Goal: Ask a question: Seek information or help from site administrators or community

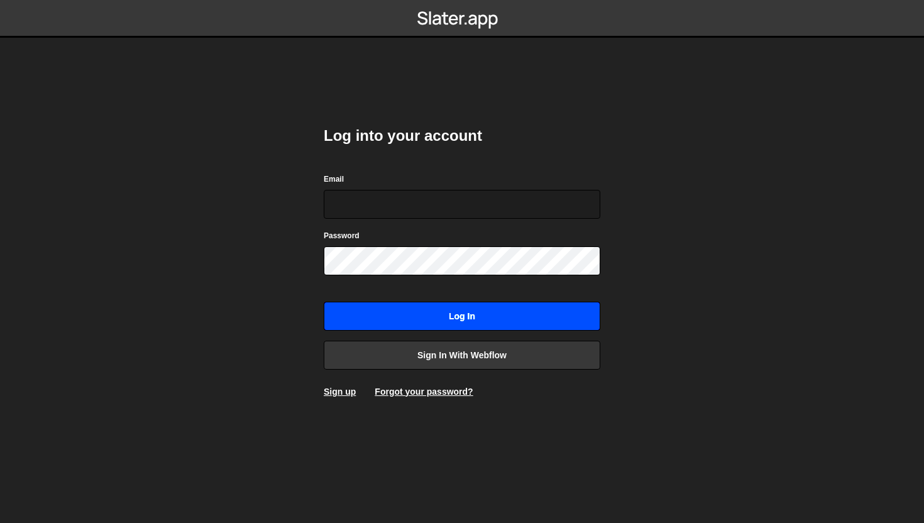
type input "[EMAIL_ADDRESS][DOMAIN_NAME]"
click at [396, 317] on input "Log in" at bounding box center [462, 316] width 277 height 29
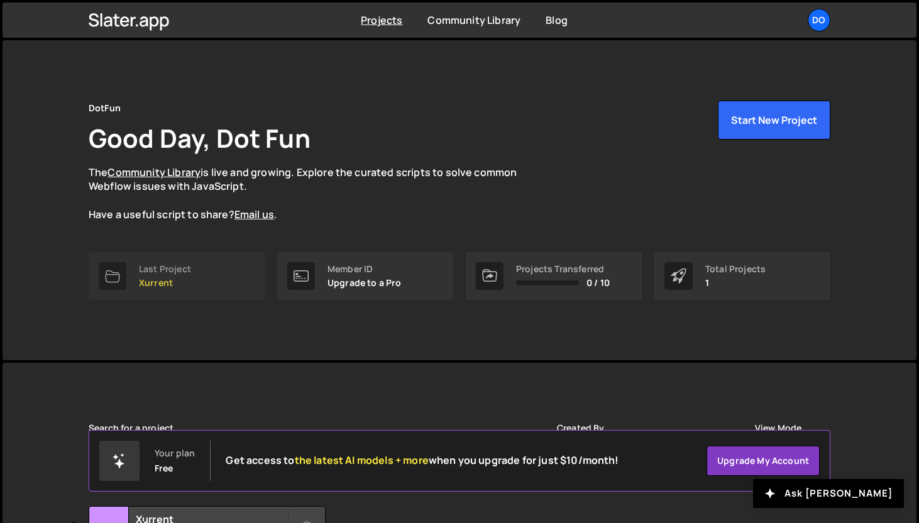
click at [139, 278] on p "Xurrent" at bounding box center [165, 283] width 52 height 10
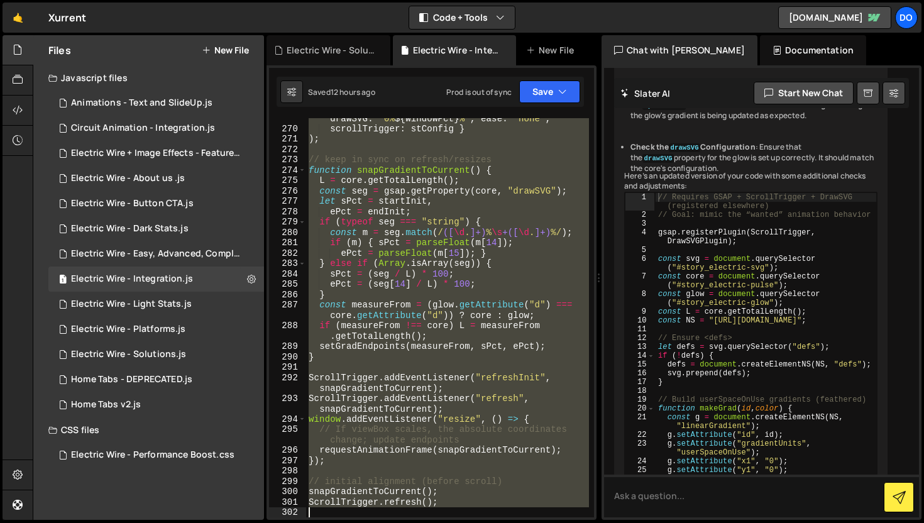
scroll to position [3366, 0]
drag, startPoint x: 309, startPoint y: 233, endPoint x: 443, endPoint y: 500, distance: 298.6
click at [443, 500] on div "glow , { drawSVG : ` ${ startInit } % ${ endInit } % ` } , { drawSVG : ` 0% ${ …" at bounding box center [447, 317] width 283 height 431
type textarea "snapGradientToCurrent(); ScrollTrigger.refresh();"
click at [340, 53] on div "Electric Wire - Solutions.js" at bounding box center [331, 50] width 88 height 13
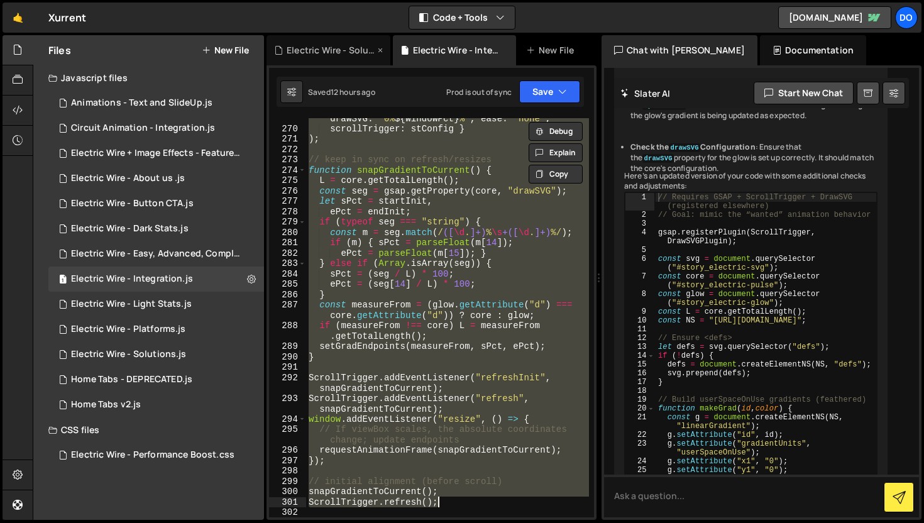
scroll to position [0, 0]
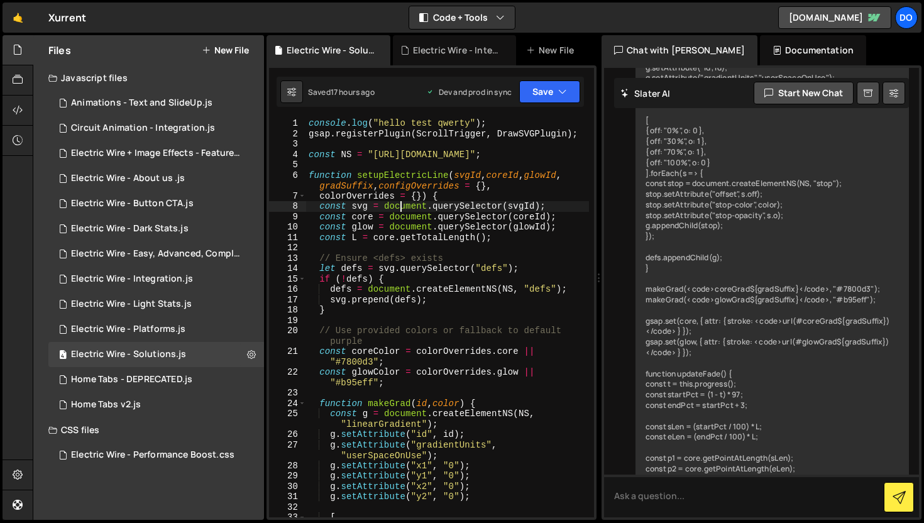
click at [400, 210] on div "console . log ( "hello test qwerty" ) ; gsap . registerPlugin ( ScrollTrigger ,…" at bounding box center [447, 328] width 283 height 420
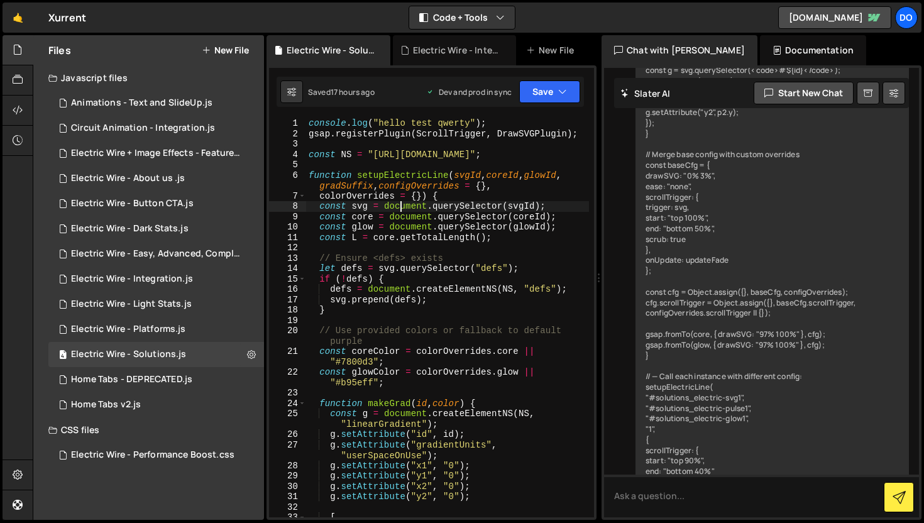
scroll to position [1226, 0]
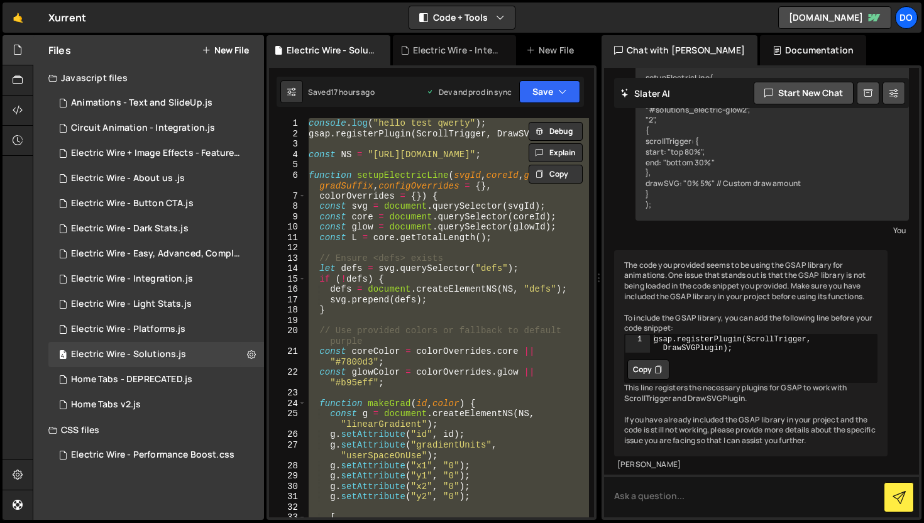
click at [402, 206] on div "console . log ( "hello test qwerty" ) ; gsap . registerPlugin ( ScrollTrigger ,…" at bounding box center [447, 317] width 283 height 399
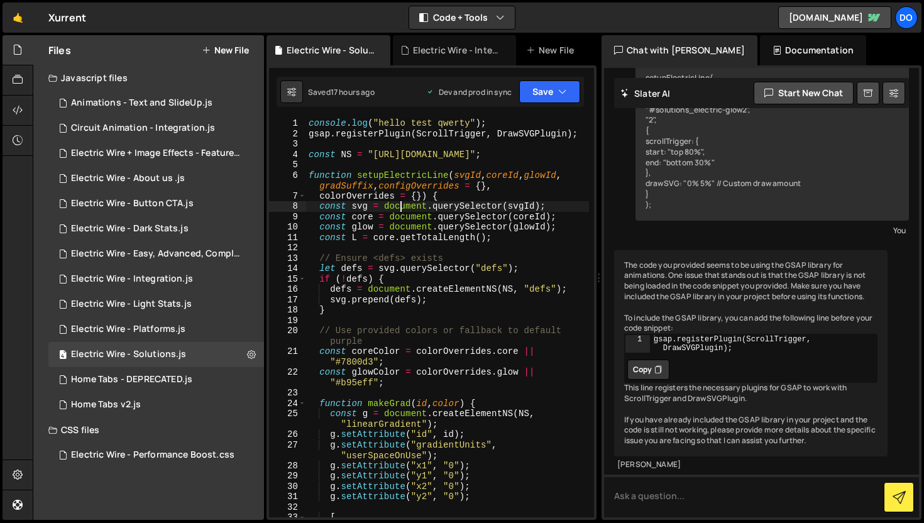
scroll to position [0, 0]
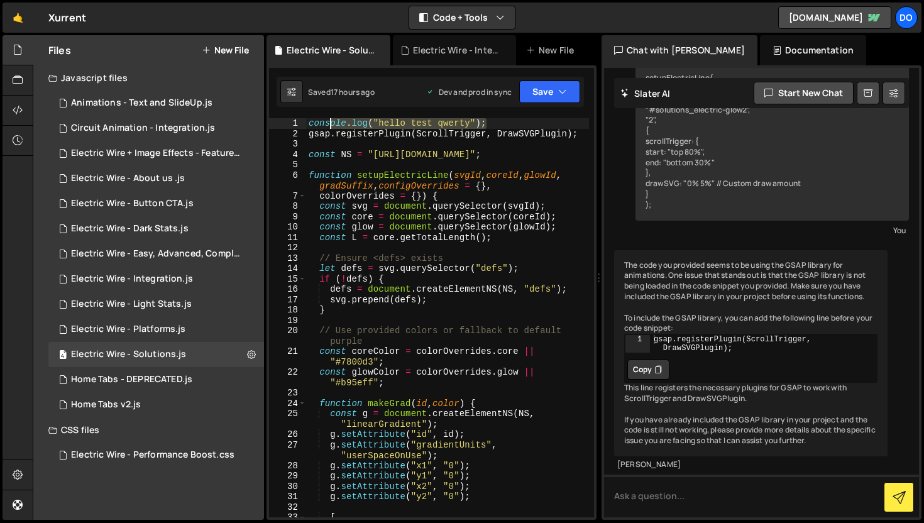
drag, startPoint x: 493, startPoint y: 120, endPoint x: 305, endPoint y: 130, distance: 188.2
click at [305, 130] on div "const svg = document.querySelector(svgId); 1 2 3 4 5 6 7 8 9 10 11 12 13 14 15 …" at bounding box center [431, 317] width 325 height 399
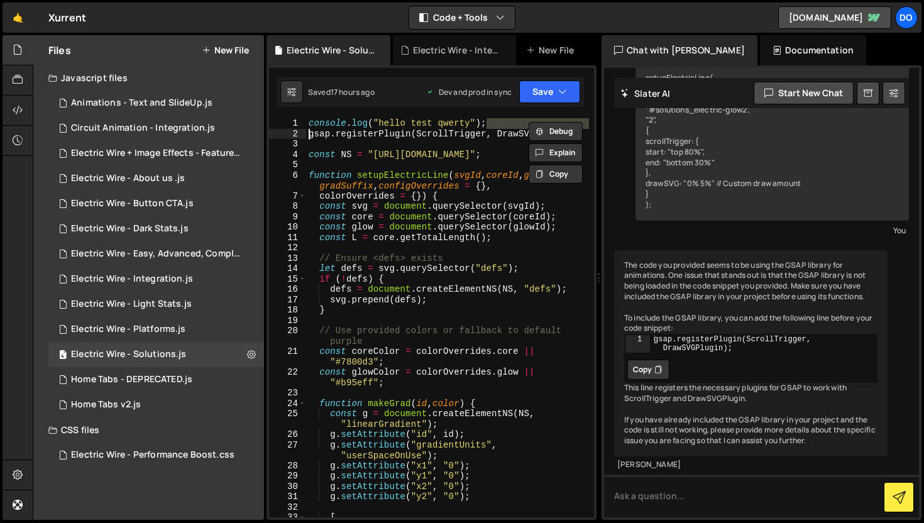
click at [305, 130] on div "2" at bounding box center [287, 134] width 37 height 11
click at [306, 125] on div "1" at bounding box center [287, 123] width 37 height 11
click at [485, 123] on div "console . log ( "hello test qwerty" ) ; gsap . registerPlugin ( ScrollTrigger ,…" at bounding box center [447, 317] width 283 height 399
type textarea "console.log("hello test qwerty");"
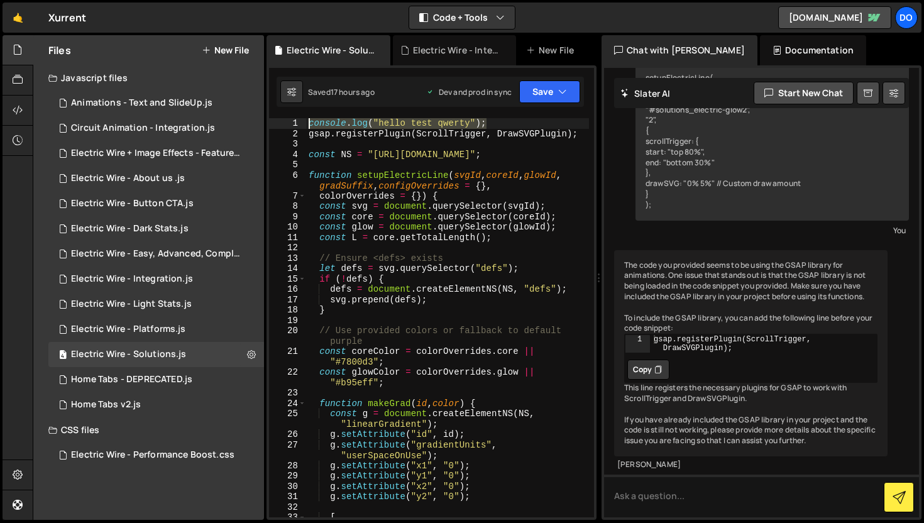
drag, startPoint x: 494, startPoint y: 121, endPoint x: 309, endPoint y: 125, distance: 185.5
click at [309, 125] on div "console . log ( "hello test qwerty" ) ; gsap . registerPlugin ( ScrollTrigger ,…" at bounding box center [447, 328] width 283 height 420
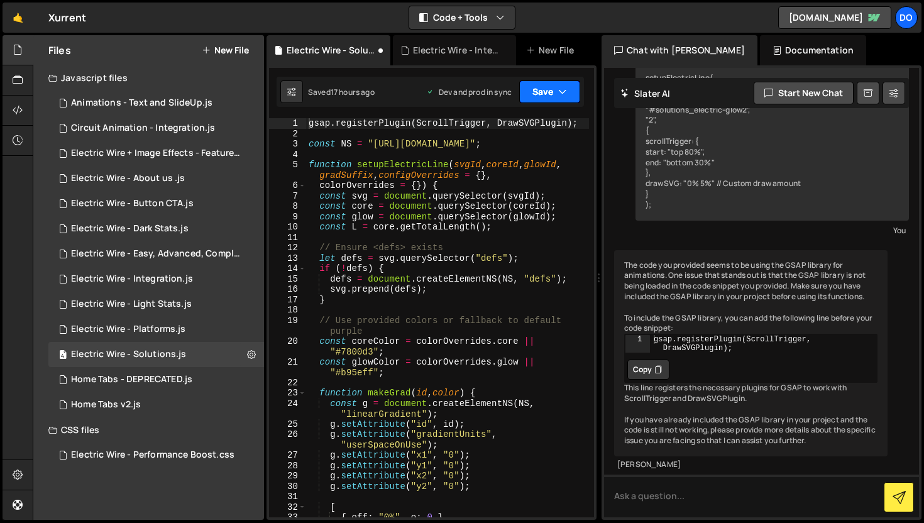
click at [538, 89] on button "Save" at bounding box center [549, 91] width 61 height 23
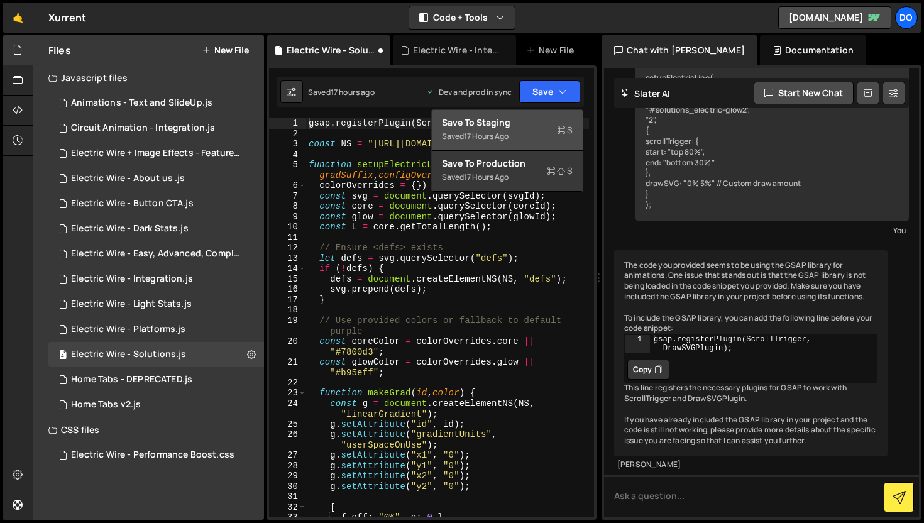
click at [500, 131] on div "17 hours ago" at bounding box center [486, 136] width 45 height 11
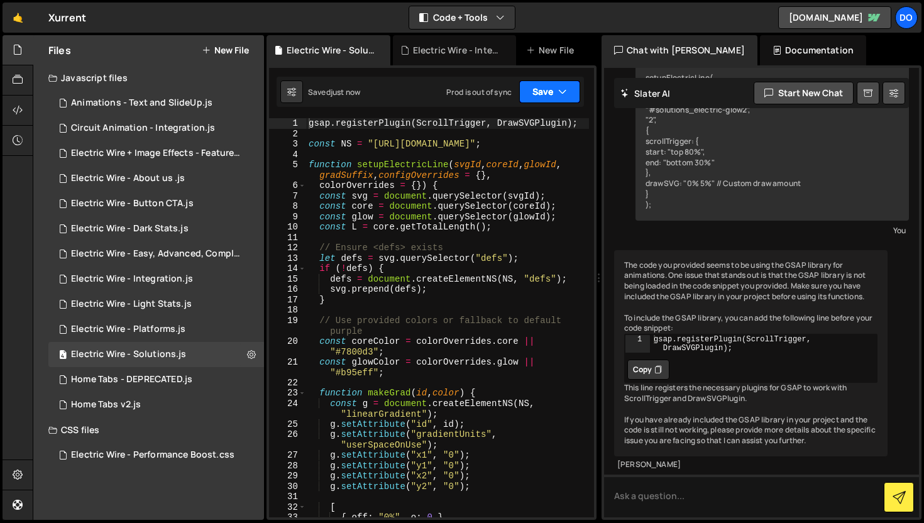
click at [544, 101] on button "Save" at bounding box center [549, 91] width 61 height 23
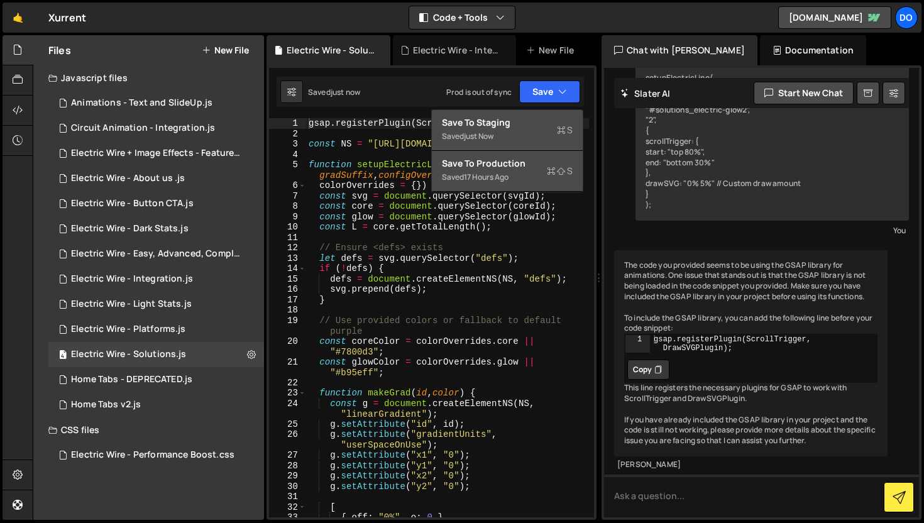
click at [524, 175] on div "Saved 17 hours ago" at bounding box center [507, 177] width 131 height 15
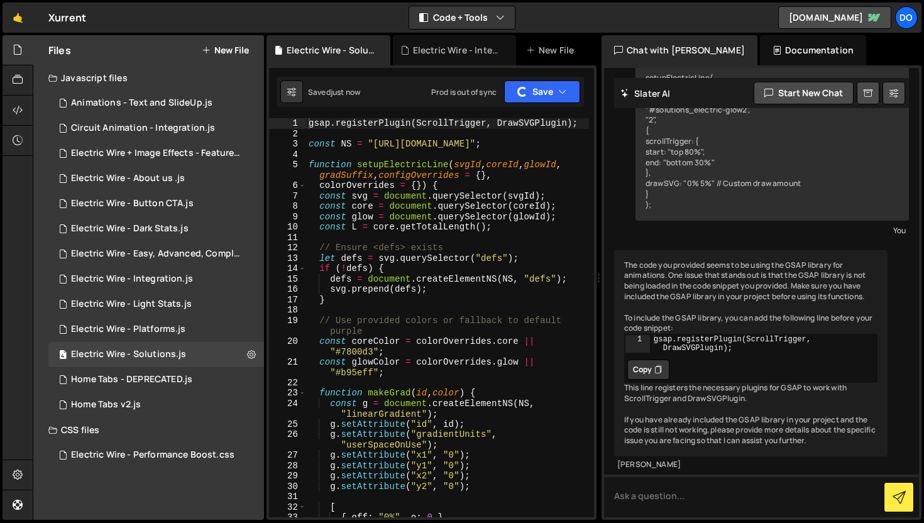
click at [484, 270] on div "gsap . registerPlugin ( ScrollTrigger , DrawSVGPlugin ) ; const NS = "[URL][DOM…" at bounding box center [447, 328] width 283 height 420
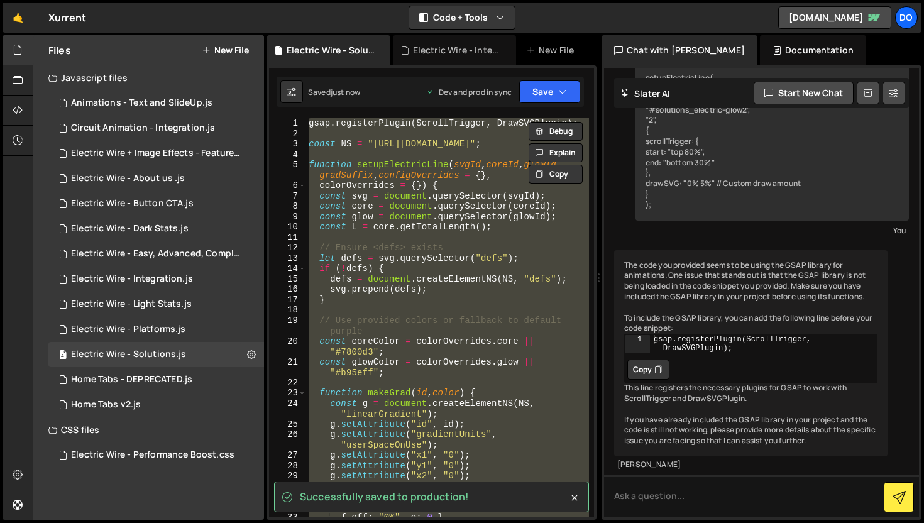
click at [484, 270] on div "gsap . registerPlugin ( ScrollTrigger , DrawSVGPlugin ) ; const NS = "[URL][DOM…" at bounding box center [447, 317] width 283 height 399
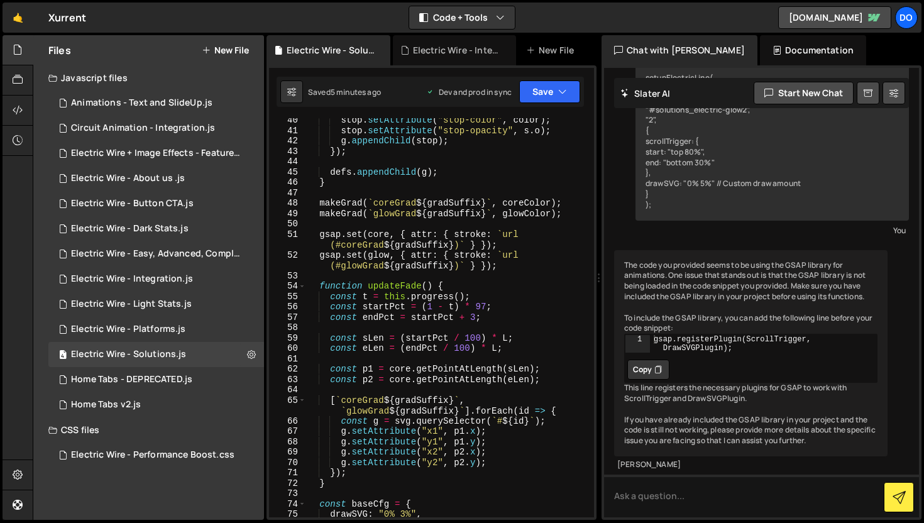
scroll to position [470, 0]
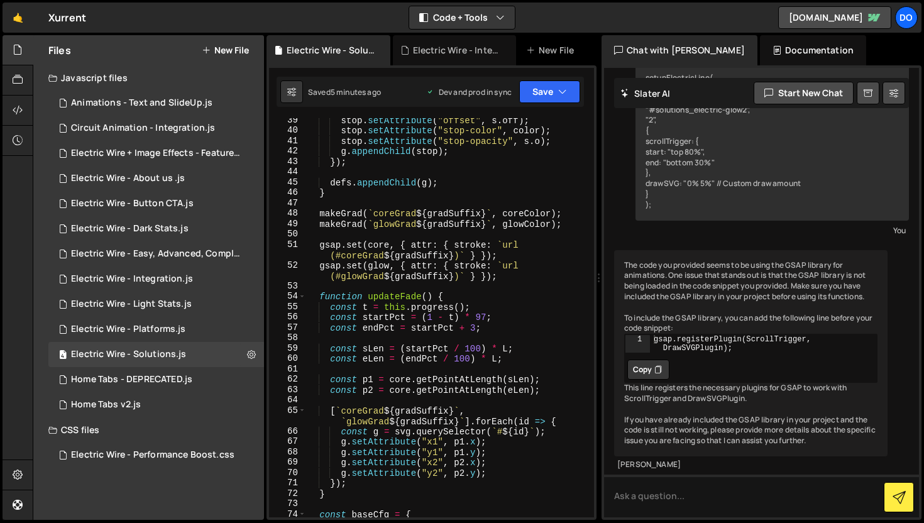
click at [485, 317] on div "stop . setAttribute ( "offset" , s . off ) ; stop . setAttribute ( "stop-color"…" at bounding box center [447, 325] width 283 height 420
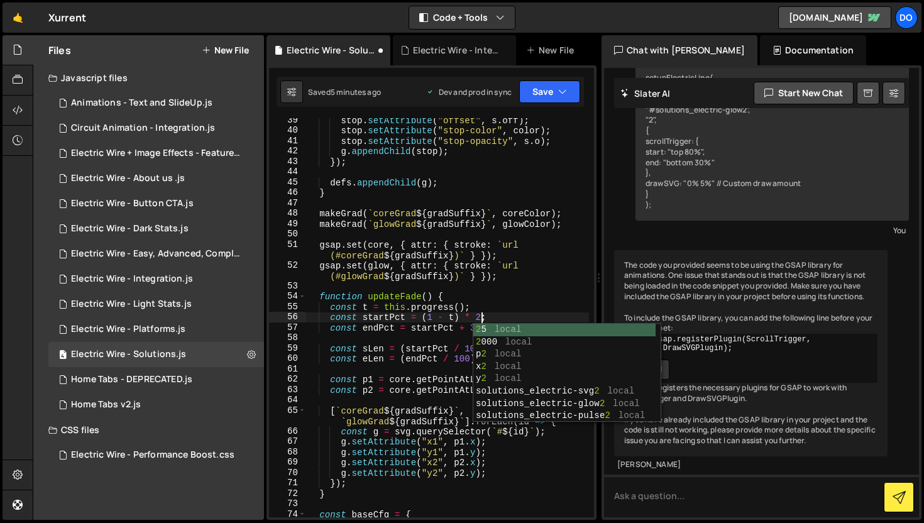
scroll to position [0, 12]
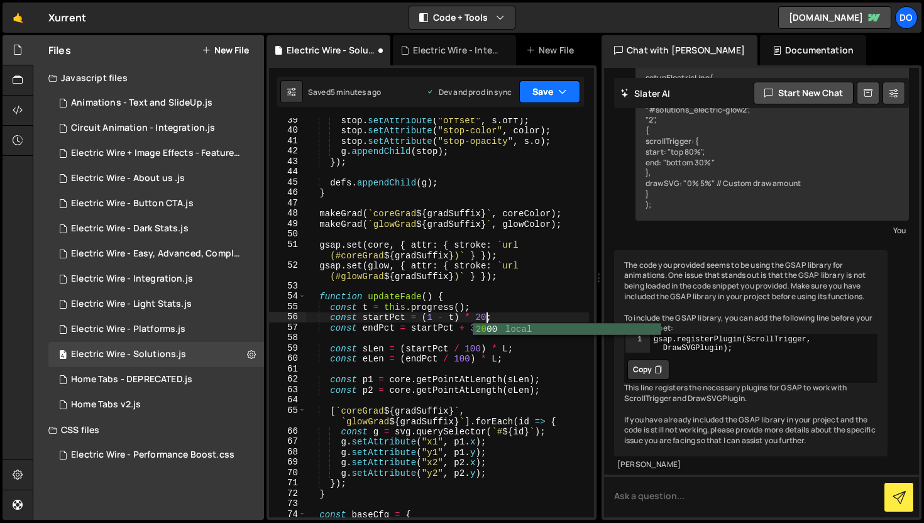
click at [553, 86] on button "Save" at bounding box center [549, 91] width 61 height 23
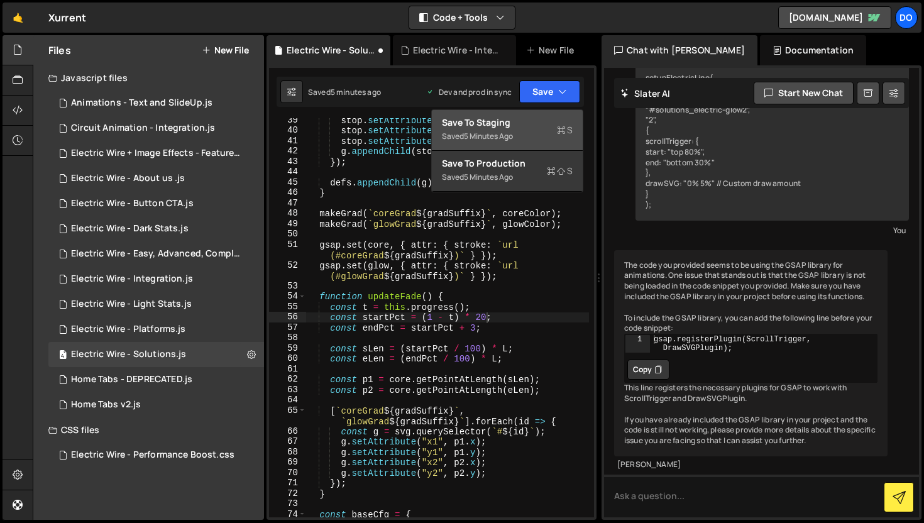
click at [500, 311] on div "stop . setAttribute ( "offset" , s . off ) ; stop . setAttribute ( "stop-color"…" at bounding box center [447, 325] width 283 height 420
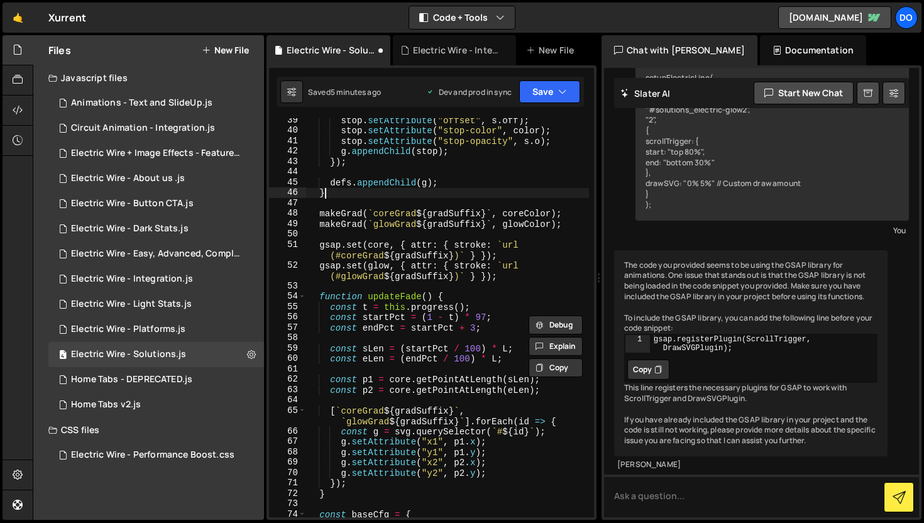
click at [534, 190] on div "stop . setAttribute ( "offset" , s . off ) ; stop . setAttribute ( "stop-color"…" at bounding box center [447, 325] width 283 height 420
click at [438, 49] on div "Electric Wire - Integration.js" at bounding box center [457, 50] width 88 height 13
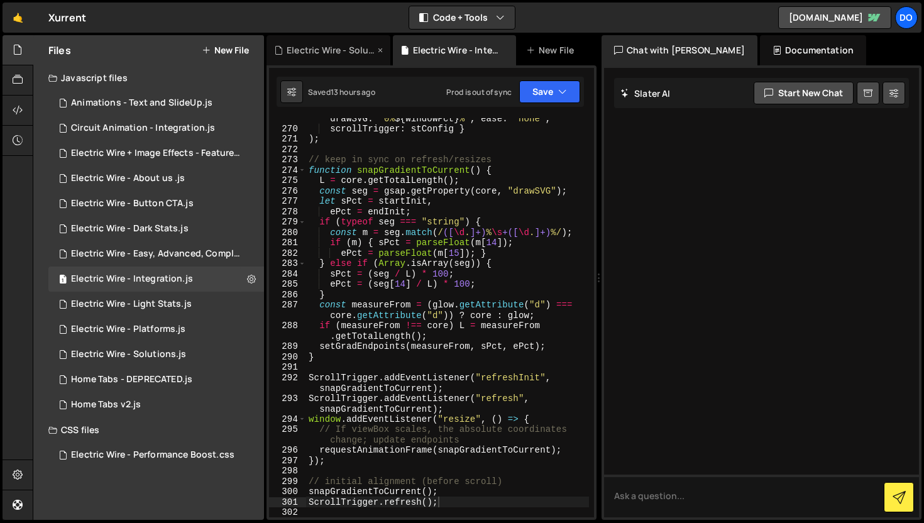
click at [324, 50] on div "Electric Wire - Solutions.js" at bounding box center [331, 50] width 88 height 13
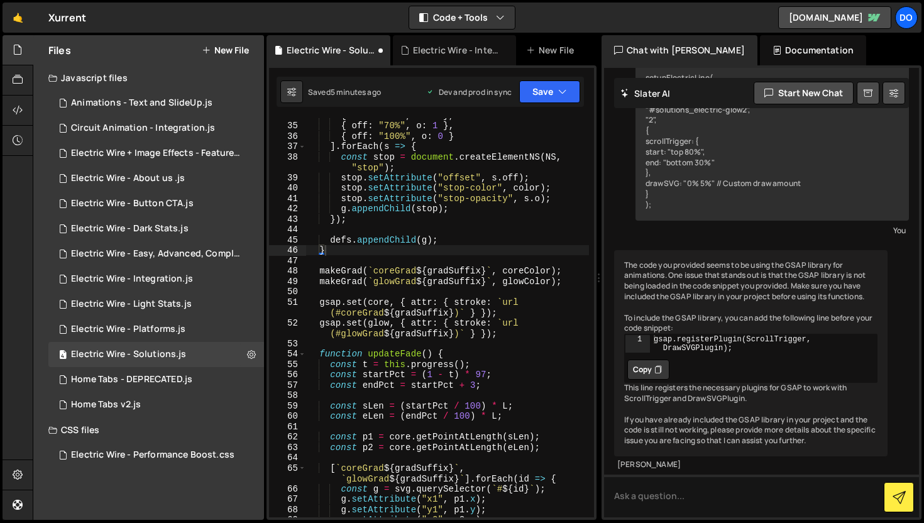
scroll to position [465, 0]
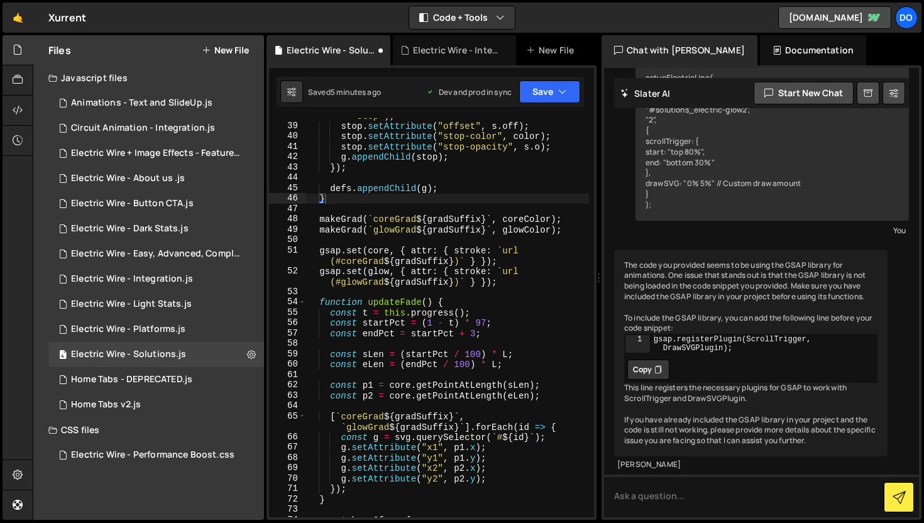
type textarea "const startPct = (1 - t) * 97;"
click at [515, 326] on div "const stop = document . createElementNS ( NS , "stop" ) ; stop . setAttribute (…" at bounding box center [447, 315] width 283 height 431
click at [405, 52] on icon at bounding box center [404, 50] width 9 height 13
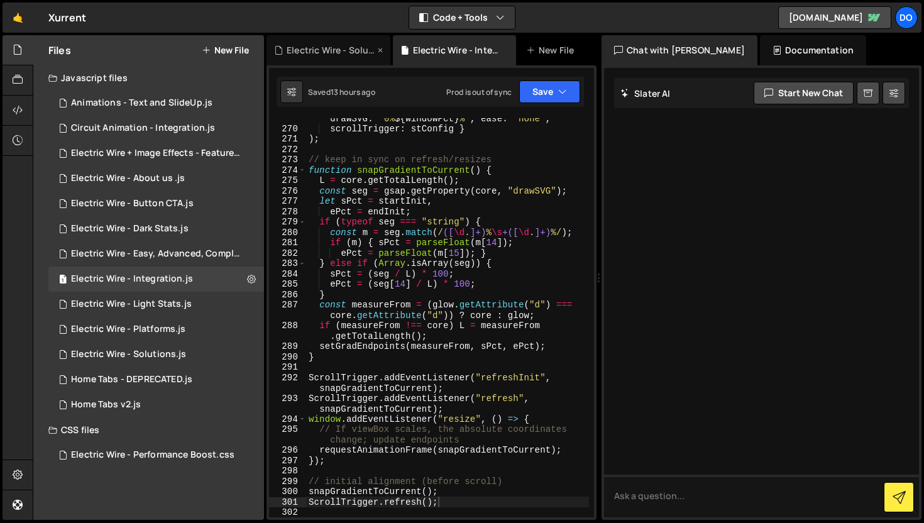
click at [323, 52] on div "Electric Wire - Solutions.js" at bounding box center [331, 50] width 88 height 13
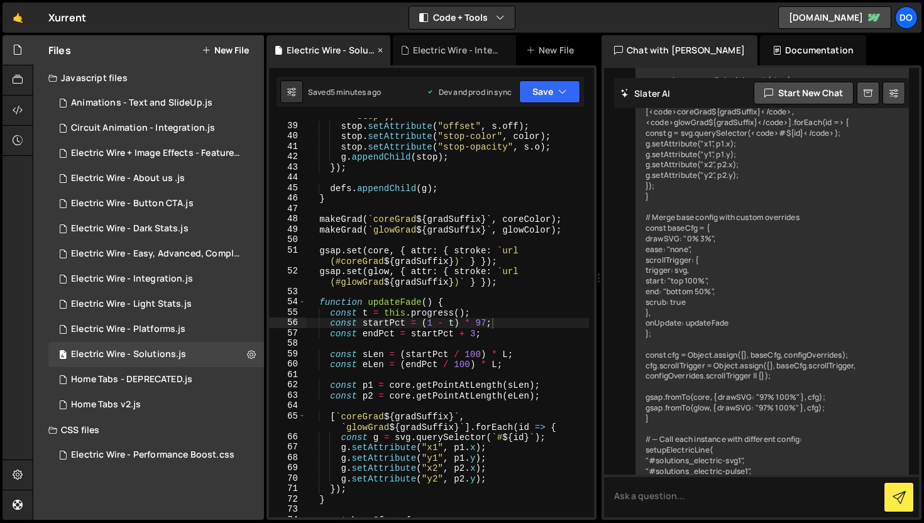
scroll to position [1226, 0]
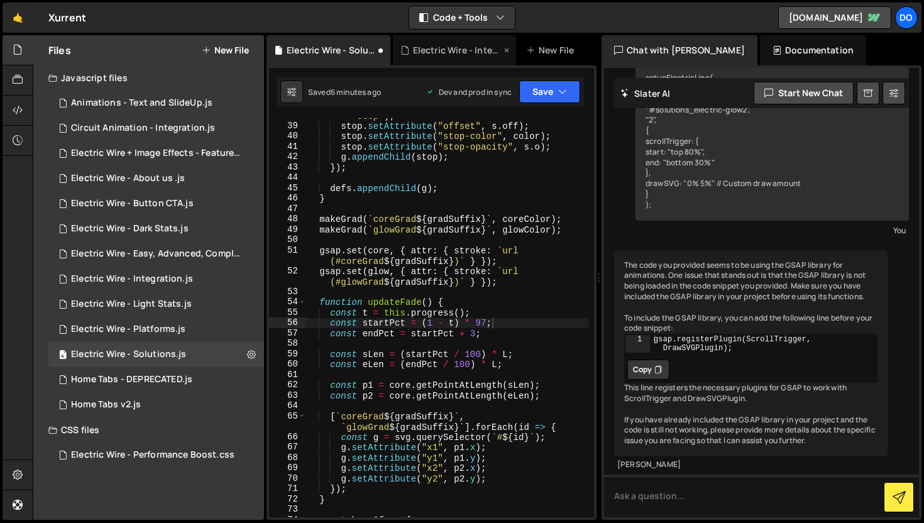
click at [445, 61] on div "Electric Wire - Integration.js" at bounding box center [455, 50] width 124 height 30
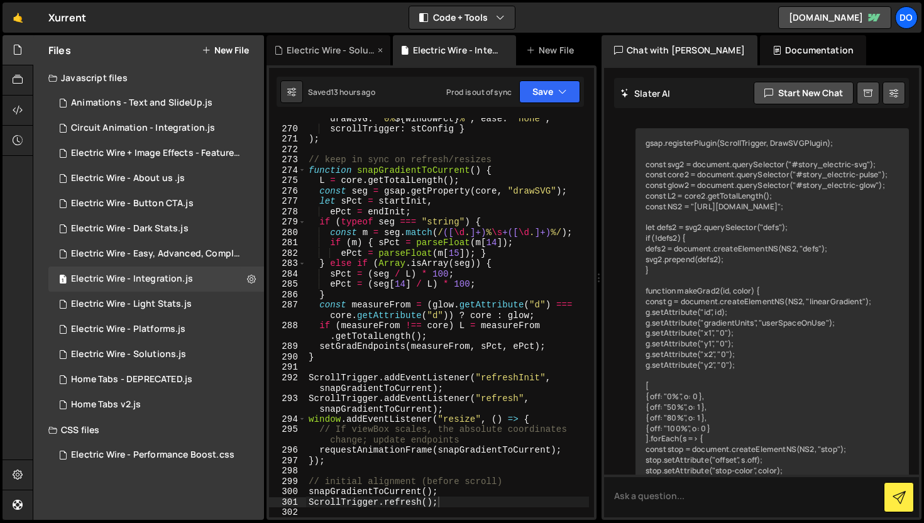
scroll to position [0, 0]
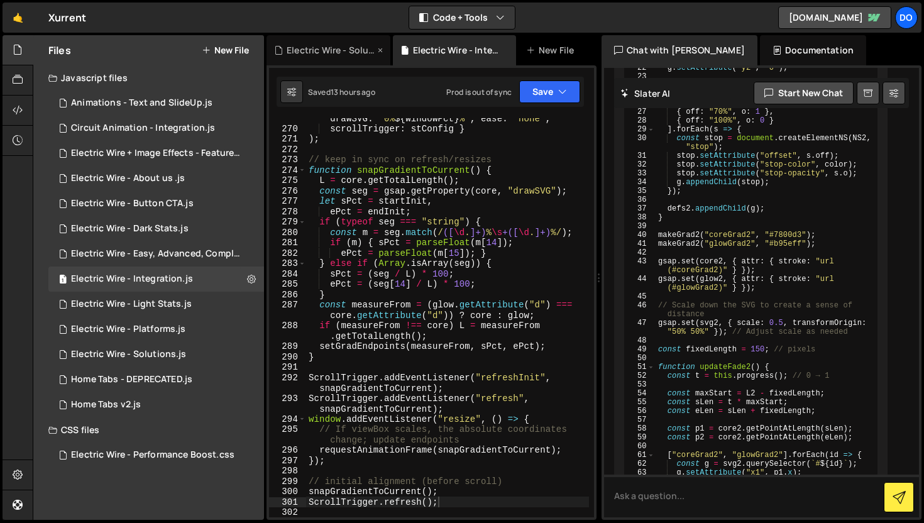
click at [347, 58] on div "Electric Wire - Solutions.js" at bounding box center [329, 50] width 124 height 30
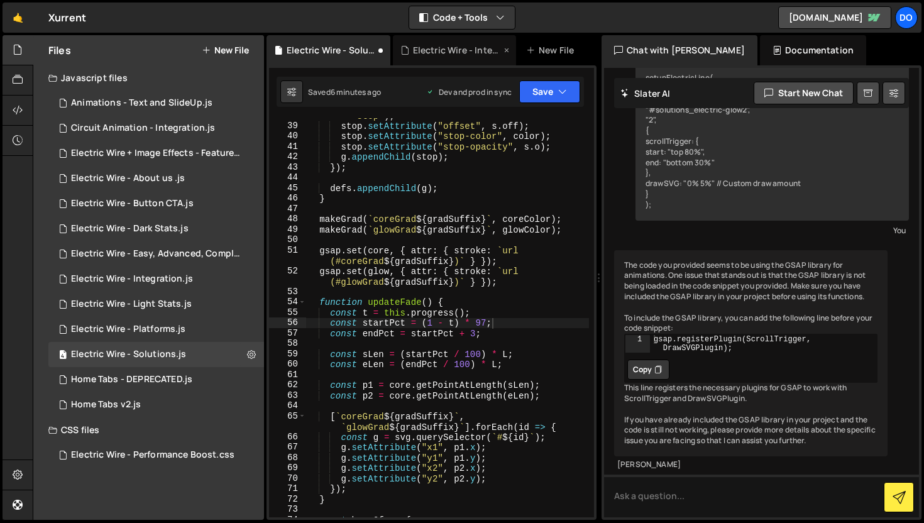
scroll to position [1226, 0]
click at [406, 56] on icon at bounding box center [404, 50] width 9 height 13
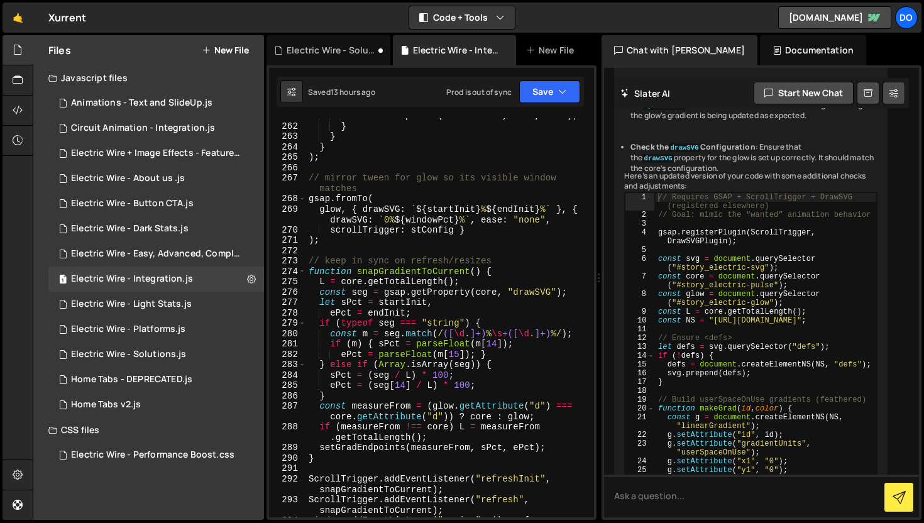
scroll to position [3265, 0]
click at [378, 52] on icon at bounding box center [380, 50] width 9 height 13
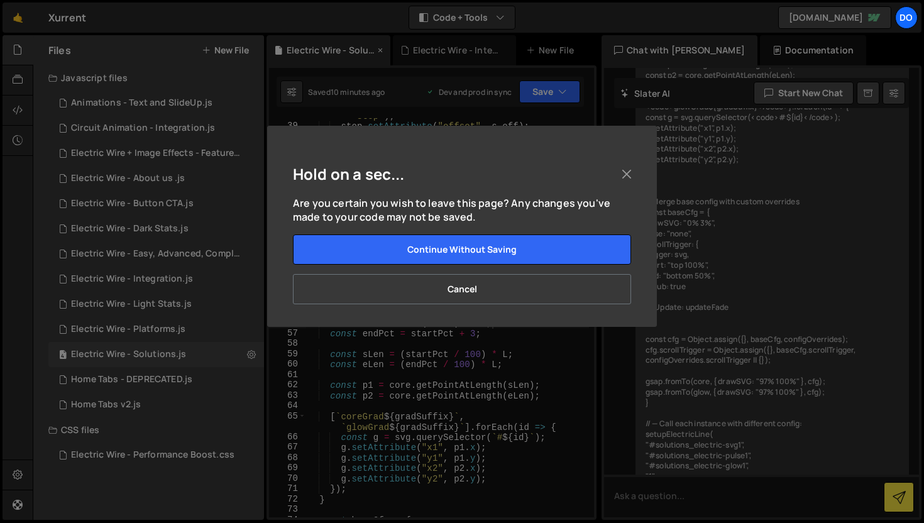
scroll to position [1226, 0]
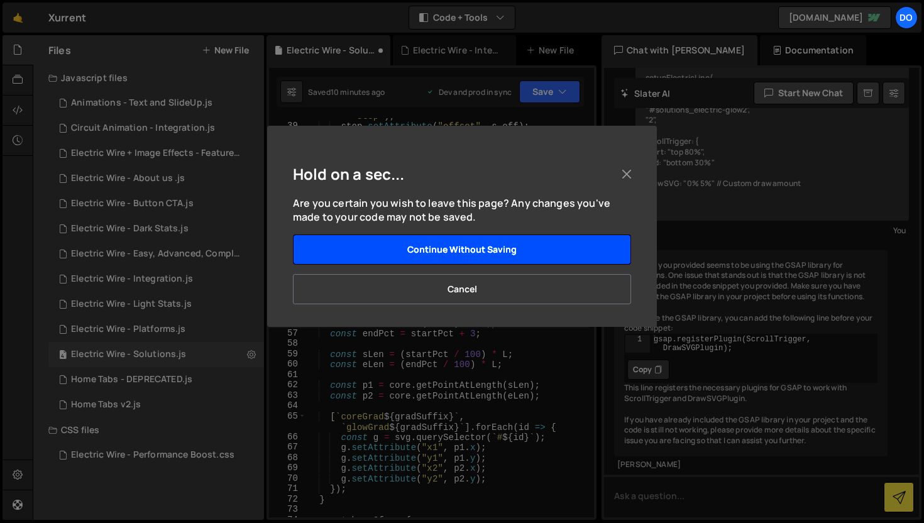
click at [446, 257] on button "Continue without saving" at bounding box center [462, 249] width 338 height 30
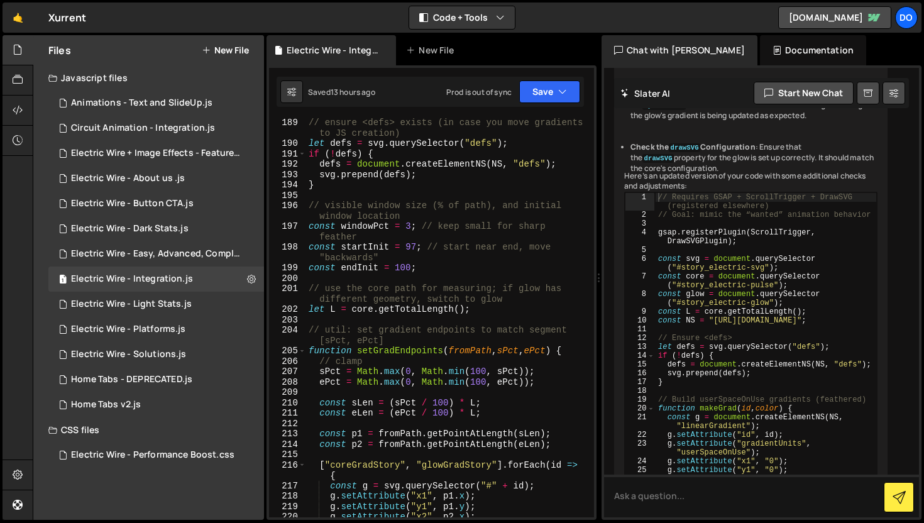
scroll to position [2366, 0]
click at [417, 243] on div "// ensure <defs> exists (in case you move gradients to JS creation) let defs = …" at bounding box center [447, 333] width 283 height 431
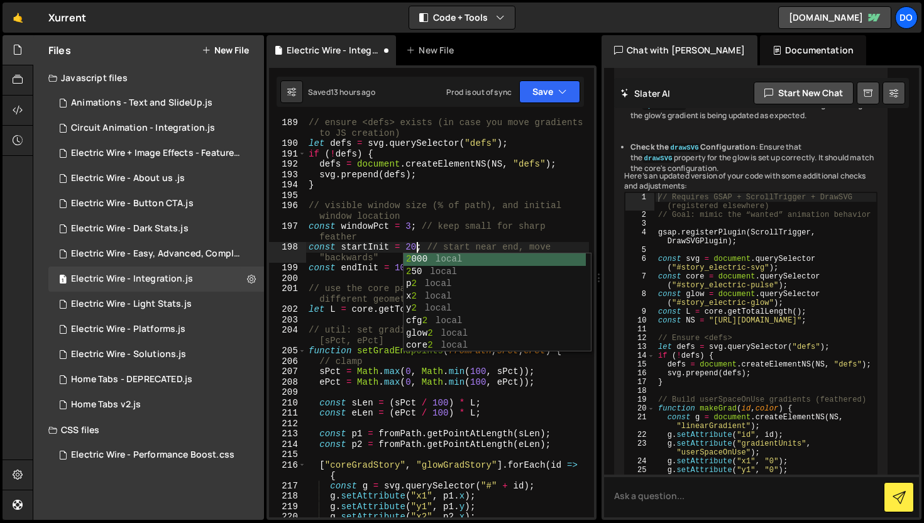
scroll to position [0, 7]
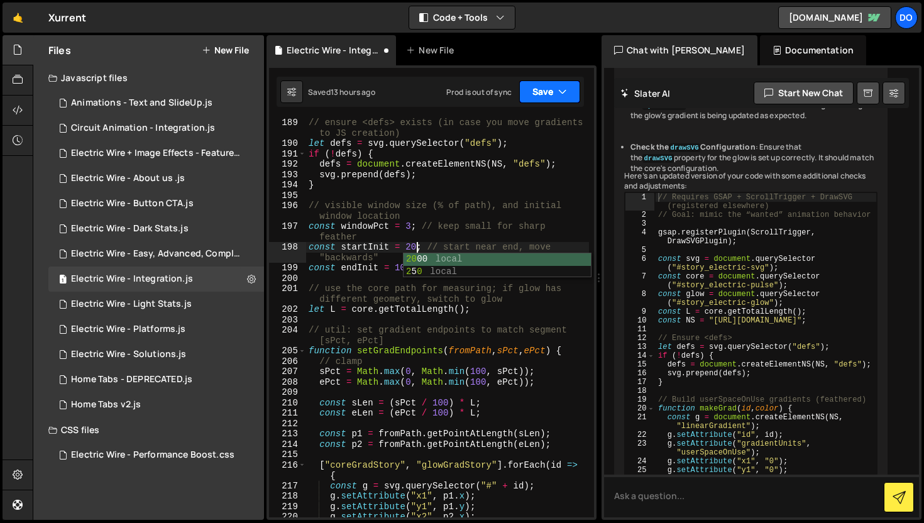
click at [561, 102] on button "Save" at bounding box center [549, 91] width 61 height 23
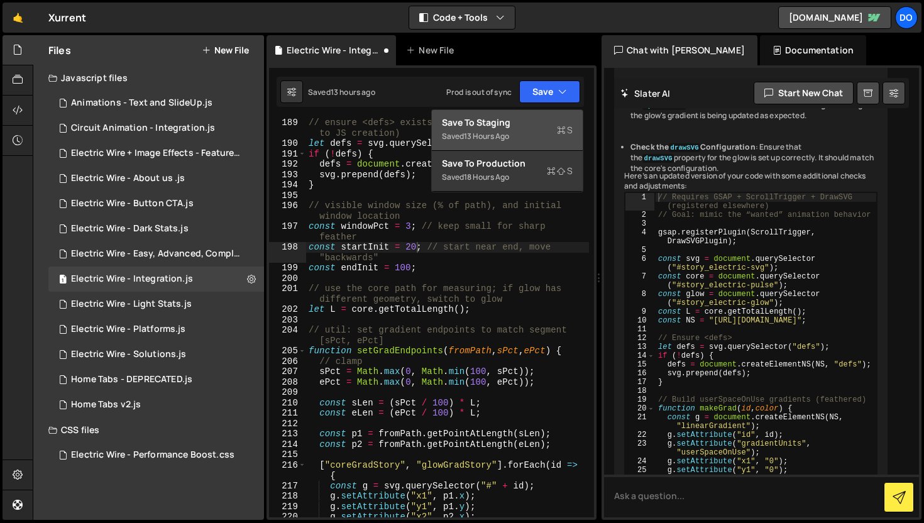
click at [549, 122] on div "Save to Staging S" at bounding box center [507, 122] width 131 height 13
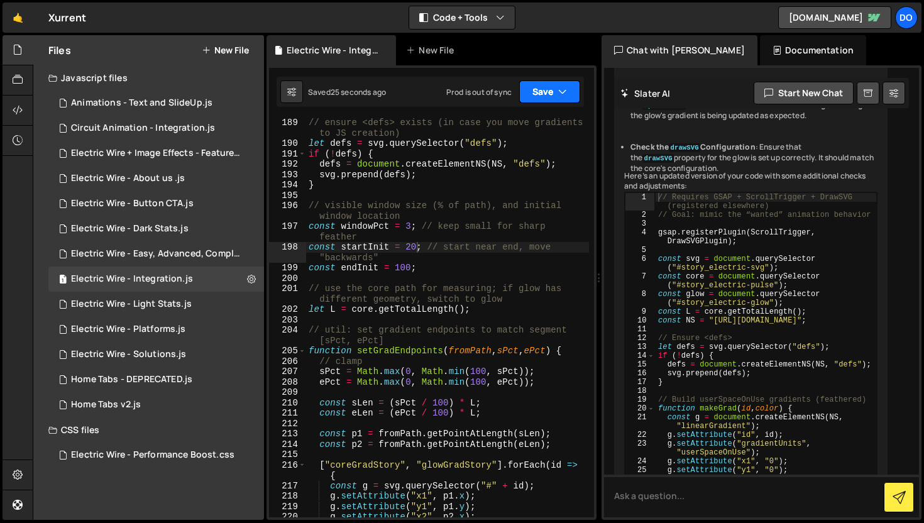
click at [547, 81] on button "Save" at bounding box center [549, 91] width 61 height 23
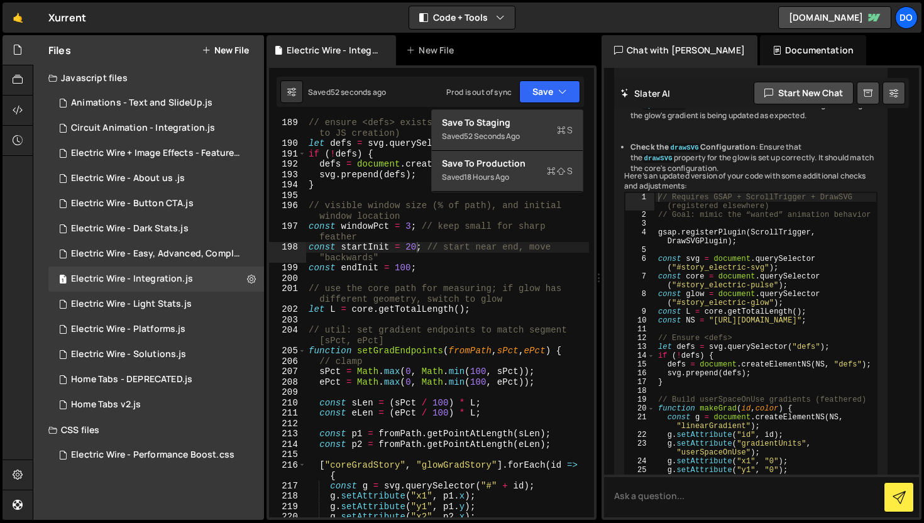
click at [440, 272] on div "// ensure <defs> exists (in case you move gradients to JS creation) let defs = …" at bounding box center [447, 333] width 283 height 431
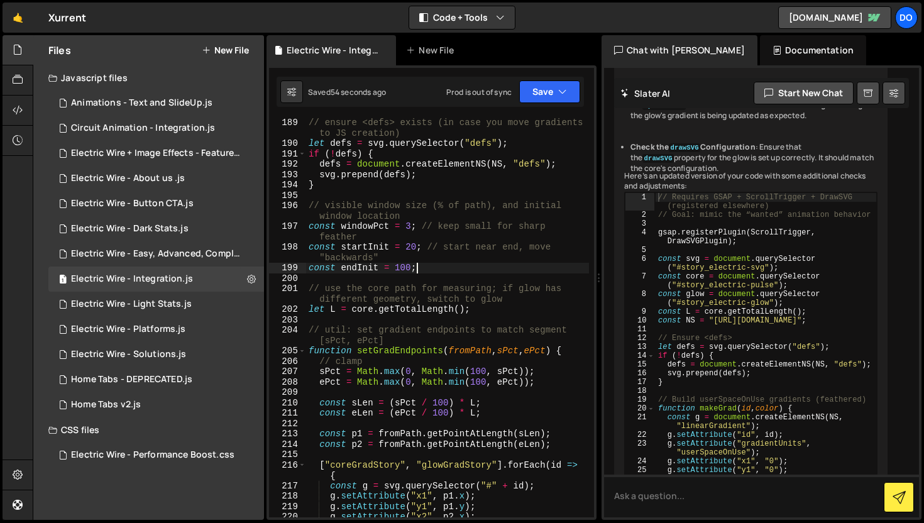
click at [416, 247] on div "// ensure <defs> exists (in case you move gradients to JS creation) let defs = …" at bounding box center [447, 333] width 283 height 431
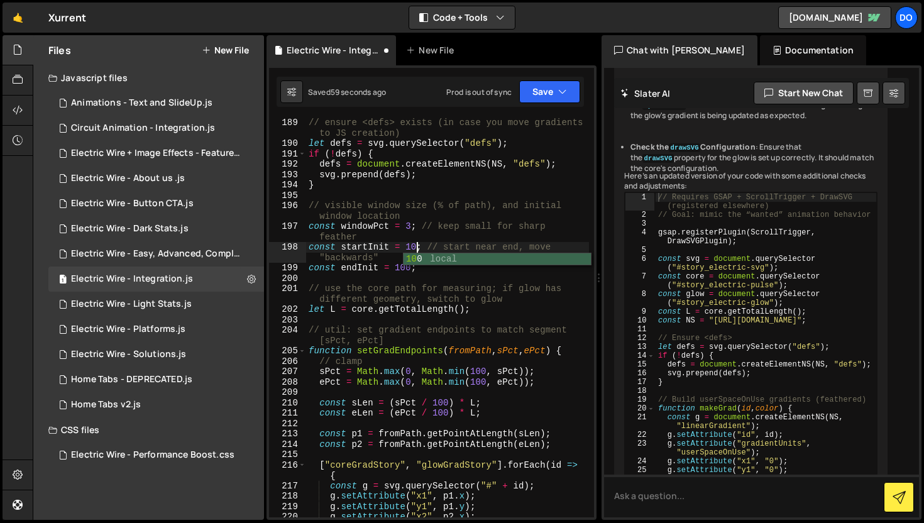
click at [409, 272] on div "// ensure <defs> exists (in case you move gradients to JS creation) let defs = …" at bounding box center [447, 333] width 283 height 431
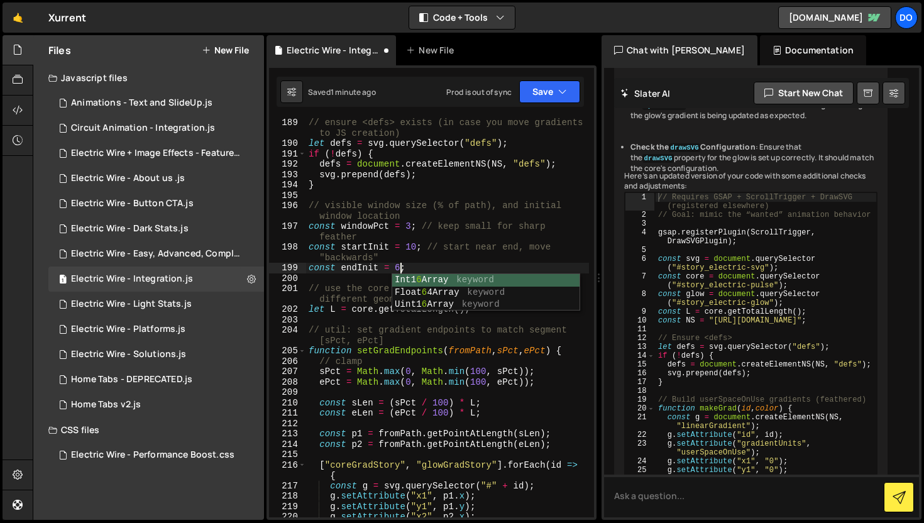
scroll to position [0, 6]
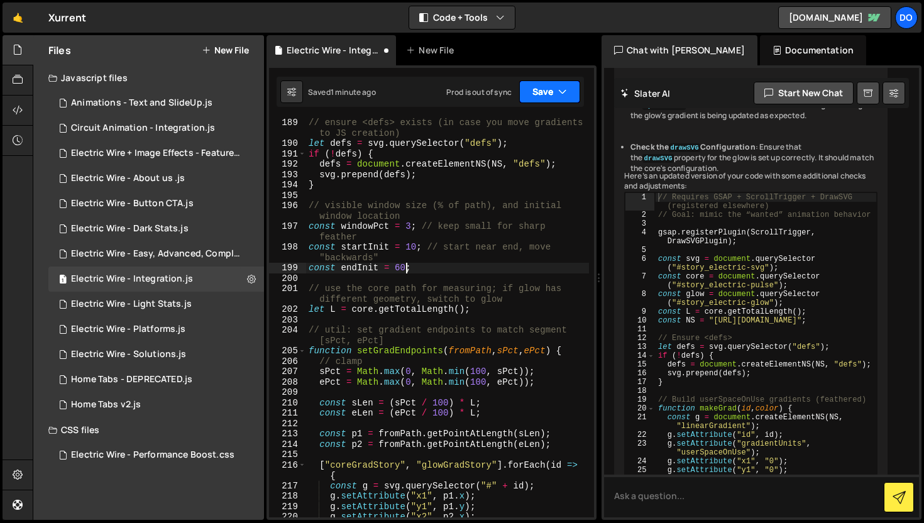
click at [552, 102] on button "Save" at bounding box center [549, 91] width 61 height 23
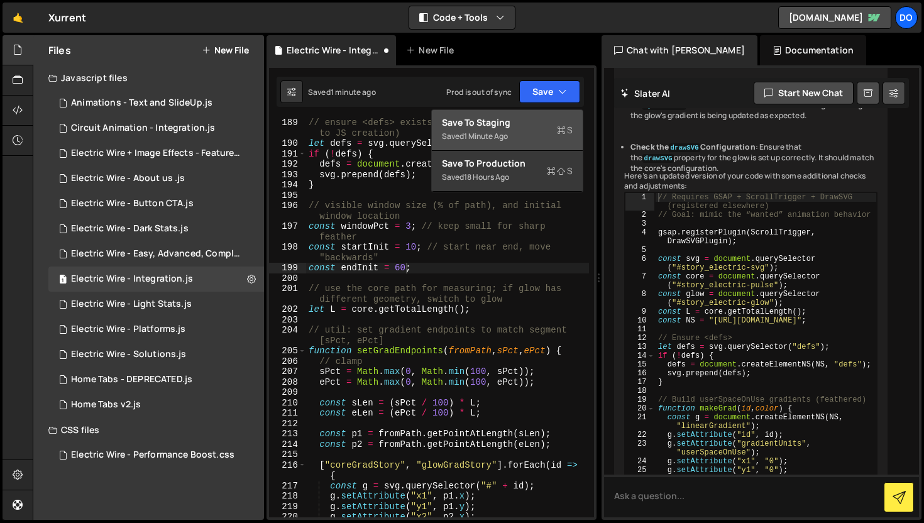
click at [551, 120] on div "Save to Staging S" at bounding box center [507, 122] width 131 height 13
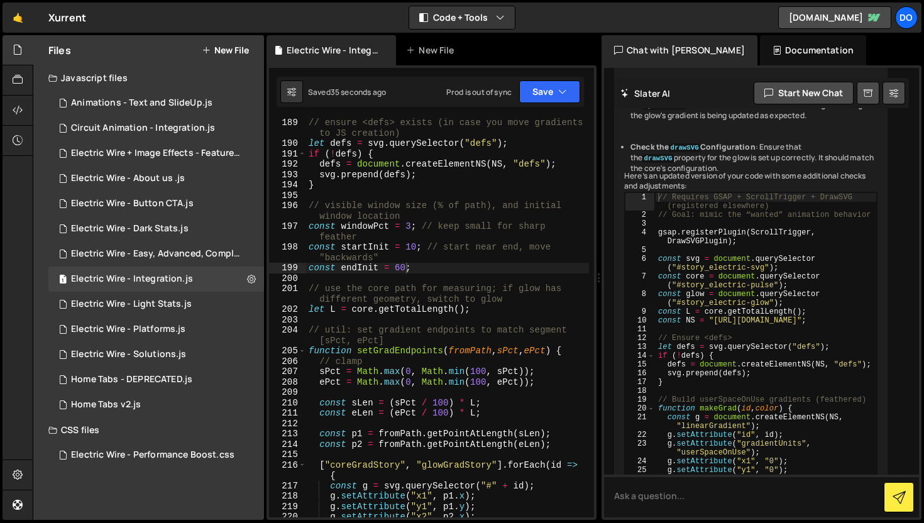
click at [406, 269] on div "// ensure <defs> exists (in case you move gradients to JS creation) let defs = …" at bounding box center [447, 333] width 283 height 431
click at [546, 87] on button "Save" at bounding box center [549, 91] width 61 height 23
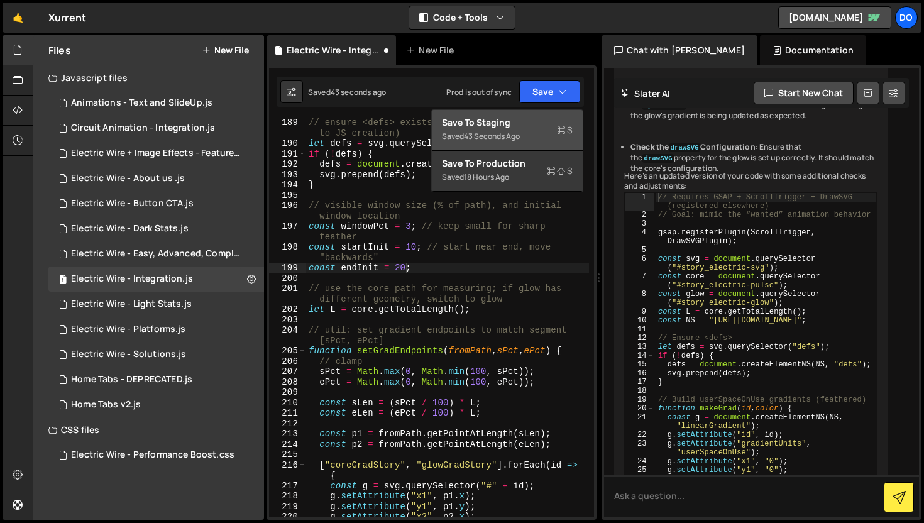
click at [542, 126] on div "Save to Staging S" at bounding box center [507, 122] width 131 height 13
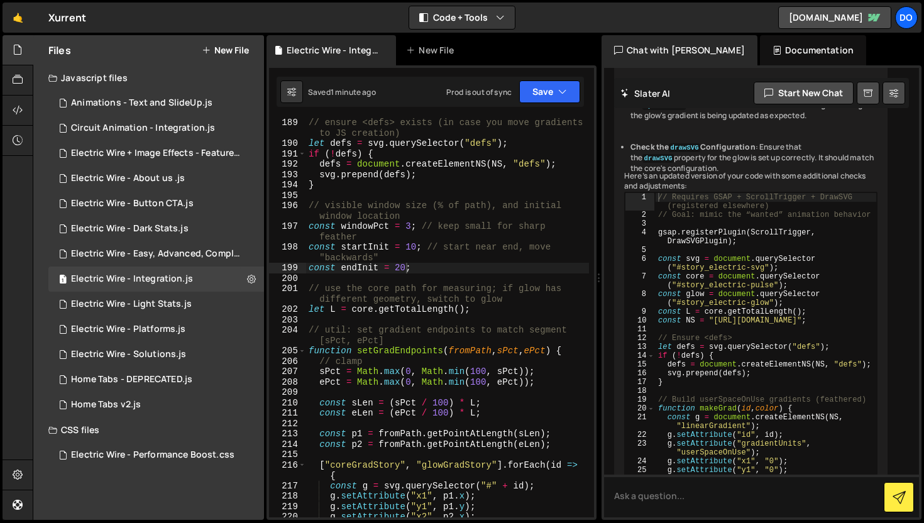
click at [402, 265] on div "// ensure <defs> exists (in case you move gradients to JS creation) let defs = …" at bounding box center [447, 333] width 283 height 431
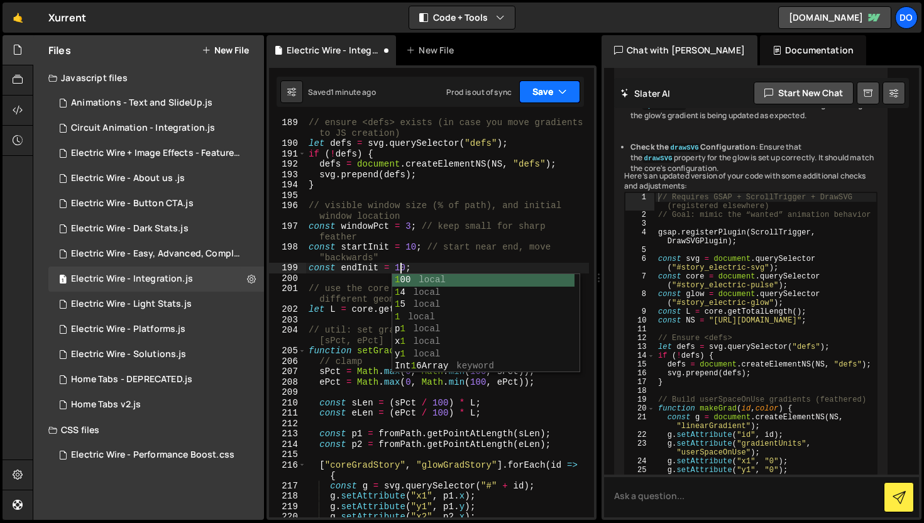
click at [544, 97] on button "Save" at bounding box center [549, 91] width 61 height 23
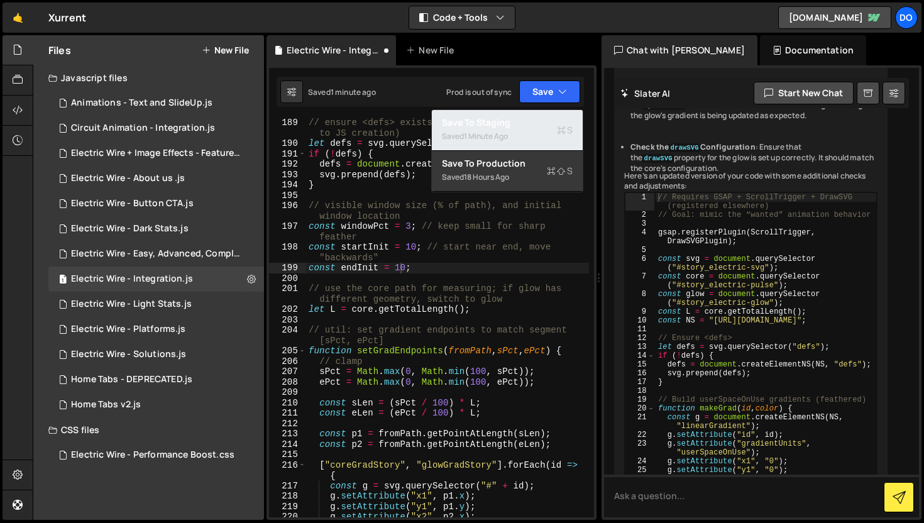
click at [538, 133] on div "Saved 1 minute ago" at bounding box center [507, 136] width 131 height 15
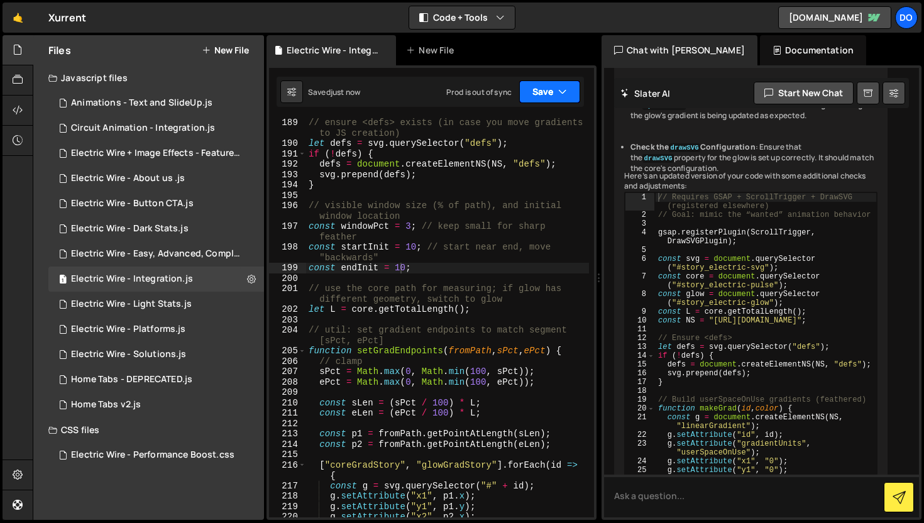
click at [537, 96] on button "Save" at bounding box center [549, 91] width 61 height 23
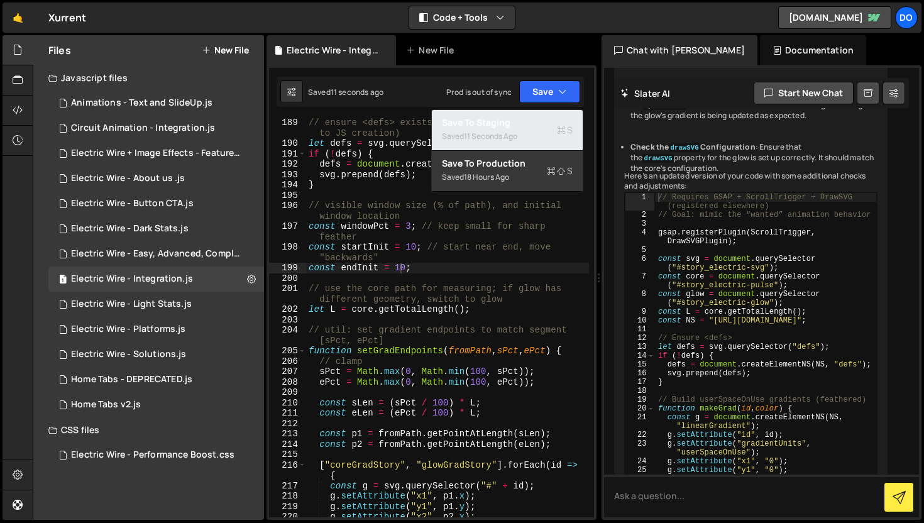
click at [497, 138] on div "11 seconds ago" at bounding box center [490, 136] width 53 height 11
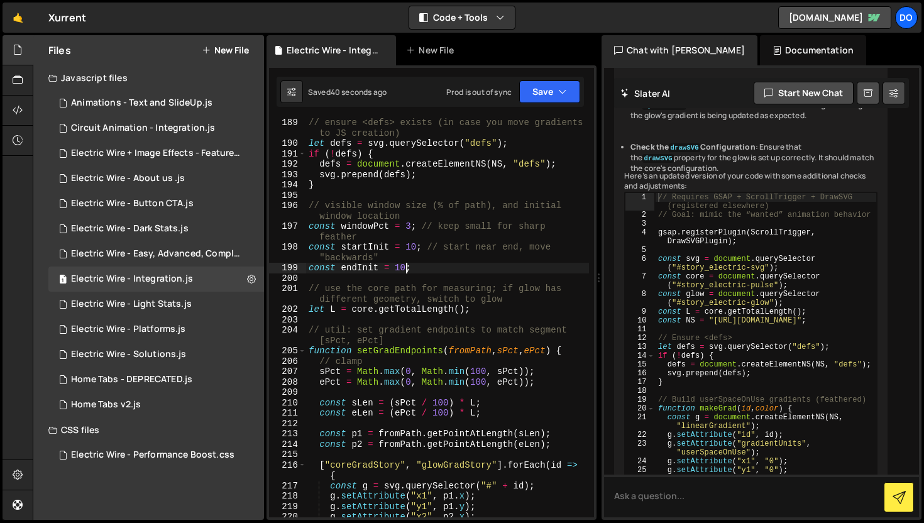
click at [405, 267] on div "// ensure <defs> exists (in case you move gradients to JS creation) let defs = …" at bounding box center [447, 333] width 283 height 431
click at [556, 100] on button "Save" at bounding box center [549, 91] width 61 height 23
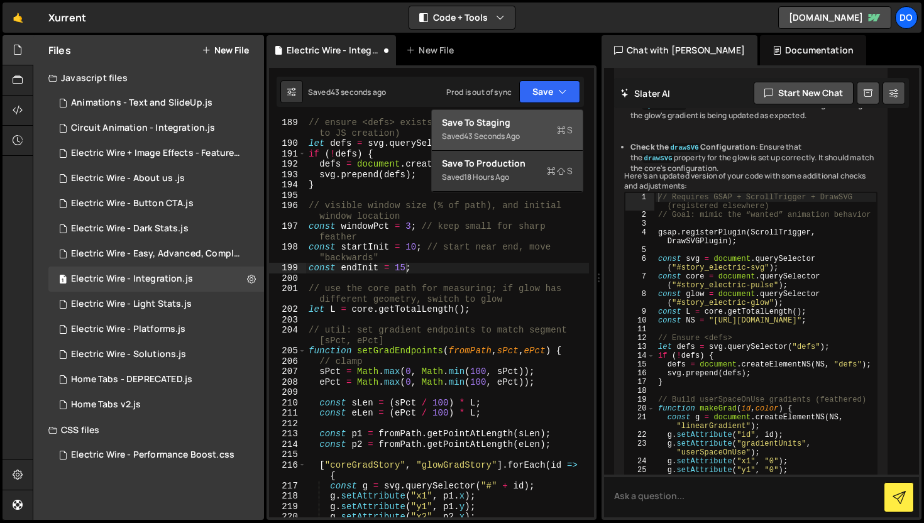
click at [532, 122] on div "Save to Staging S" at bounding box center [507, 122] width 131 height 13
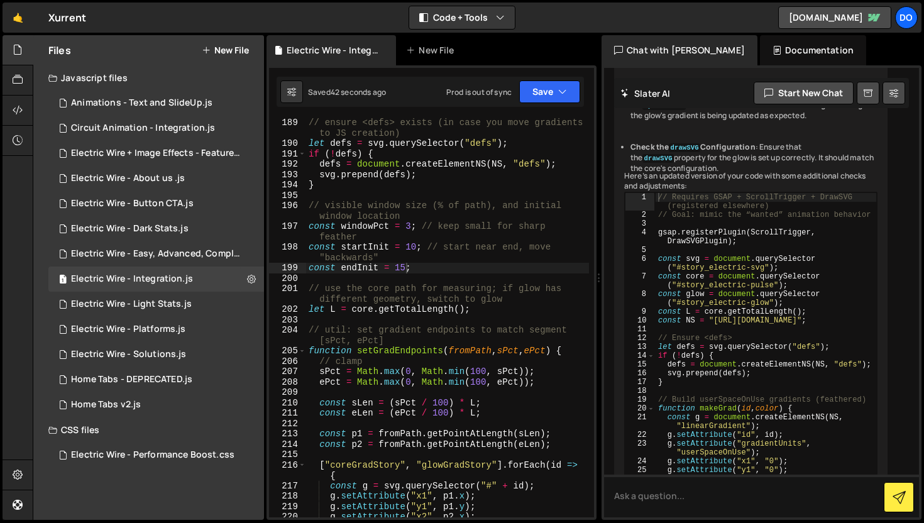
click at [405, 268] on div "// ensure <defs> exists (in case you move gradients to JS creation) let defs = …" at bounding box center [447, 333] width 283 height 431
click at [538, 93] on button "Save" at bounding box center [549, 91] width 61 height 23
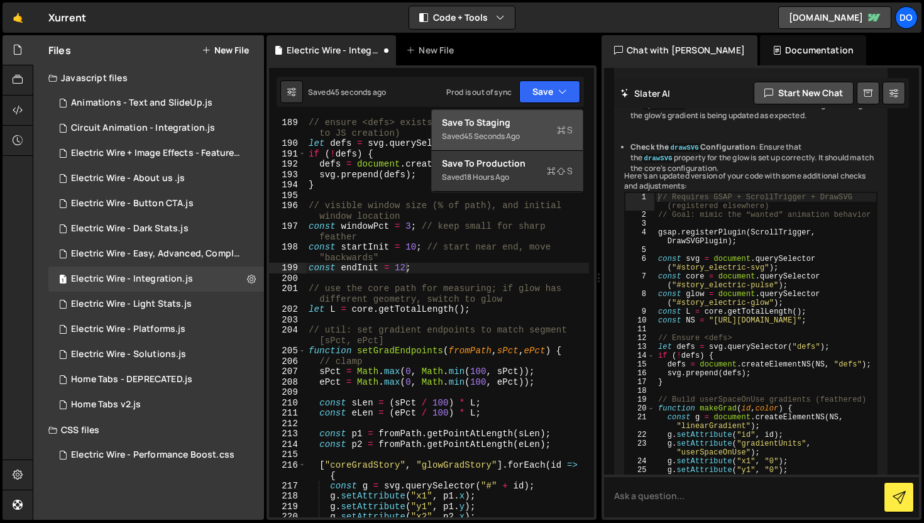
click at [532, 118] on div "Save to Staging S" at bounding box center [507, 122] width 131 height 13
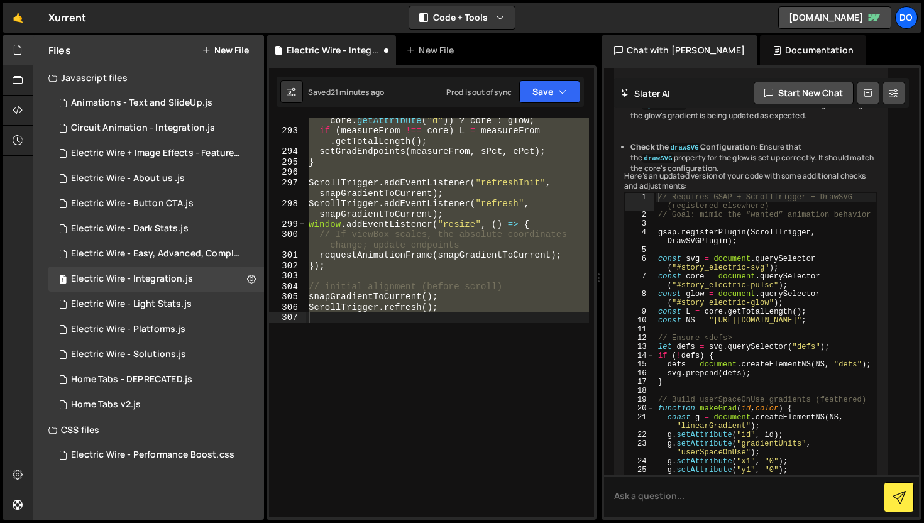
scroll to position [2310, 0]
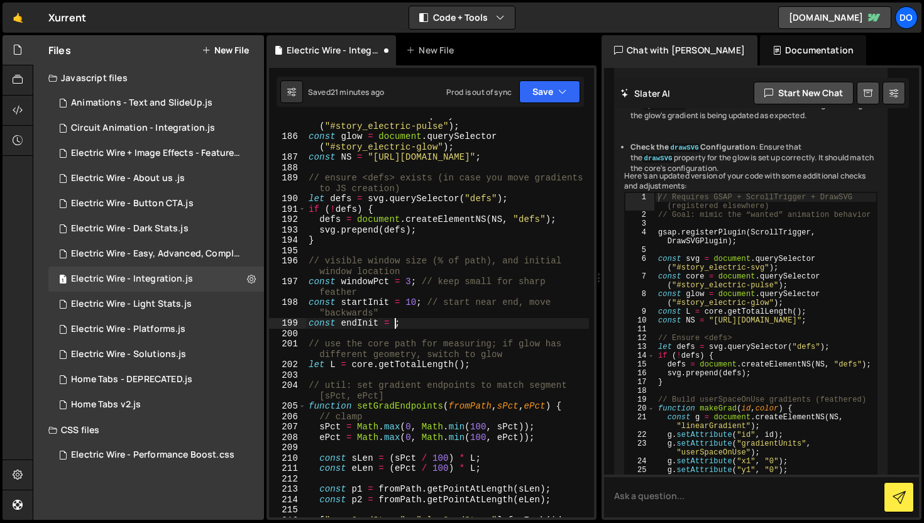
click at [395, 324] on div "const core = document . querySelector ( "#story_electric-pulse" ) ; const glow …" at bounding box center [447, 331] width 283 height 441
click at [416, 305] on div "const core = document . querySelector ( "#story_electric-pulse" ) ; const glow …" at bounding box center [447, 331] width 283 height 441
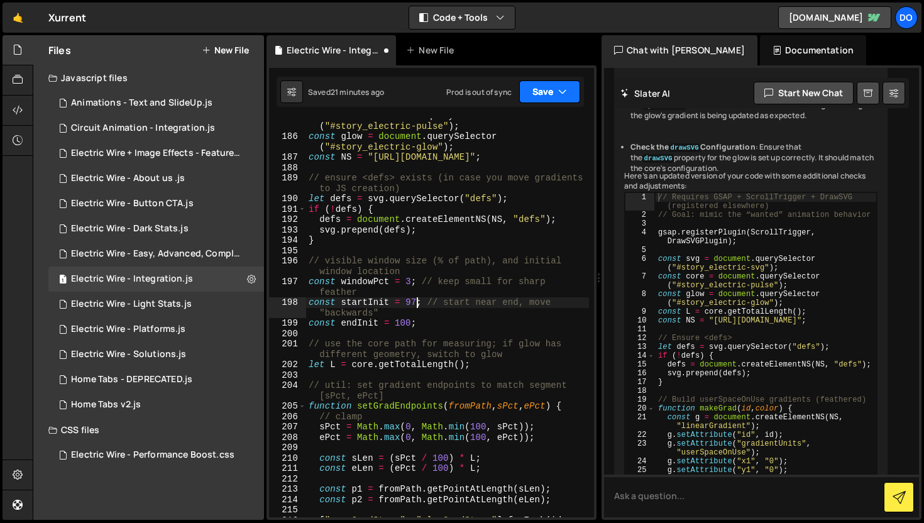
click at [545, 88] on button "Save" at bounding box center [549, 91] width 61 height 23
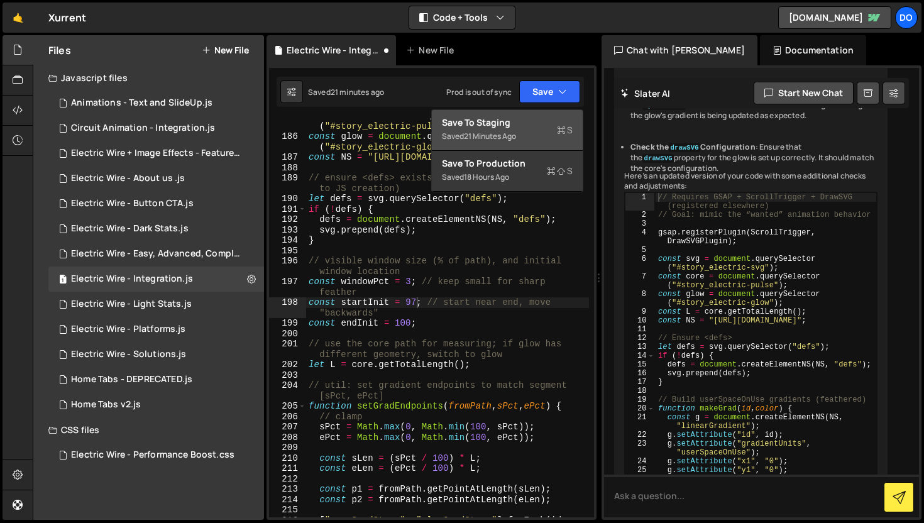
click at [509, 135] on div "21 minutes ago" at bounding box center [490, 136] width 52 height 11
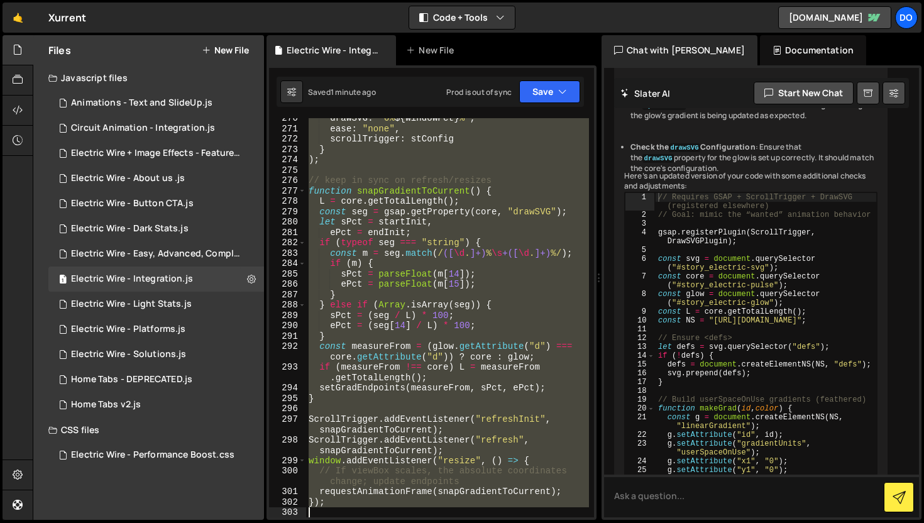
scroll to position [3407, 0]
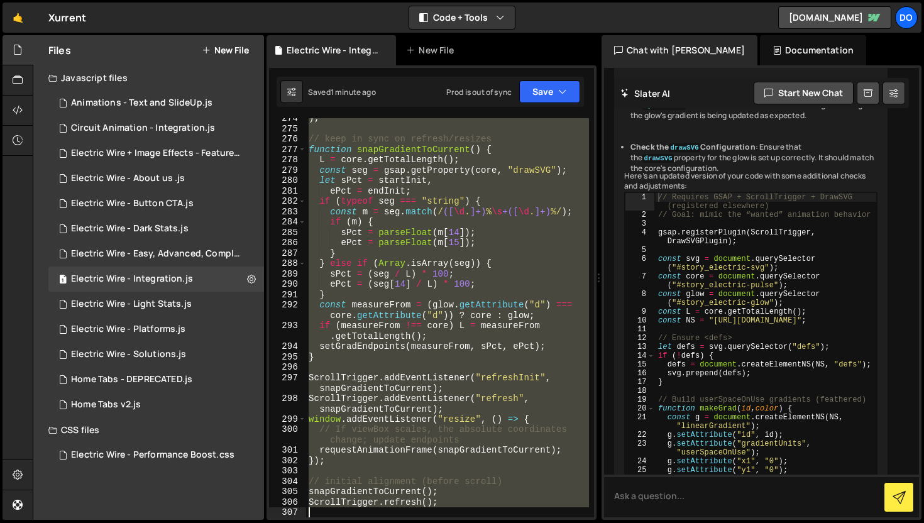
drag, startPoint x: 310, startPoint y: 422, endPoint x: 368, endPoint y: 514, distance: 109.0
click at [368, 514] on div ") ; // keep in sync on refresh/resizes function snapGradientToCurrent ( ) { L =…" at bounding box center [447, 323] width 283 height 420
click at [347, 121] on div ") ; // keep in sync on refresh/resizes function snapGradientToCurrent ( ) { L =…" at bounding box center [447, 317] width 283 height 399
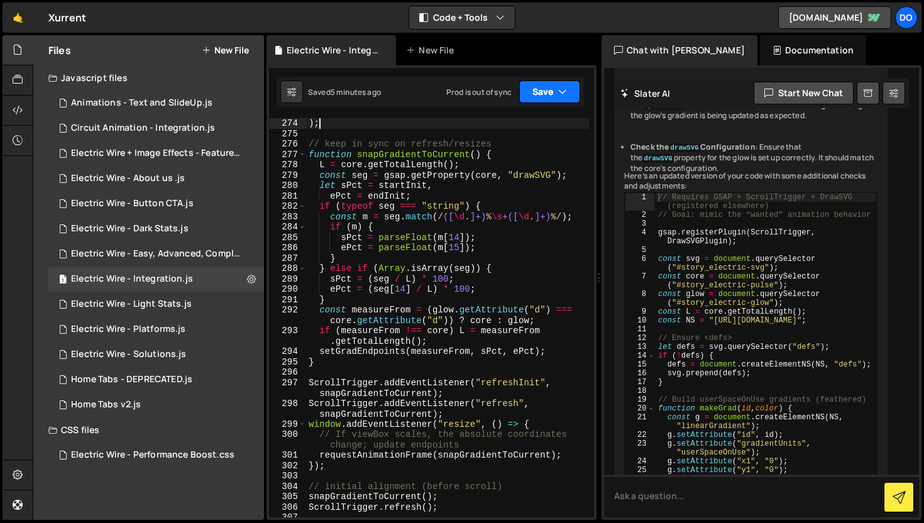
click at [563, 97] on icon "button" at bounding box center [562, 91] width 9 height 13
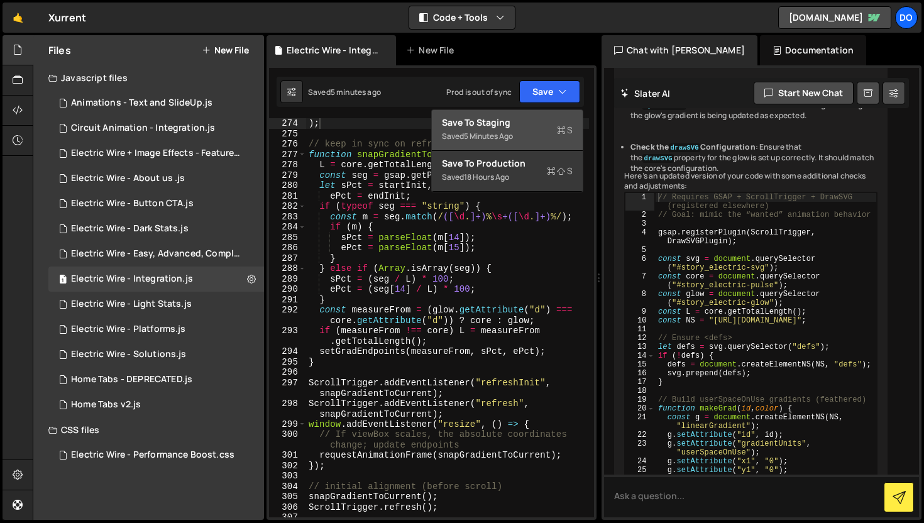
click at [548, 121] on div "Save to Staging S" at bounding box center [507, 122] width 131 height 13
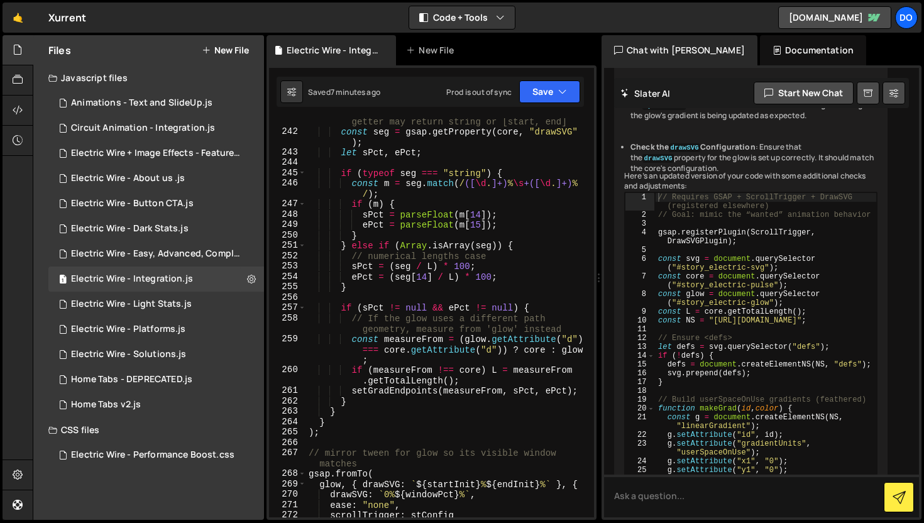
scroll to position [2992, 0]
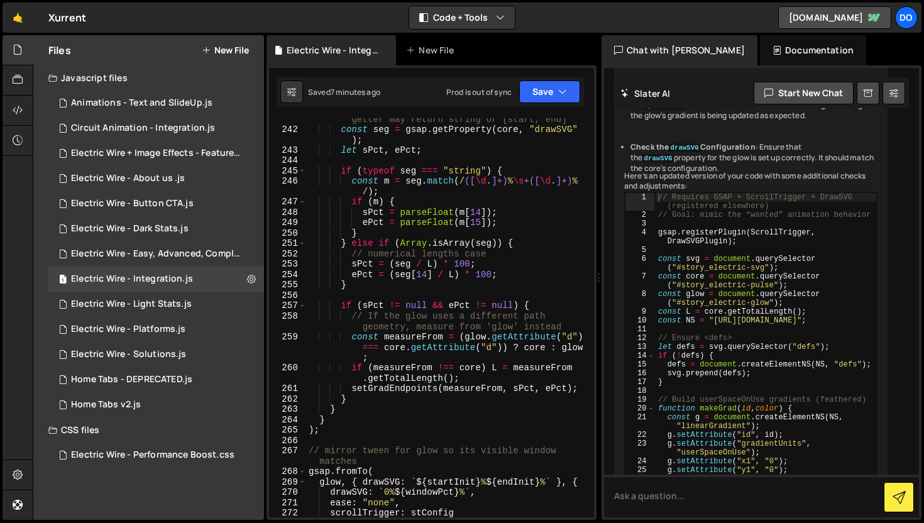
click at [479, 214] on div "// Read current drawSVG live value; DrawSVG getter may return string or [start,…" at bounding box center [447, 318] width 283 height 431
click at [479, 221] on div "// Read current drawSVG live value; DrawSVG getter may return string or [start,…" at bounding box center [447, 318] width 283 height 431
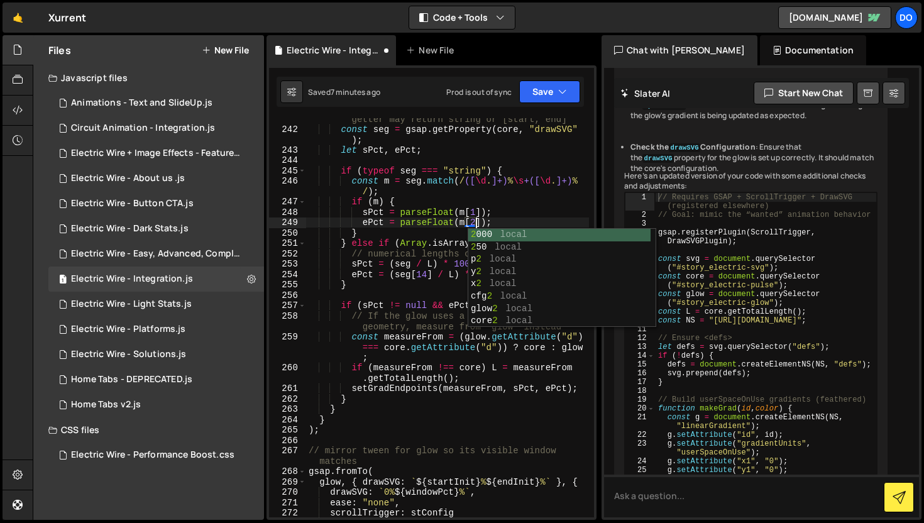
scroll to position [0, 11]
click at [540, 87] on button "Save" at bounding box center [549, 91] width 61 height 23
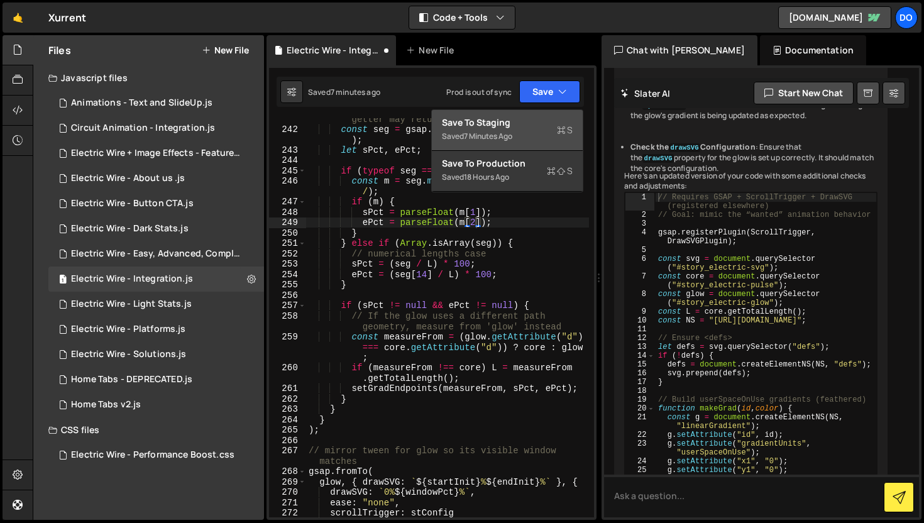
click at [530, 125] on div "Save to Staging S" at bounding box center [507, 122] width 131 height 13
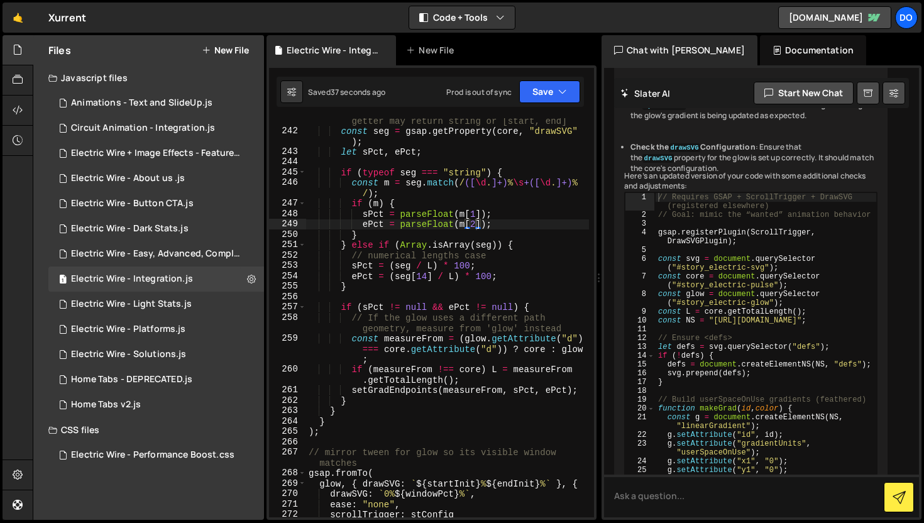
scroll to position [2990, 0]
click at [428, 274] on div "// Read current drawSVG live value; DrawSVG getter may return string or [start,…" at bounding box center [447, 320] width 283 height 431
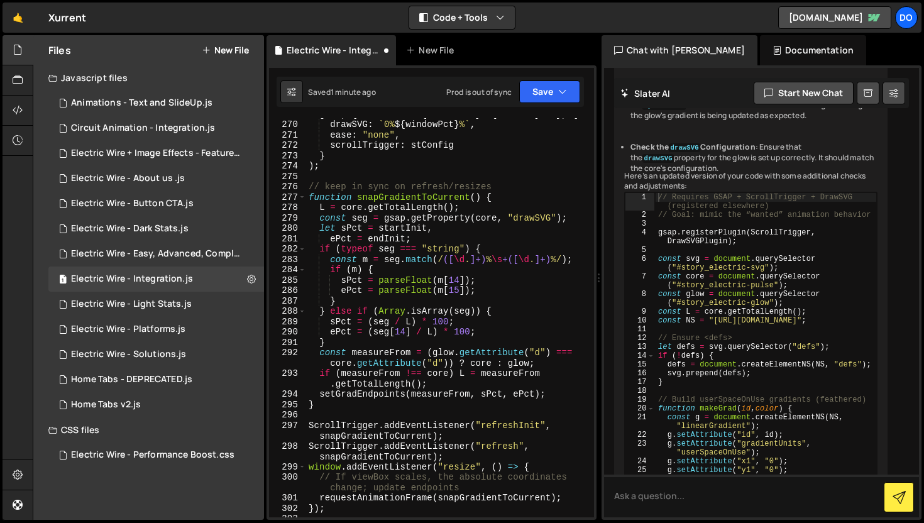
scroll to position [3385, 0]
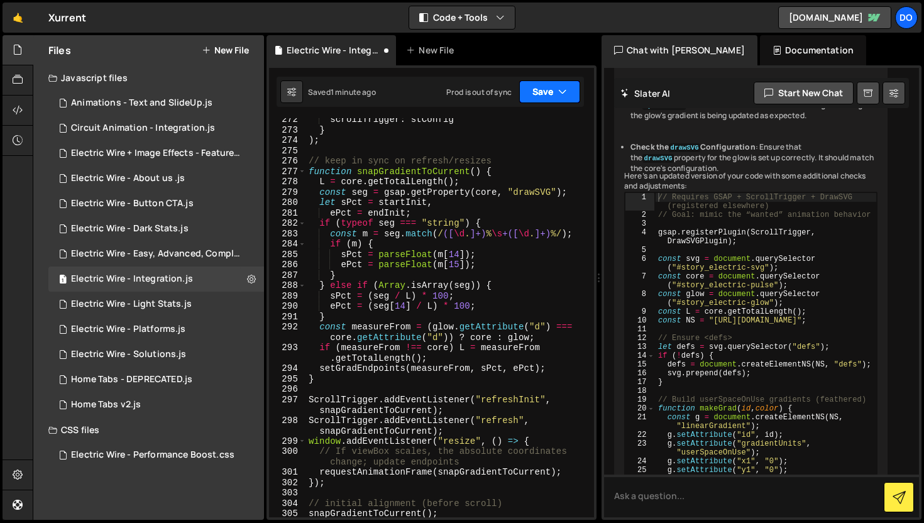
click at [548, 93] on button "Save" at bounding box center [549, 91] width 61 height 23
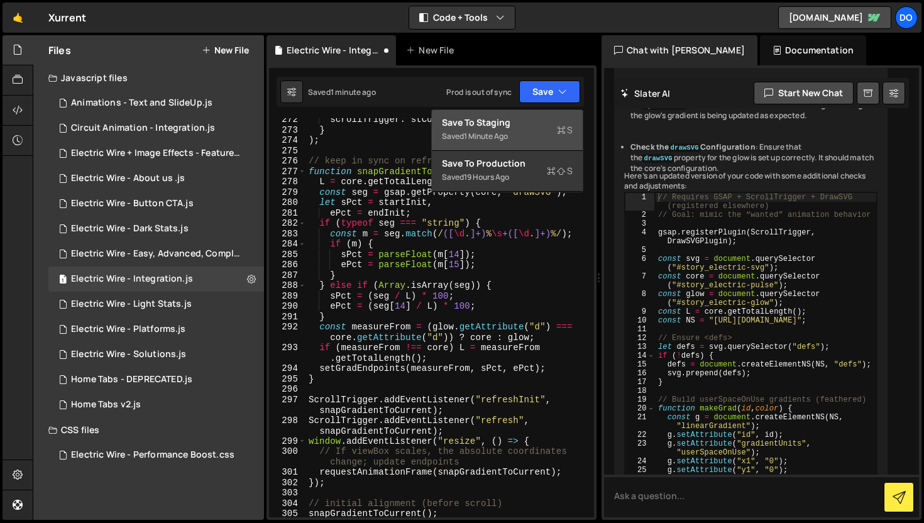
click at [543, 124] on div "Save to Staging S" at bounding box center [507, 122] width 131 height 13
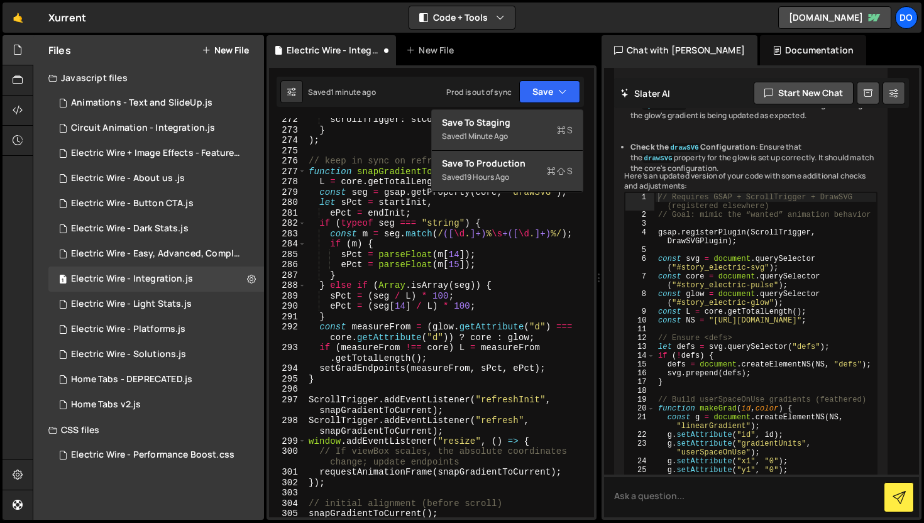
scroll to position [2943, 0]
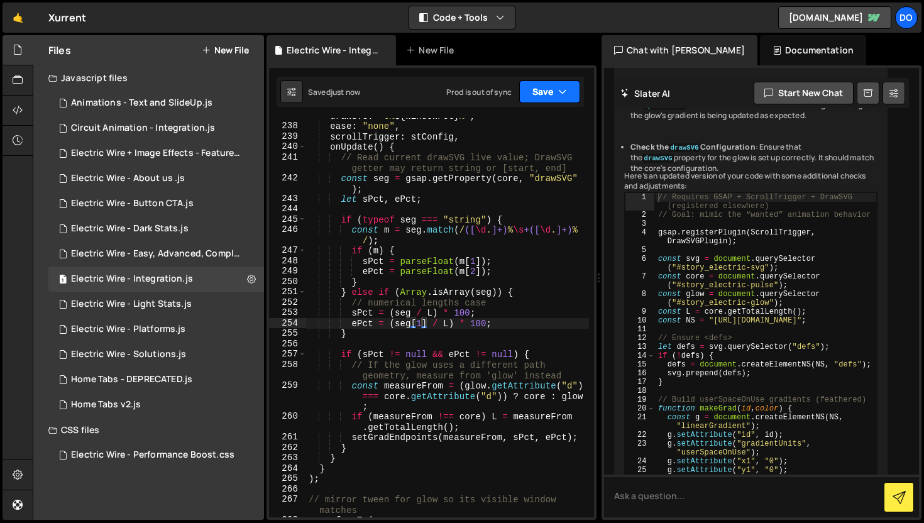
click at [565, 94] on icon "button" at bounding box center [562, 91] width 9 height 13
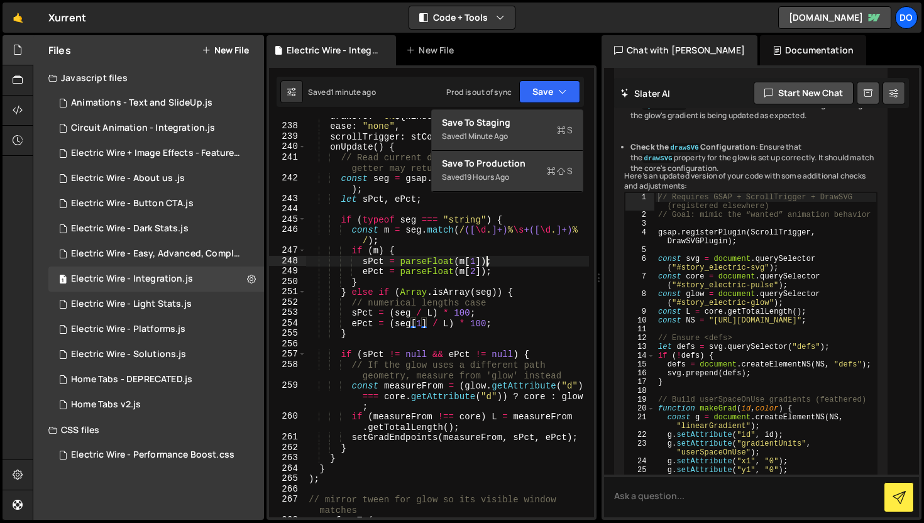
click at [488, 256] on div "drawSVG : ` 0% ${ windowPct } % ` , ease : "none" , scrollTrigger : stConfig , …" at bounding box center [447, 321] width 283 height 420
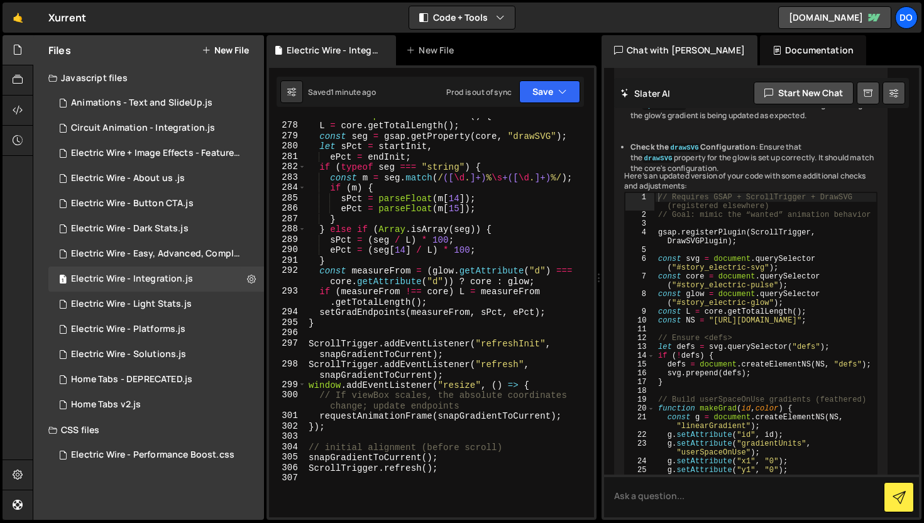
scroll to position [3443, 0]
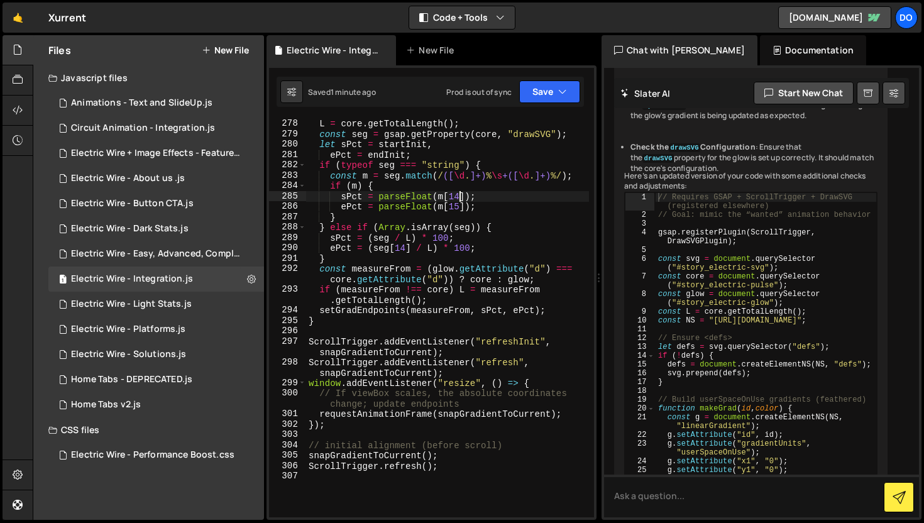
click at [459, 199] on div "function snapGradientToCurrent ( ) { L = core . getTotalLength ( ) ; const seg …" at bounding box center [447, 318] width 283 height 420
click at [460, 201] on div "function snapGradientToCurrent ( ) { L = core . getTotalLength ( ) ; const seg …" at bounding box center [447, 318] width 283 height 420
click at [461, 205] on div "function snapGradientToCurrent ( ) { L = core . getTotalLength ( ) ; const seg …" at bounding box center [447, 318] width 283 height 420
click at [458, 205] on div "function snapGradientToCurrent ( ) { L = core . getTotalLength ( ) ; const seg …" at bounding box center [447, 318] width 283 height 420
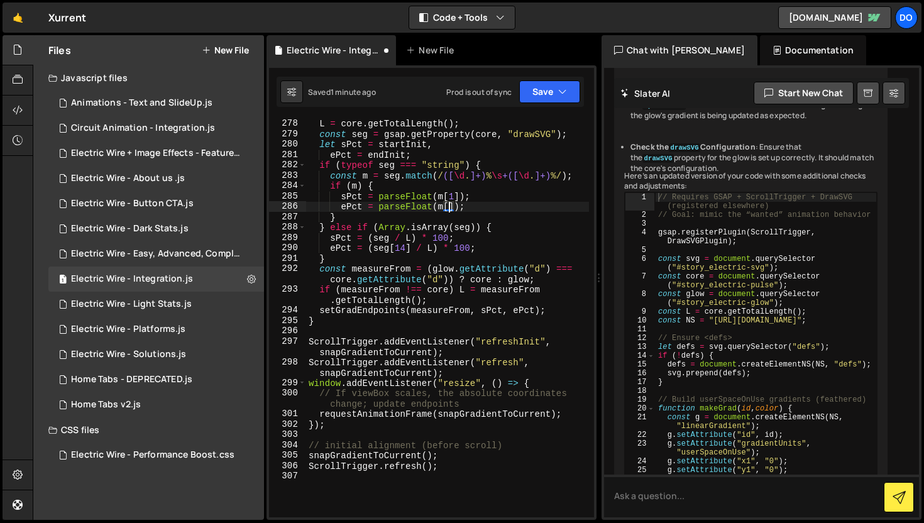
scroll to position [0, 10]
click at [404, 248] on div "function snapGradientToCurrent ( ) { L = core . getTotalLength ( ) ; const seg …" at bounding box center [447, 318] width 283 height 420
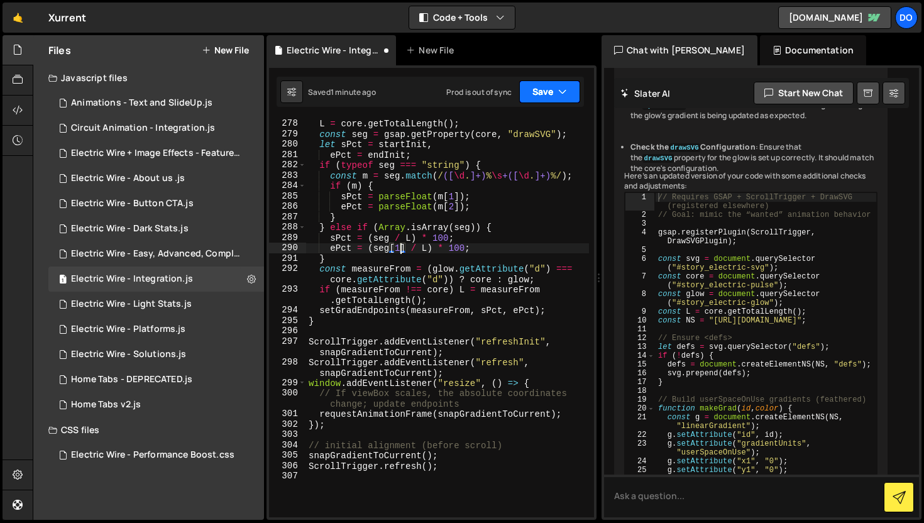
click at [542, 95] on button "Save" at bounding box center [549, 91] width 61 height 23
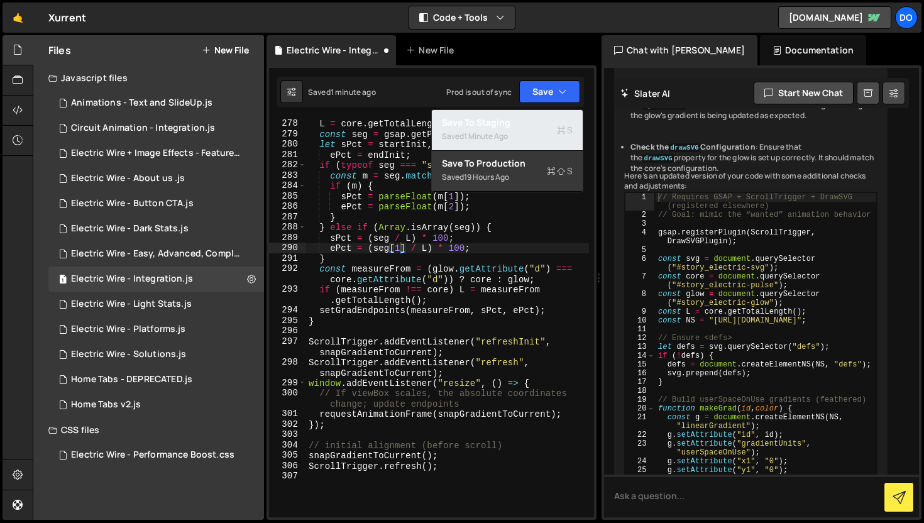
drag, startPoint x: 462, startPoint y: 128, endPoint x: 448, endPoint y: 113, distance: 21.4
click at [462, 129] on div "Saved 1 minute ago" at bounding box center [507, 136] width 131 height 15
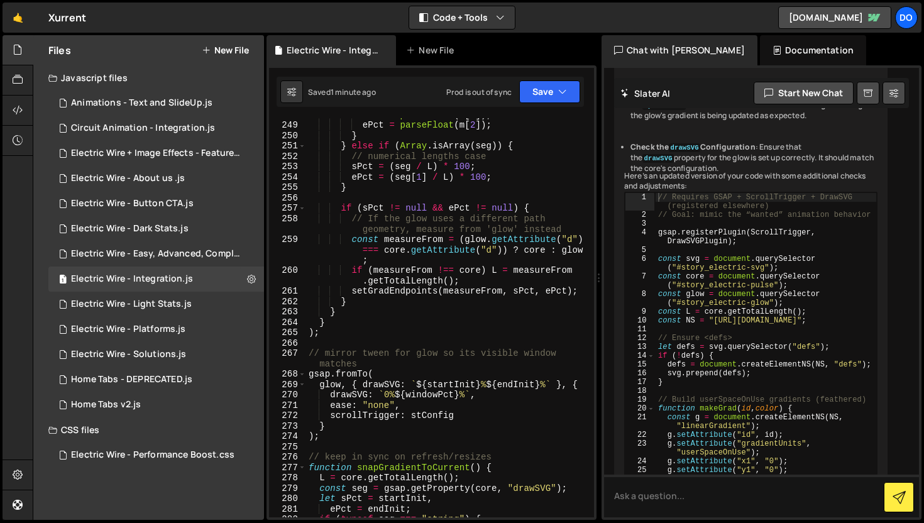
scroll to position [3090, 0]
click at [450, 318] on div "sPct = parseFloat ( m [ 1 ]) ; ePct = parseFloat ( m [ 2 ]) ; } } else if ( Arr…" at bounding box center [447, 319] width 283 height 420
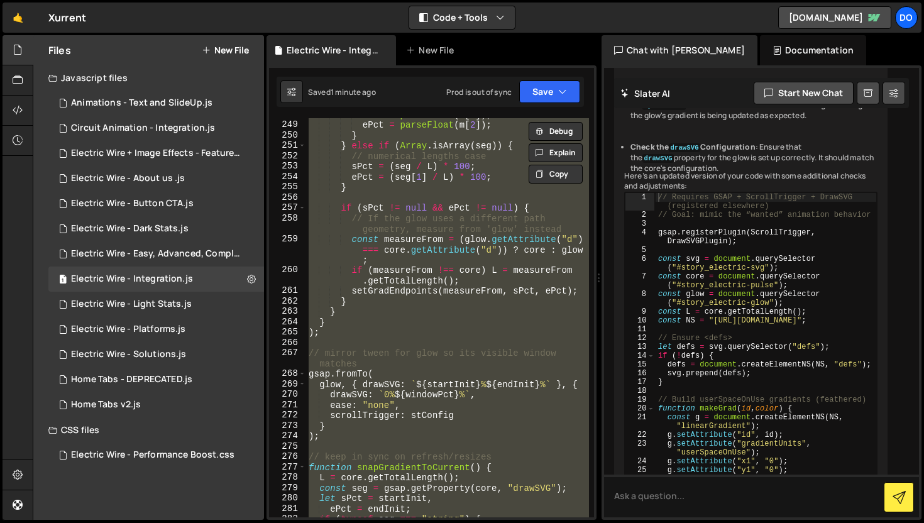
click at [451, 316] on div "sPct = parseFloat ( m [ 1 ]) ; ePct = parseFloat ( m [ 2 ]) ; } } else if ( Arr…" at bounding box center [447, 317] width 283 height 399
type textarea "}"
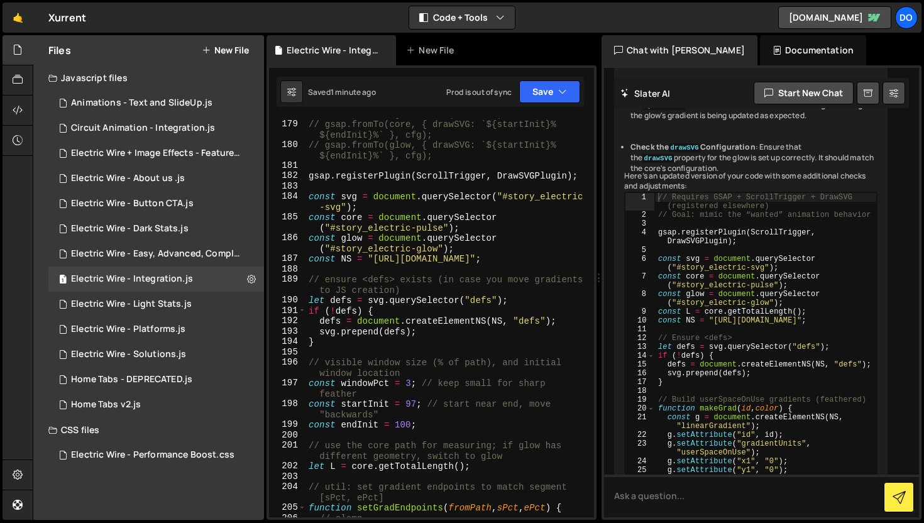
scroll to position [2166, 0]
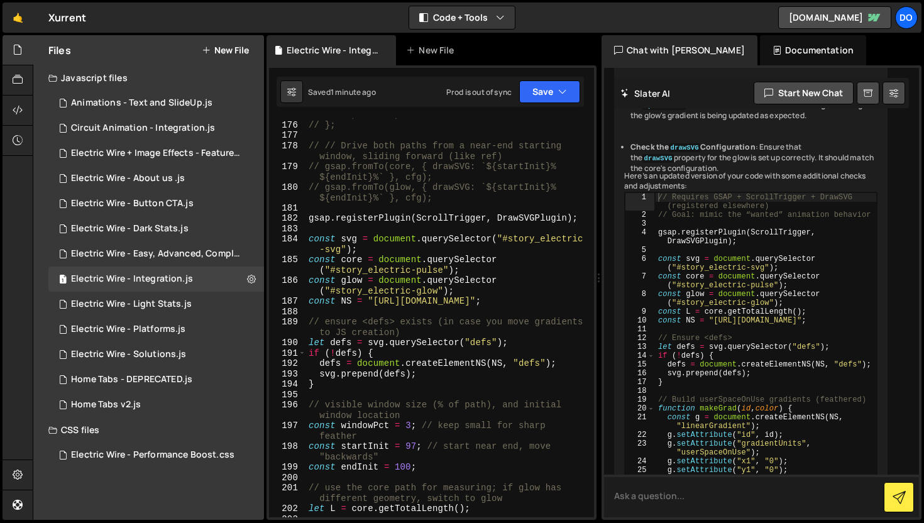
click at [693, 488] on textarea at bounding box center [761, 496] width 315 height 43
paste textarea "// gsap.registerPlugin(ScrollTrigger, DrawSVGPlugin); // const svg2 = document.…"
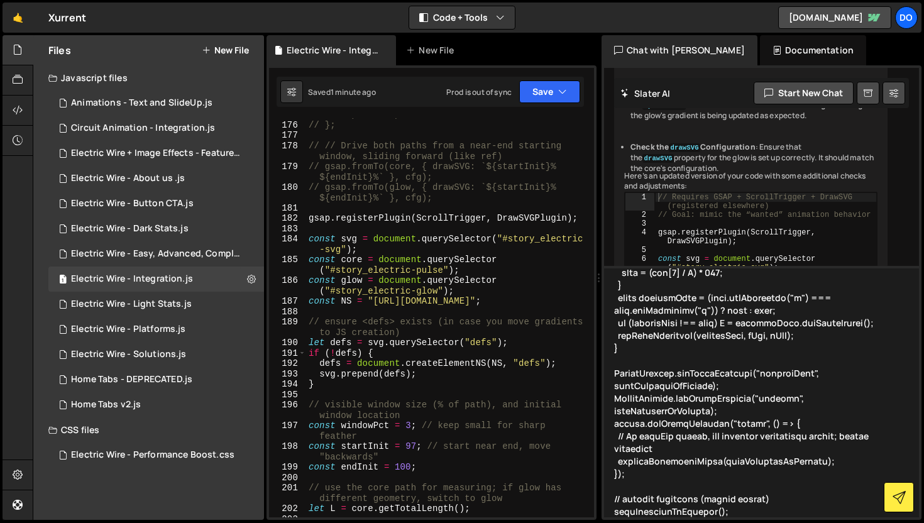
scroll to position [4013, 0]
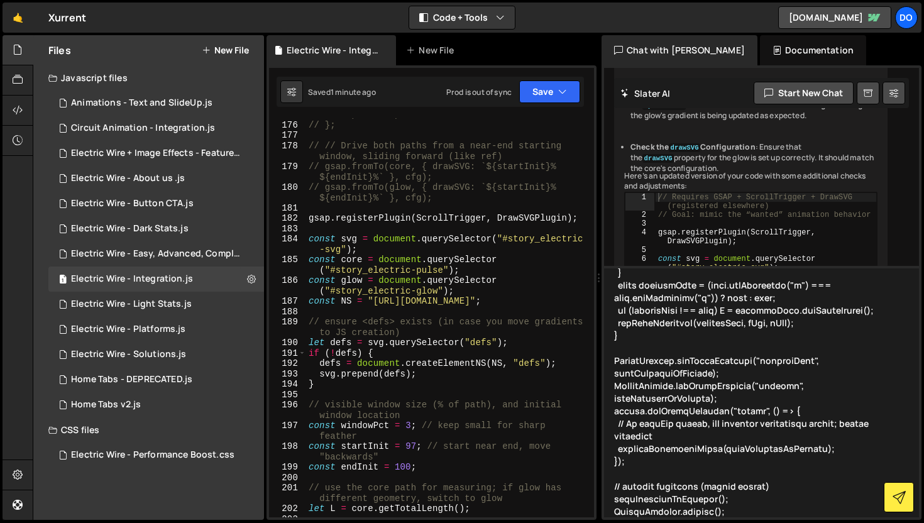
type textarea "// gsap.registerPlugin(ScrollTrigger, DrawSVGPlugin); // const svg2 = document.…"
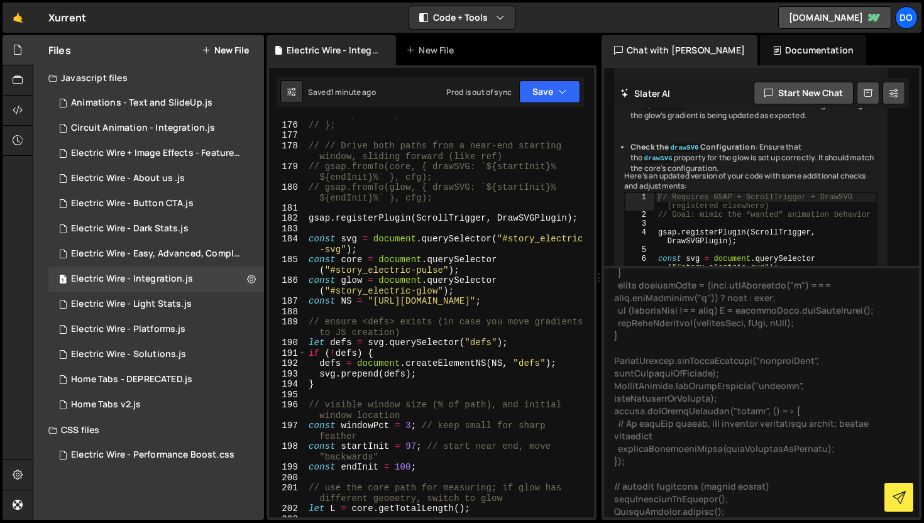
type textarea "const glow = document.querySelector("#story_electric-glow");"
drag, startPoint x: 335, startPoint y: 291, endPoint x: 438, endPoint y: 290, distance: 102.5
click at [438, 290] on div "// onUpdate: updateFade // }; // // Drive both paths from a near-end starting w…" at bounding box center [447, 319] width 283 height 420
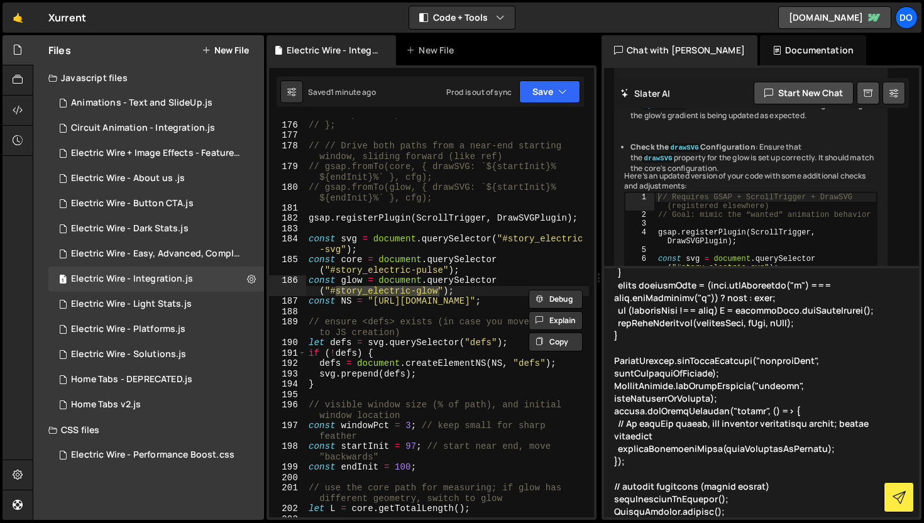
click at [635, 508] on textarea at bounding box center [761, 391] width 315 height 251
paste textarea "story_electric-glow"
type textarea "// gsap.registerPlugin(ScrollTrigger, DrawSVGPlugin); // const svg2 = document.…"
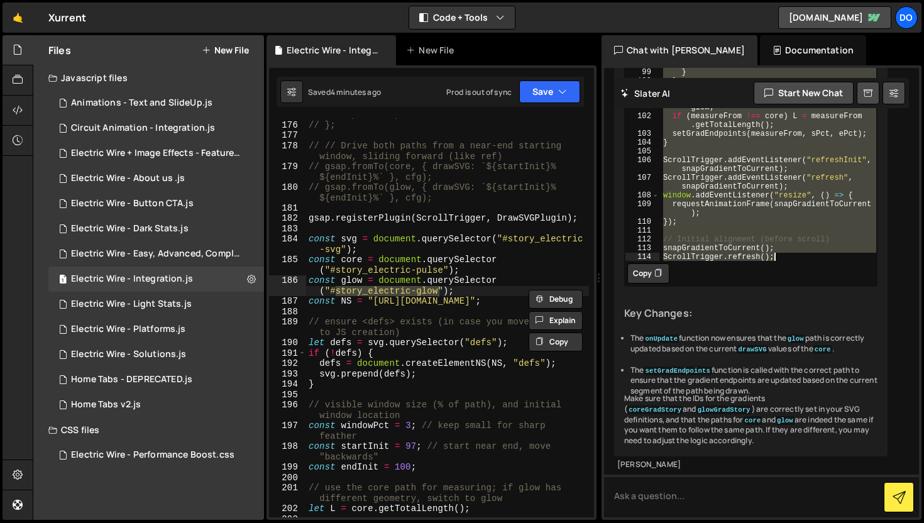
scroll to position [21153, 0]
drag, startPoint x: 663, startPoint y: 176, endPoint x: 708, endPoint y: 447, distance: 274.6
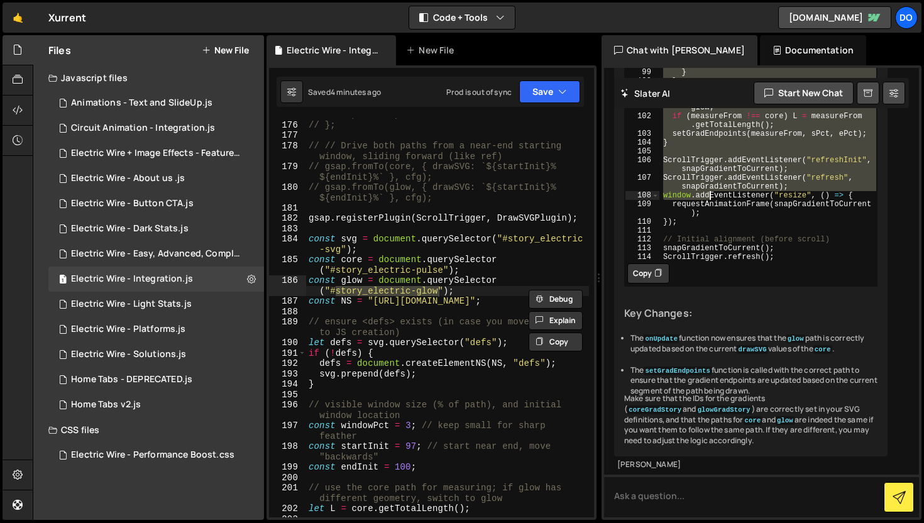
scroll to position [21285, 0]
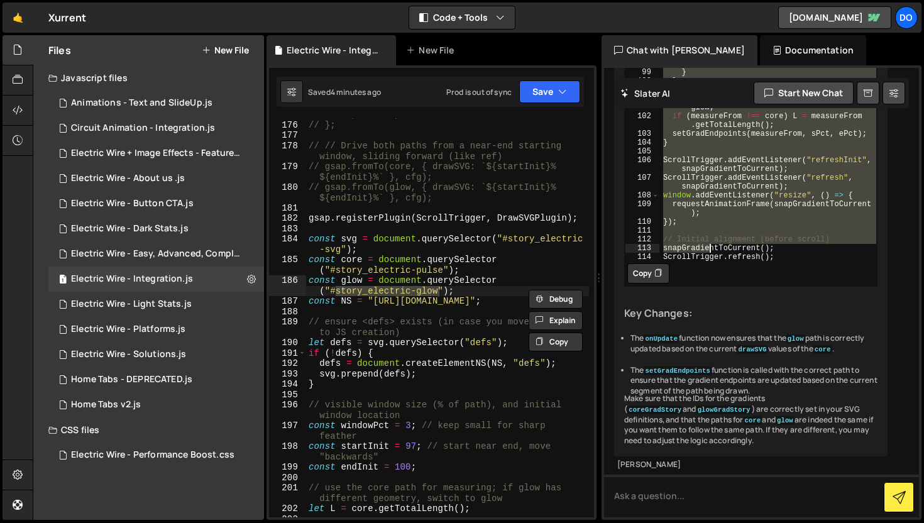
type textarea "snapGradientToCurrent(); ScrollTrigger.refresh();"
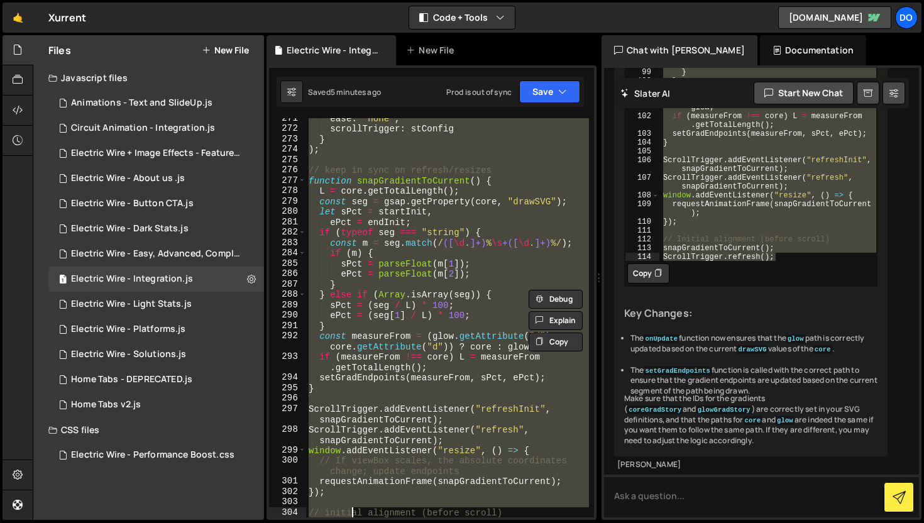
scroll to position [3407, 0]
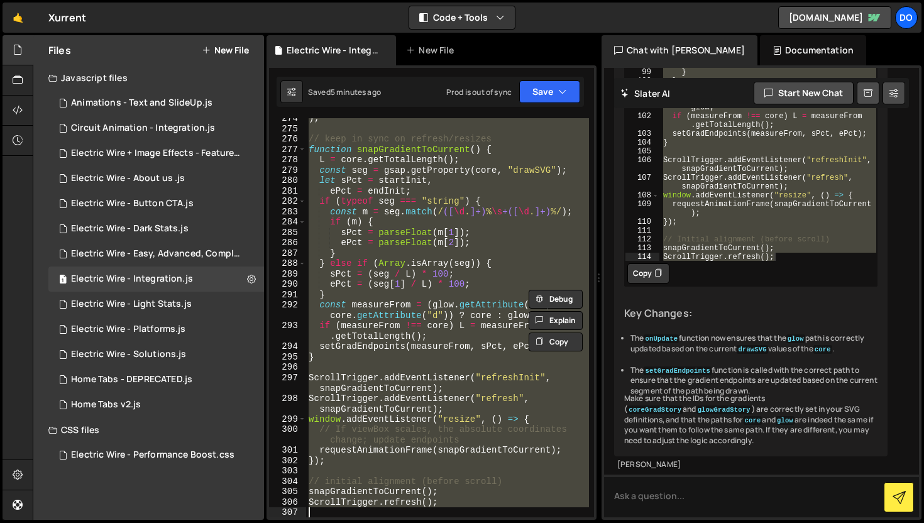
drag, startPoint x: 311, startPoint y: 229, endPoint x: 459, endPoint y: 509, distance: 316.7
click at [459, 509] on div ") ; // keep in sync on refresh/resizes function snapGradientToCurrent ( ) { L =…" at bounding box center [447, 323] width 283 height 420
paste textarea
type textarea "ScrollTrigger.refresh();"
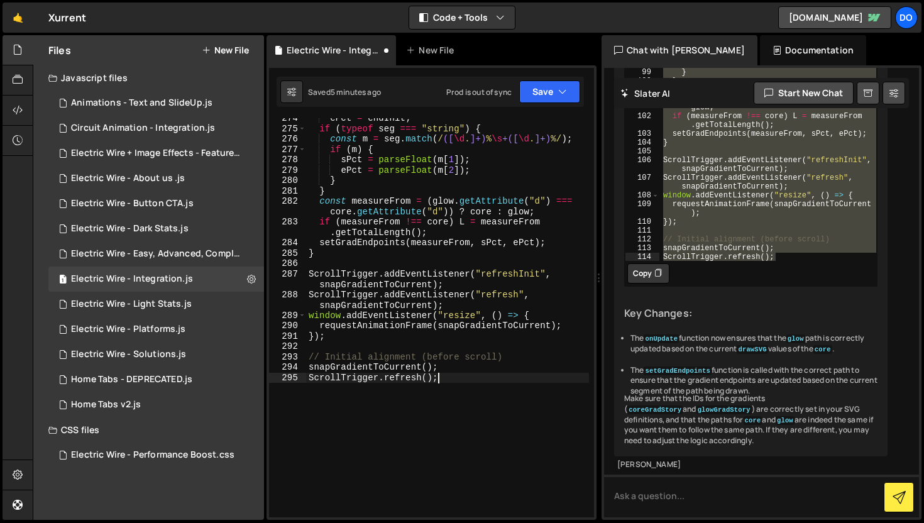
scroll to position [3366, 0]
click at [545, 99] on button "Save" at bounding box center [549, 91] width 61 height 23
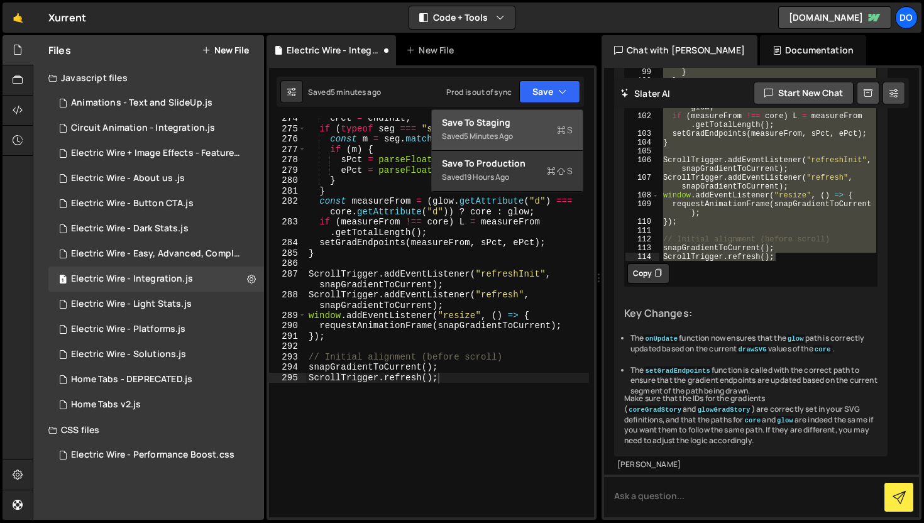
click at [518, 135] on div "Saved 5 minutes ago" at bounding box center [507, 136] width 131 height 15
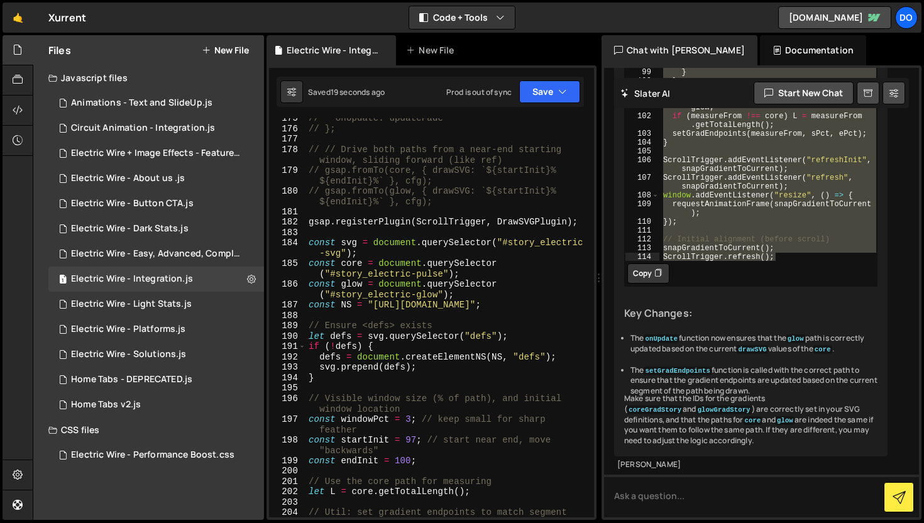
scroll to position [2097, 0]
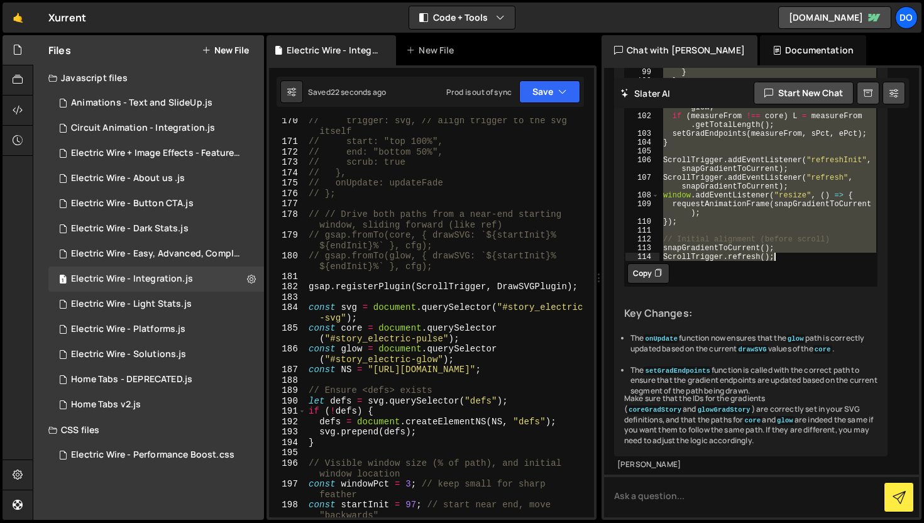
type textarea "drawSVG: `0% ${windowPct}%`,"
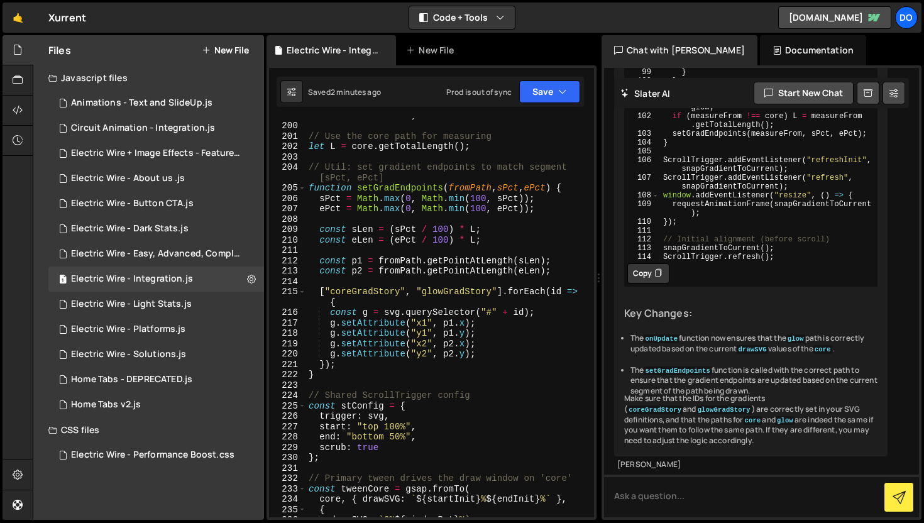
scroll to position [21432, 0]
click at [648, 263] on button "Copy" at bounding box center [648, 273] width 42 height 20
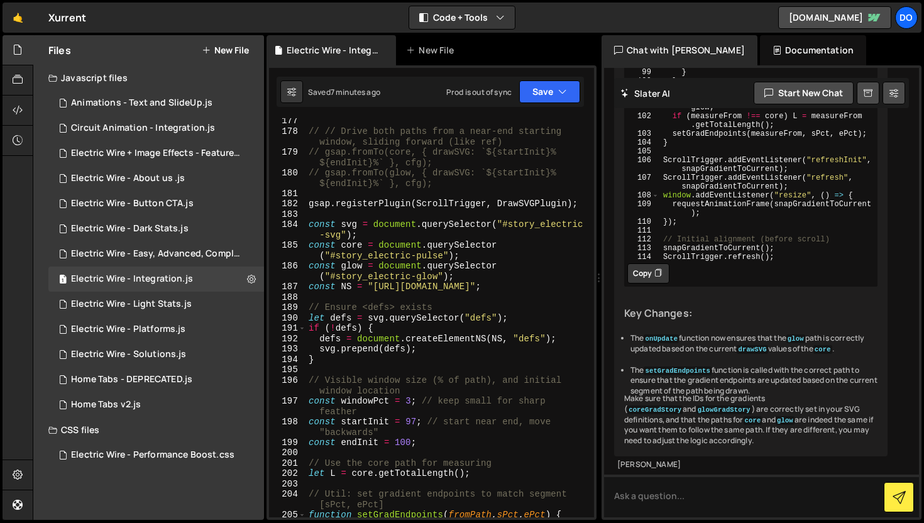
scroll to position [2168, 0]
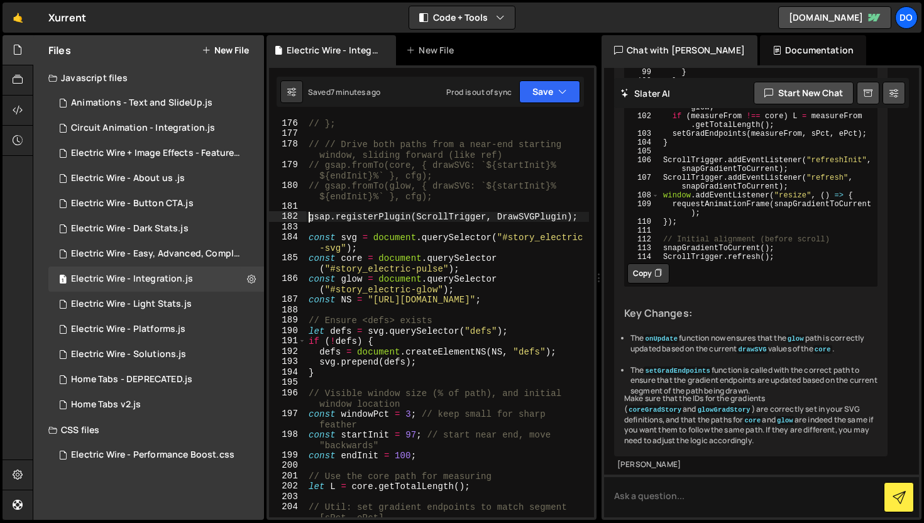
click at [307, 215] on div "// }; // // Drive both paths from a near-end starting window, sliding forward (…" at bounding box center [447, 328] width 283 height 420
click at [449, 194] on div "// }; // // Drive both paths from a near-end starting window, sliding forward (…" at bounding box center [447, 328] width 283 height 420
type textarea "// gsap.fromTo(glow, { drawSVG: `${startInit}% ${endInit}%` }, cfg);"
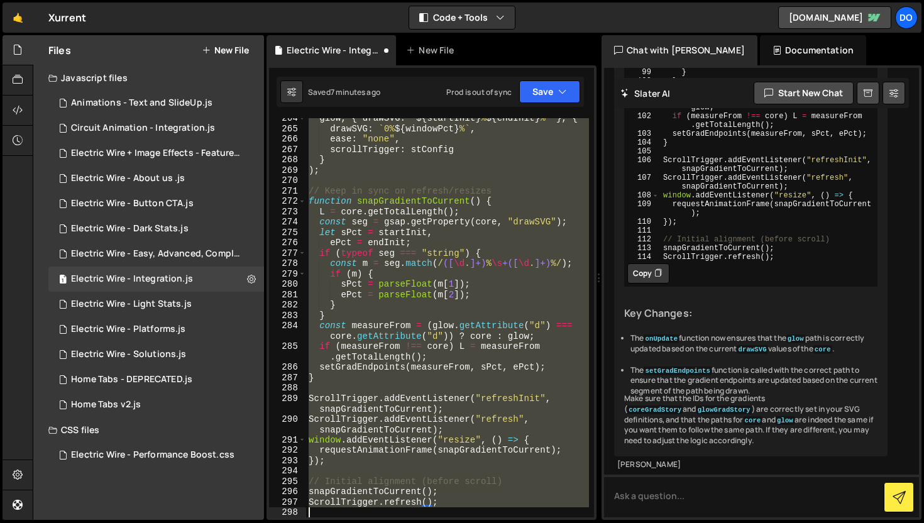
scroll to position [3262, 0]
drag, startPoint x: 308, startPoint y: 238, endPoint x: 426, endPoint y: 522, distance: 307.5
click at [426, 522] on div "Hold on a sec... Are you certain you wish to leave this page? Any changes you'v…" at bounding box center [462, 261] width 924 height 523
click at [457, 487] on div "glow , { drawSVG : ` ${ startInit } % ${ endInit } % ` } , { drawSVG : ` 0% ${ …" at bounding box center [447, 317] width 283 height 399
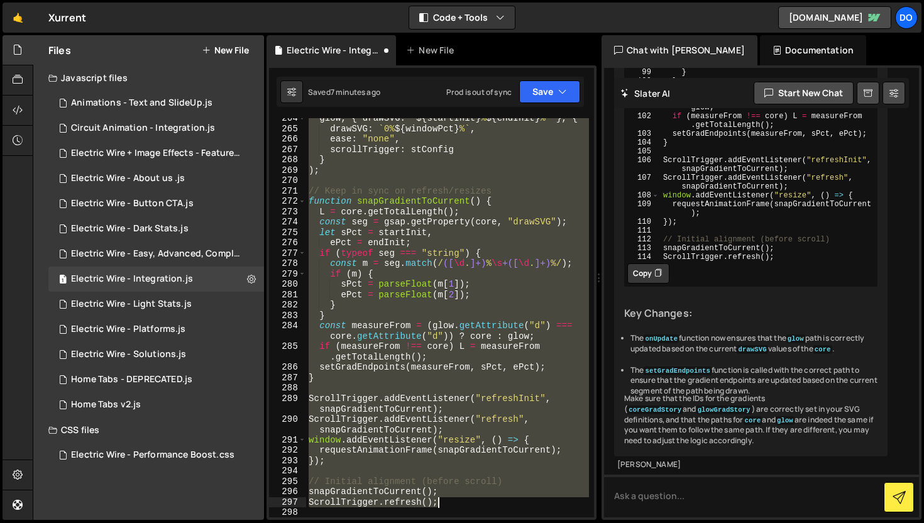
drag, startPoint x: 309, startPoint y: 365, endPoint x: 475, endPoint y: 500, distance: 214.1
click at [475, 500] on div "glow , { drawSVG : ` ${ startInit } % ${ endInit } % ` } , { drawSVG : ` 0% ${ …" at bounding box center [447, 323] width 283 height 420
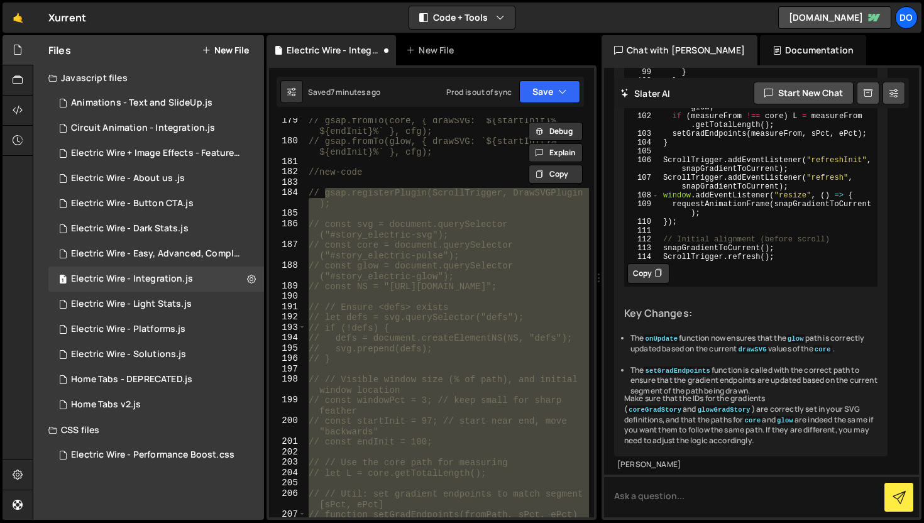
scroll to position [2198, 0]
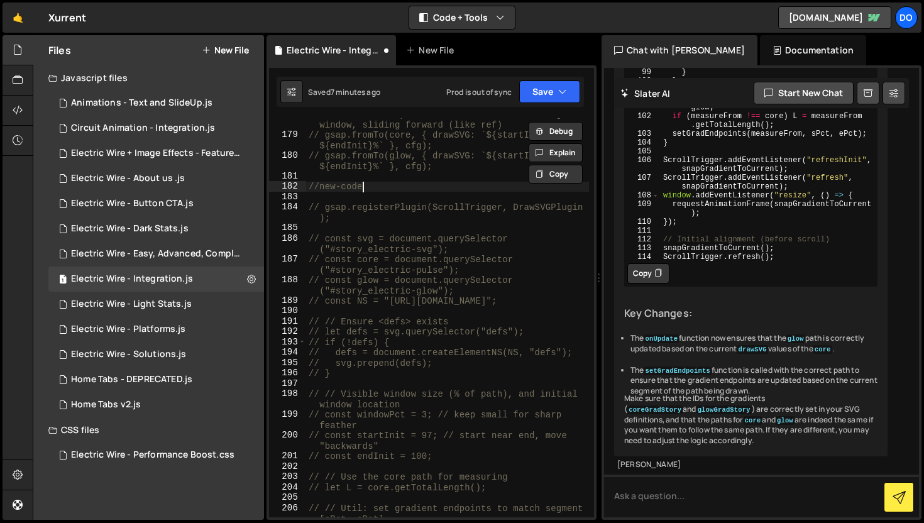
click at [416, 190] on div "// // Drive both paths from a near-end starting window, sliding forward (like r…" at bounding box center [447, 329] width 283 height 441
click at [556, 100] on button "Save" at bounding box center [549, 91] width 61 height 23
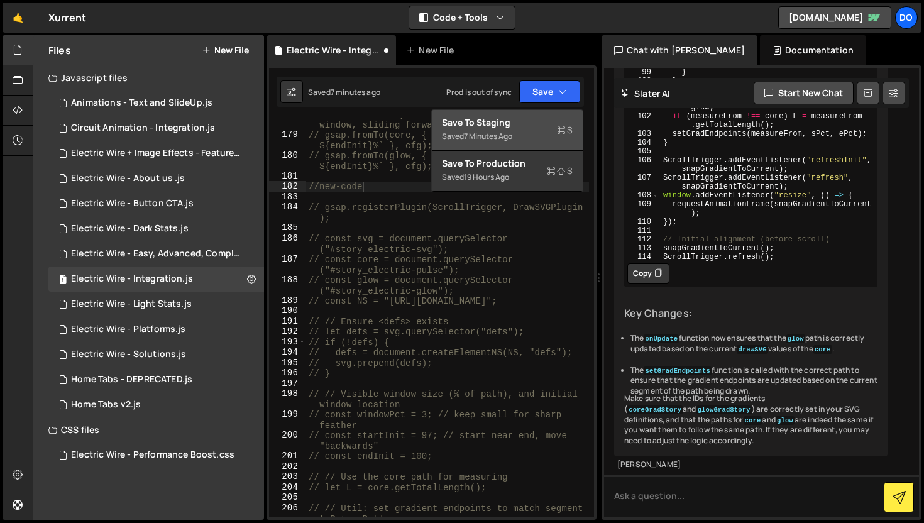
click at [542, 137] on div "Saved 7 minutes ago" at bounding box center [507, 136] width 131 height 15
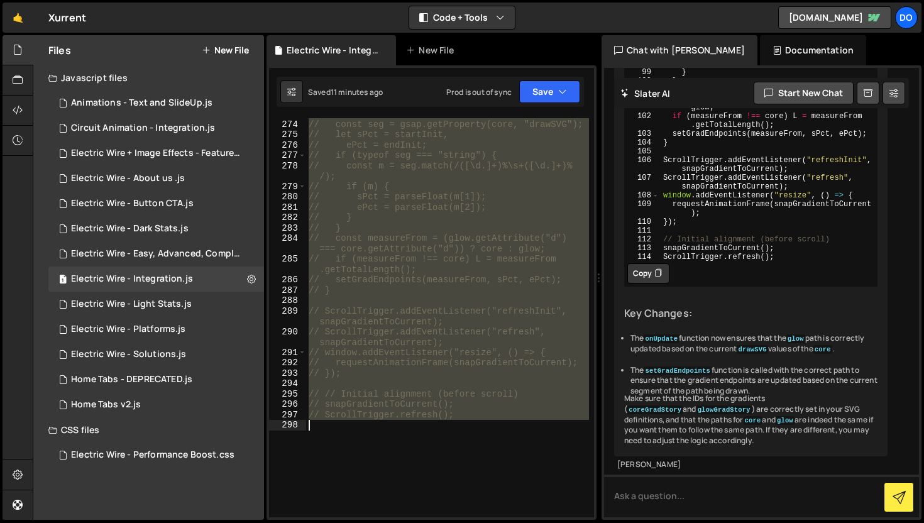
scroll to position [3424, 0]
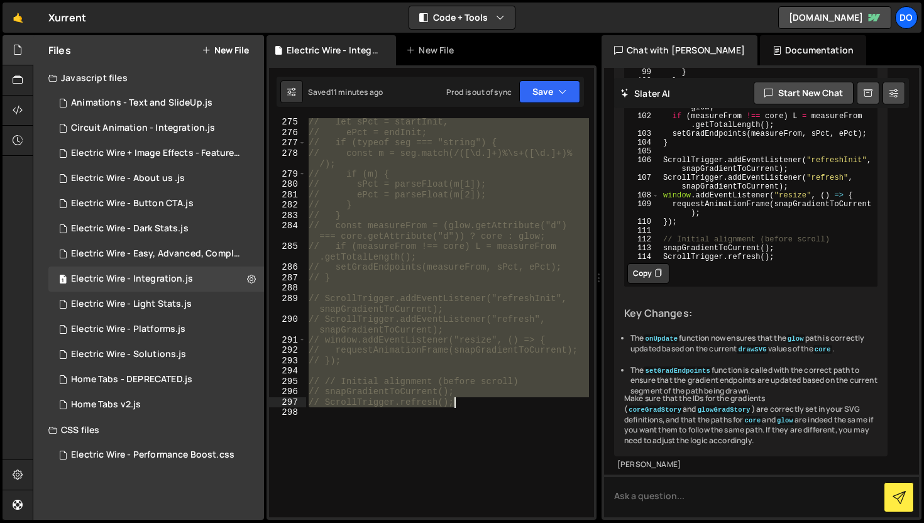
drag, startPoint x: 325, startPoint y: 210, endPoint x: 472, endPoint y: 400, distance: 240.2
click at [472, 400] on div "// let sPct = startInit, // ePct = endInit; // if (typeof seg === "string") { /…" at bounding box center [447, 327] width 283 height 420
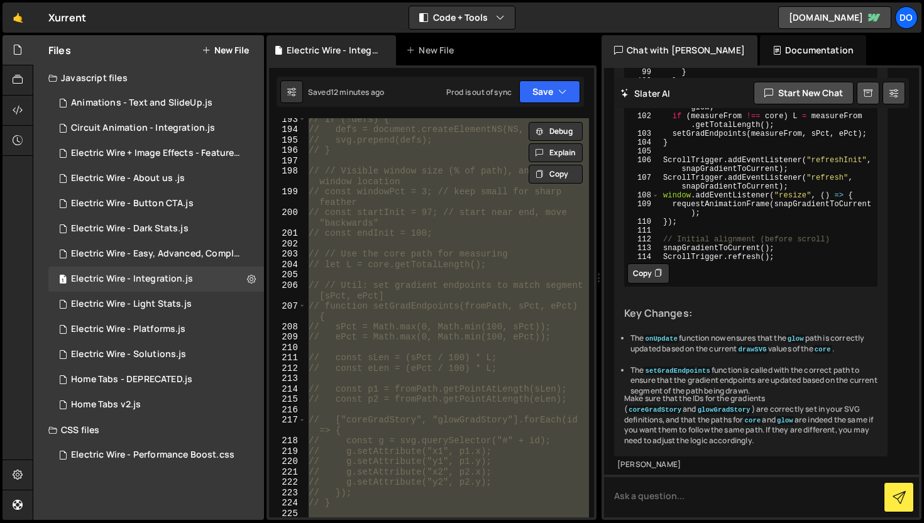
scroll to position [2171, 0]
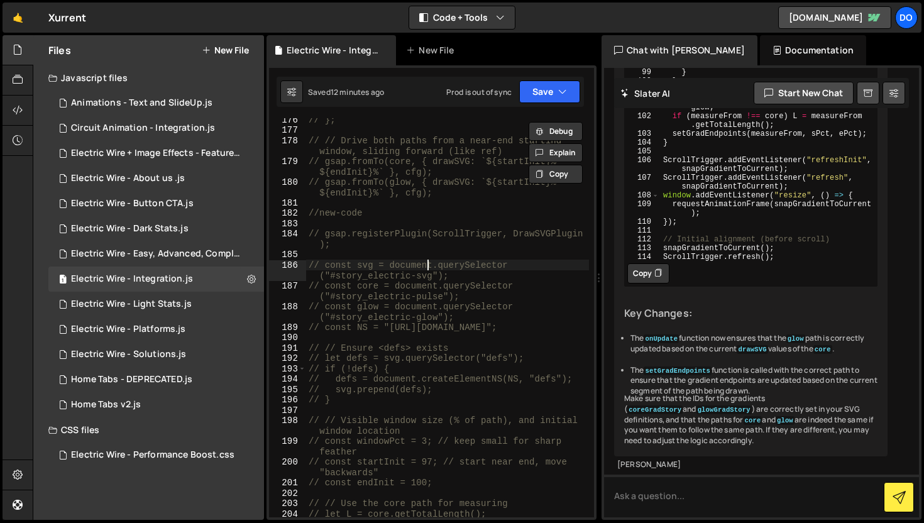
click at [428, 262] on div "// }; // // Drive both paths from a near-end starting window, sliding forward (…" at bounding box center [447, 324] width 283 height 420
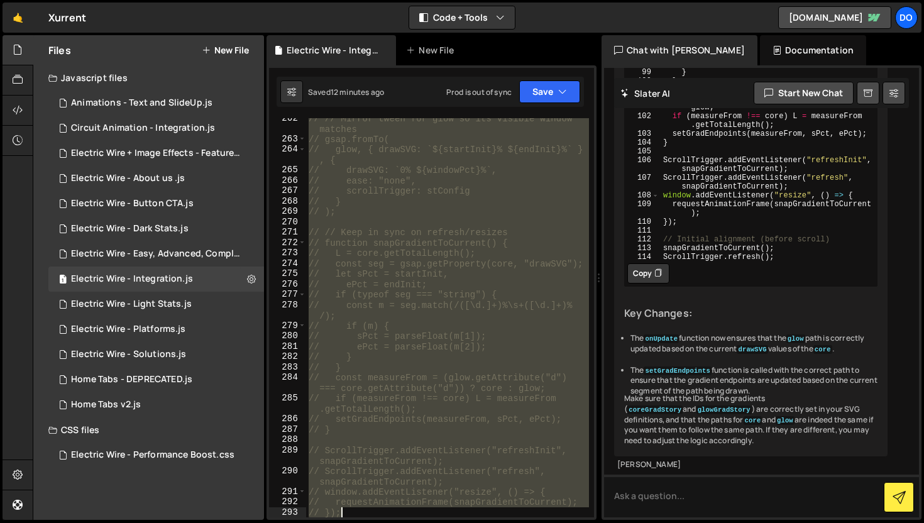
scroll to position [3324, 0]
drag, startPoint x: 308, startPoint y: 233, endPoint x: 468, endPoint y: 505, distance: 315.9
click at [468, 505] on div "// drawSVG: `0% ${windowPct}%`, // ease: "none", // scrollTrigger: stConfig // …" at bounding box center [447, 323] width 283 height 420
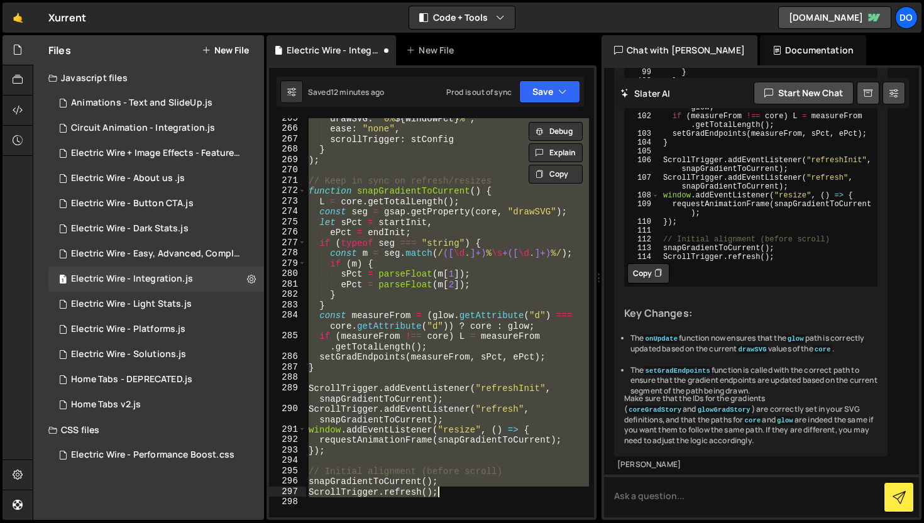
scroll to position [3273, 0]
type textarea "// snapGradientToCurrent(); // ScrollTrigger.refresh();"
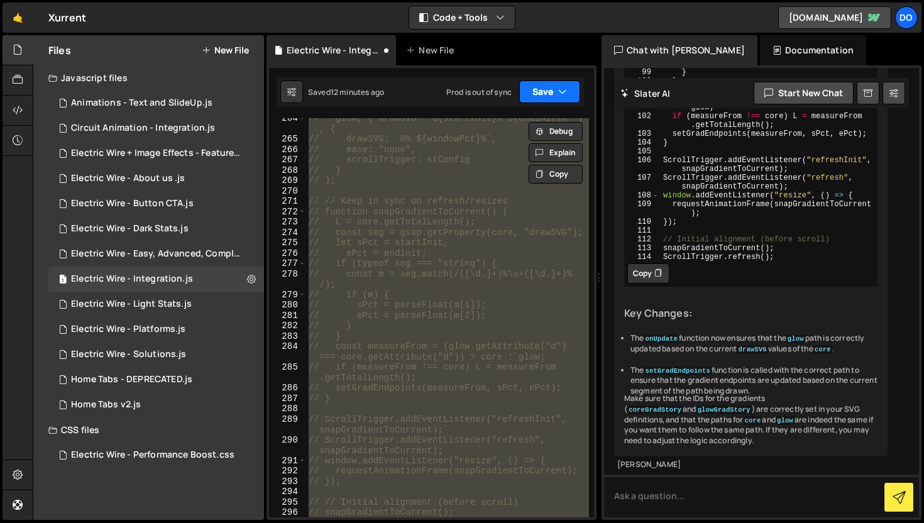
click at [541, 91] on button "Save" at bounding box center [549, 91] width 61 height 23
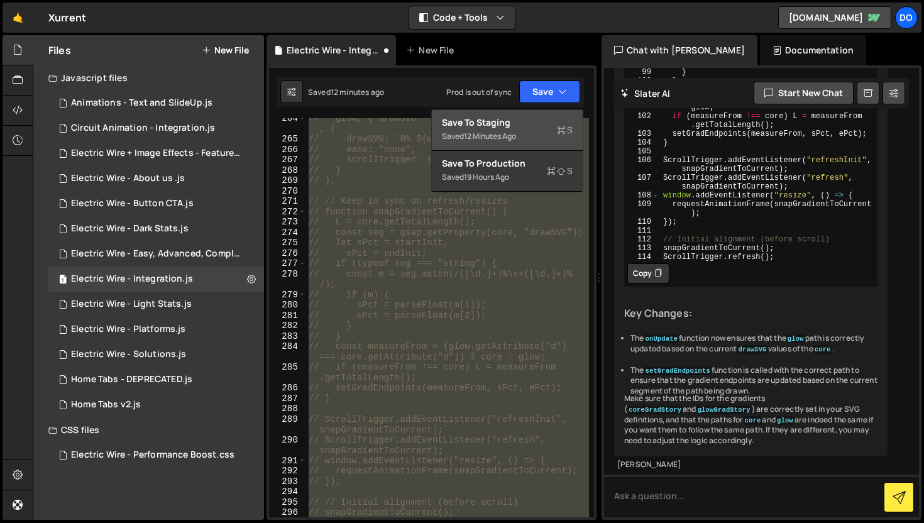
click at [521, 126] on div "Save to Staging S" at bounding box center [507, 122] width 131 height 13
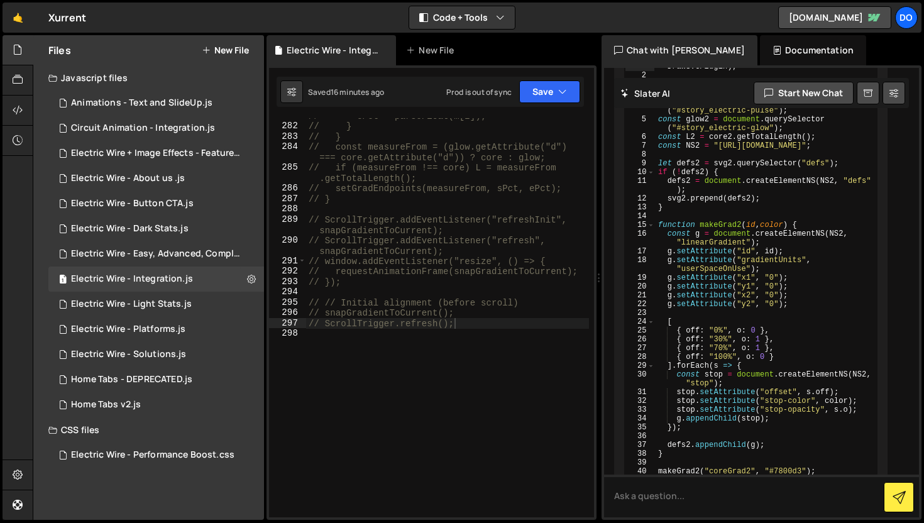
scroll to position [7558, 0]
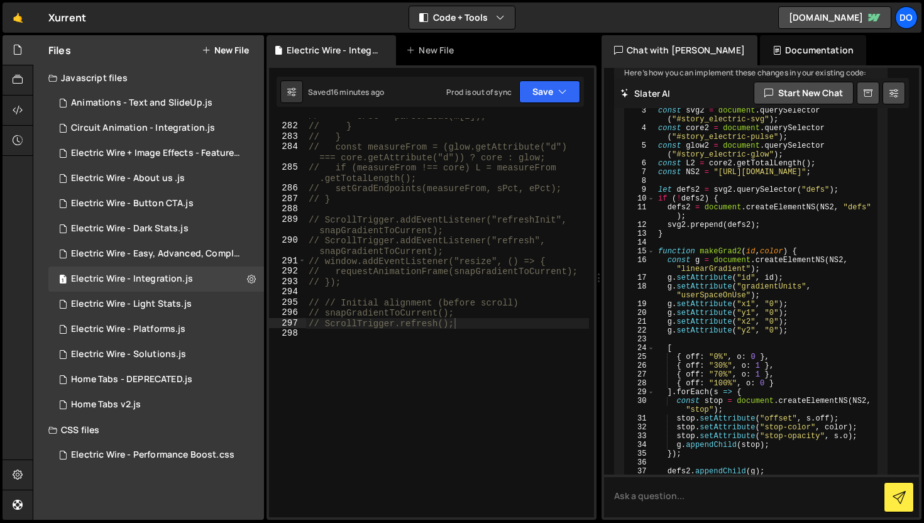
click at [654, 97] on h2 "Slater AI" at bounding box center [645, 93] width 50 height 12
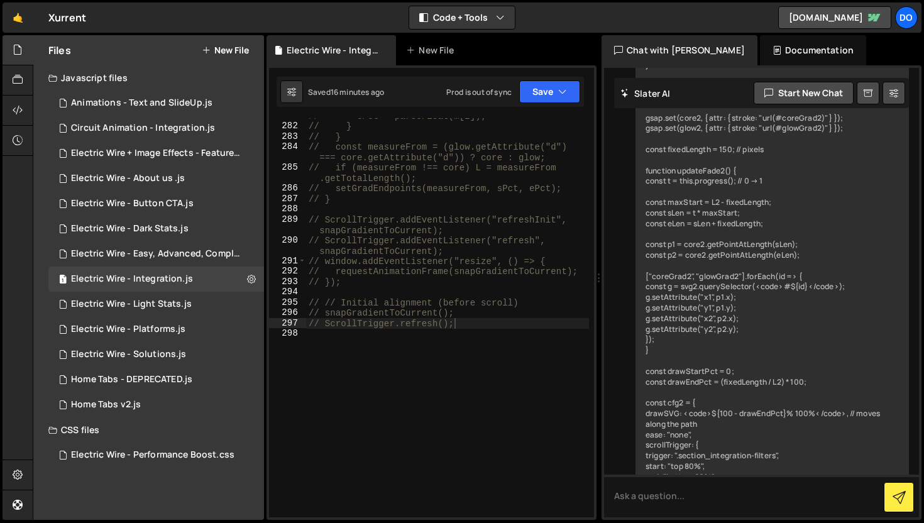
scroll to position [6814, 0]
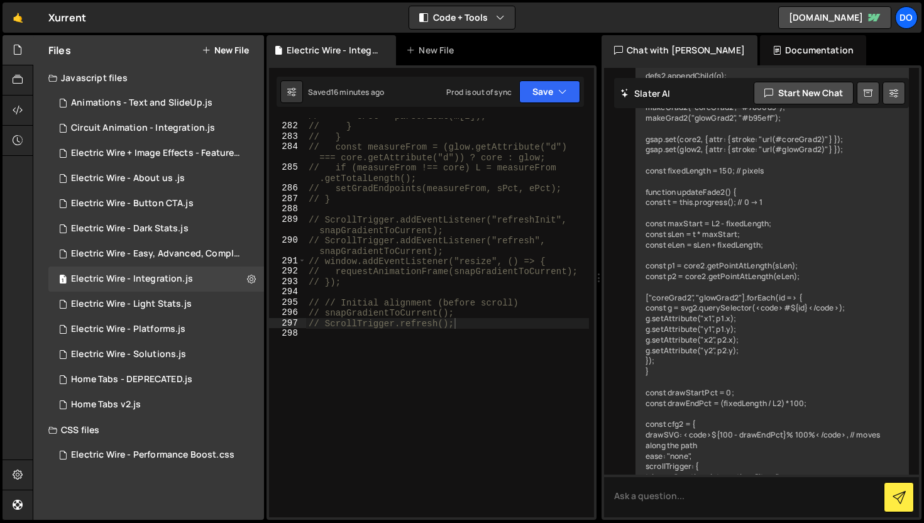
click at [674, 52] on div "Chat with [PERSON_NAME]" at bounding box center [680, 50] width 156 height 30
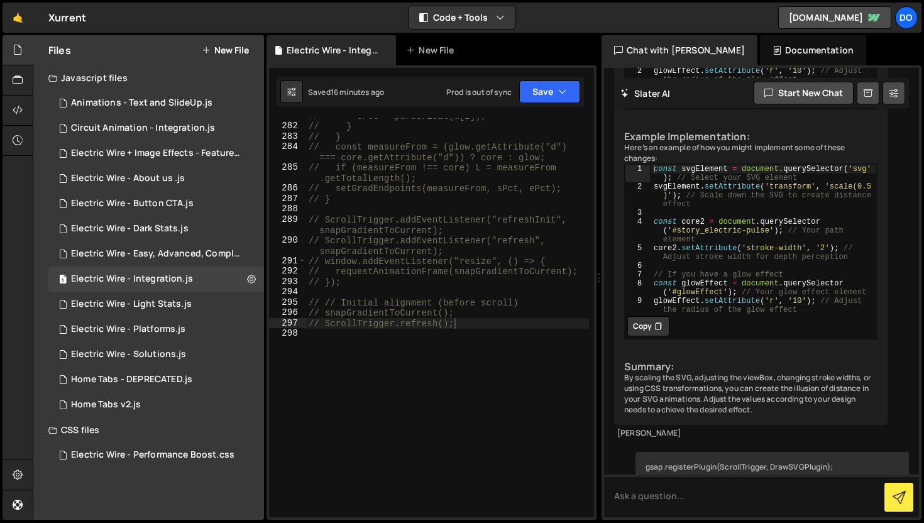
scroll to position [5967, 0]
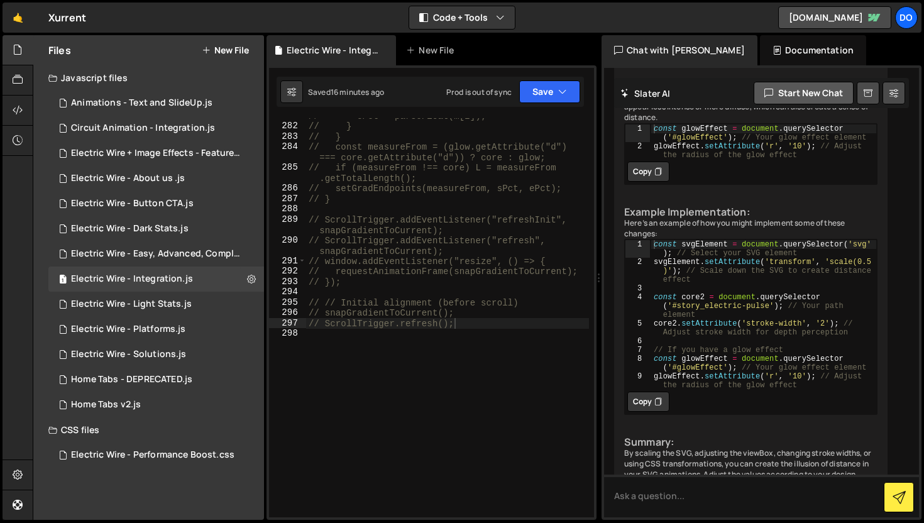
click at [793, 94] on button "Start new chat" at bounding box center [804, 93] width 100 height 23
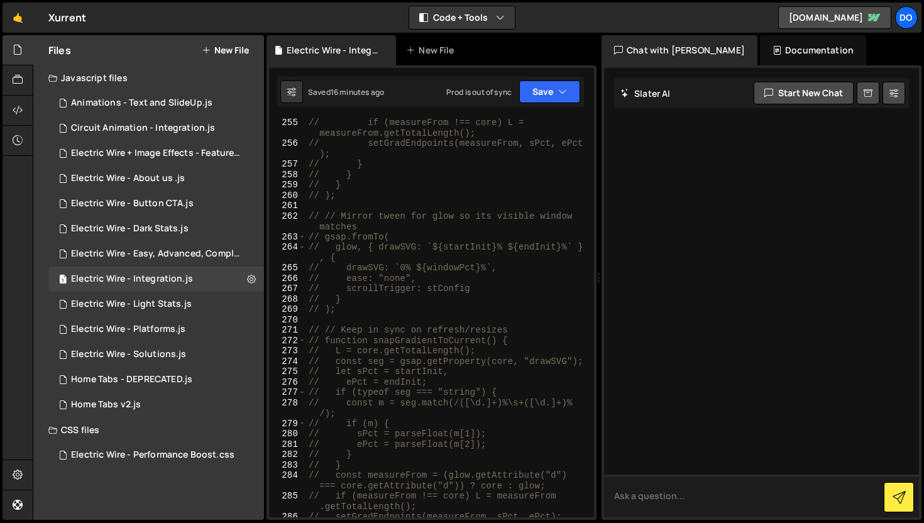
scroll to position [3175, 0]
paste textarea "gsap.registerPlugin(ScrollTrigger, DrawSVGPlugin); const svg = document.querySe…"
click at [700, 499] on textarea at bounding box center [761, 496] width 315 height 43
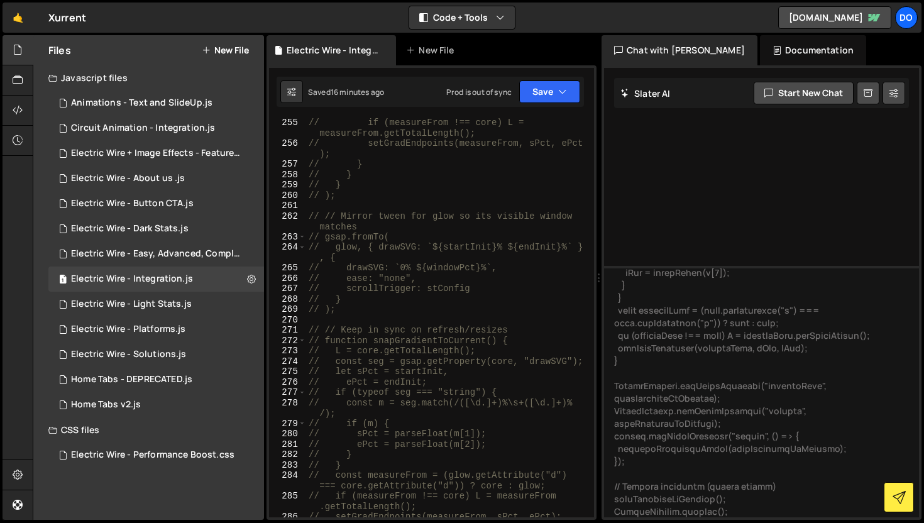
click at [730, 522] on div "Hold on a sec... Are you certain you wish to leave this page? Any changes you'v…" at bounding box center [462, 261] width 924 height 523
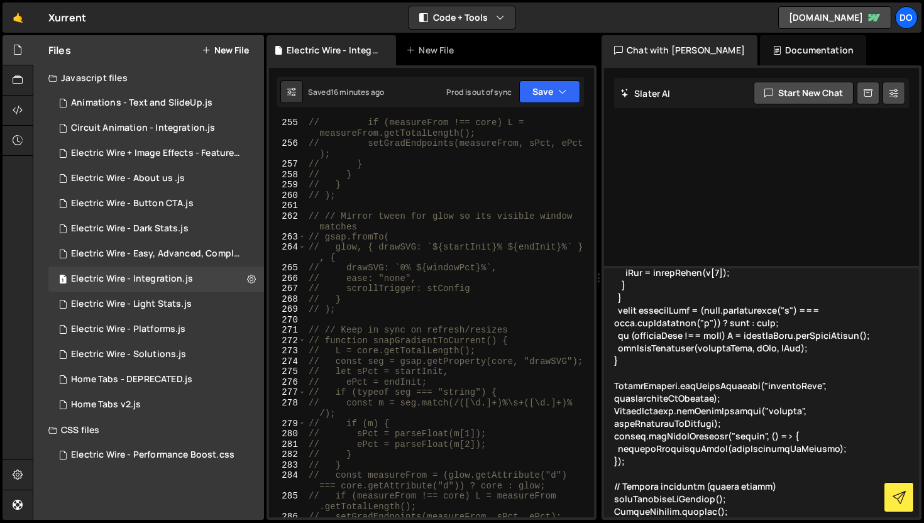
click at [732, 513] on textarea at bounding box center [761, 391] width 315 height 251
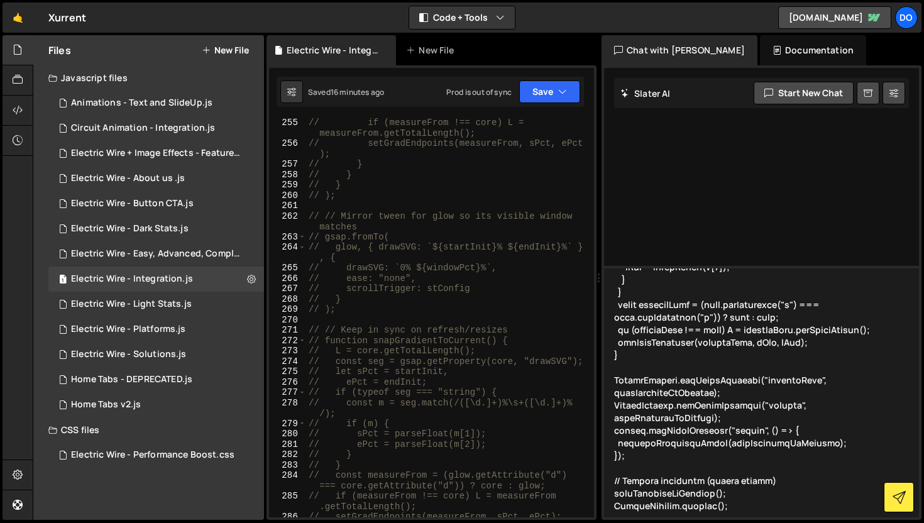
scroll to position [1322, 0]
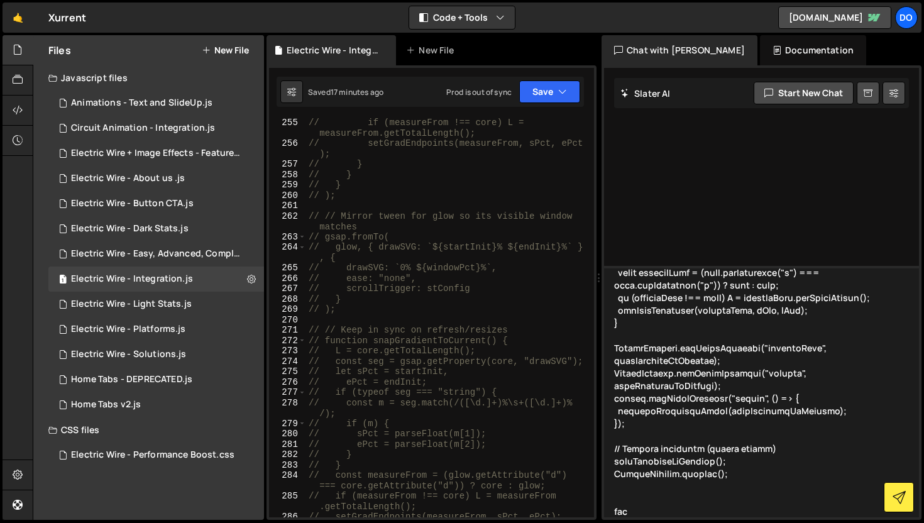
click at [799, 387] on textarea at bounding box center [761, 391] width 315 height 251
click at [656, 504] on textarea at bounding box center [761, 391] width 315 height 251
click at [647, 515] on textarea at bounding box center [761, 391] width 315 height 251
paste textarea "story_electric-glow"
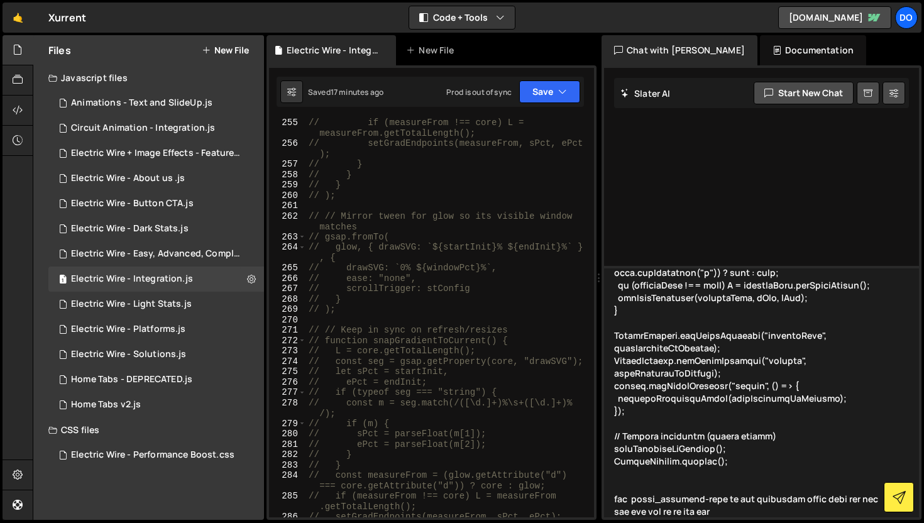
type textarea "gsap.registerPlugin(ScrollTrigger, DrawSVGPlugin); const svg = document.querySe…"
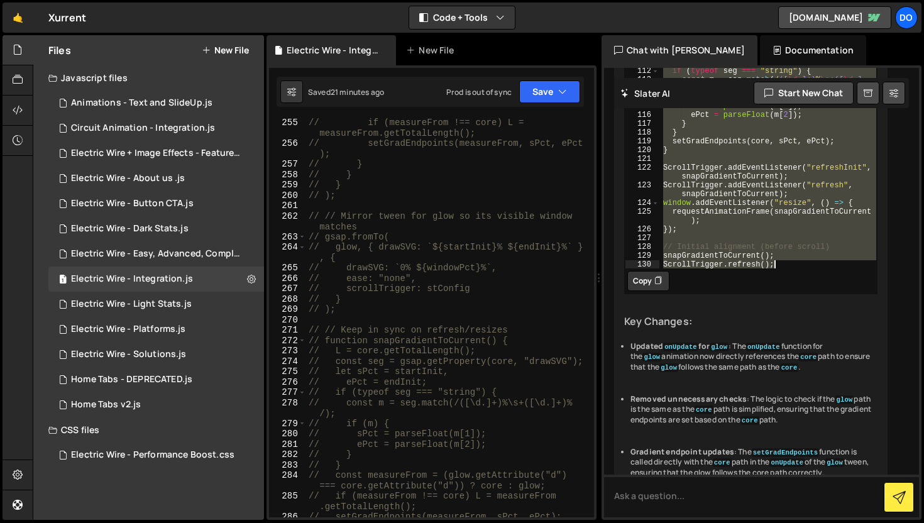
scroll to position [2980, 0]
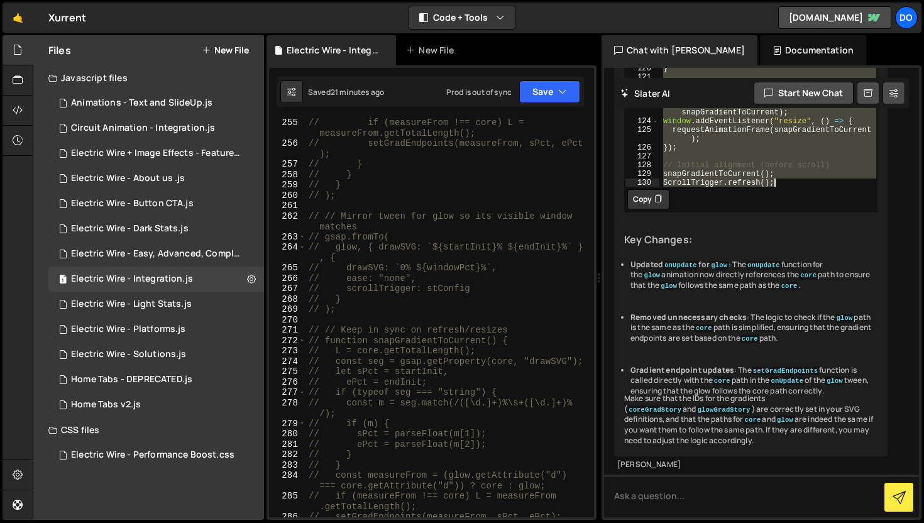
drag, startPoint x: 664, startPoint y: 201, endPoint x: 788, endPoint y: 164, distance: 128.7
type textarea "snapGradientToCurrent(); ScrollTrigger.refresh();"
click at [684, 500] on textarea at bounding box center [761, 496] width 315 height 43
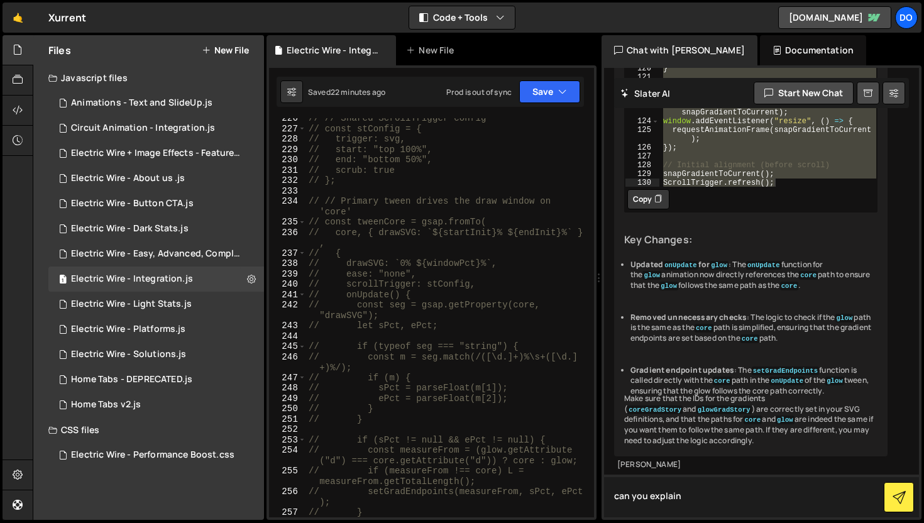
scroll to position [2826, 0]
type textarea "can you explain from the path is moving"
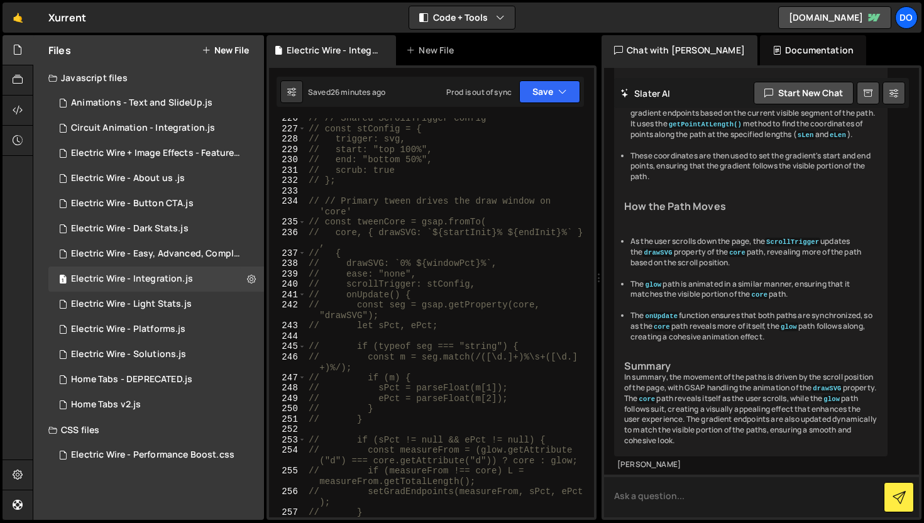
scroll to position [4176, 0]
type textarea "so now what is happening, the glow is stick in middle like it is not starting f…"
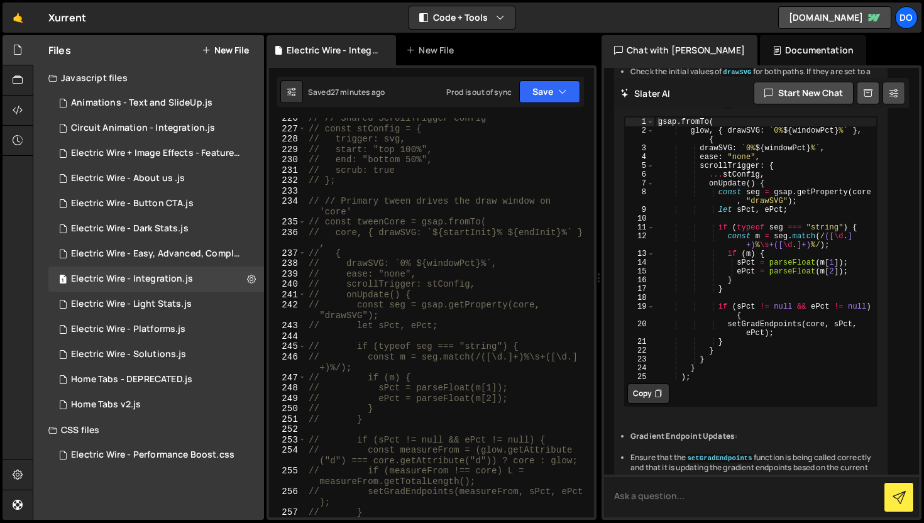
scroll to position [4883, 0]
type textarea "can you provide full code with console"
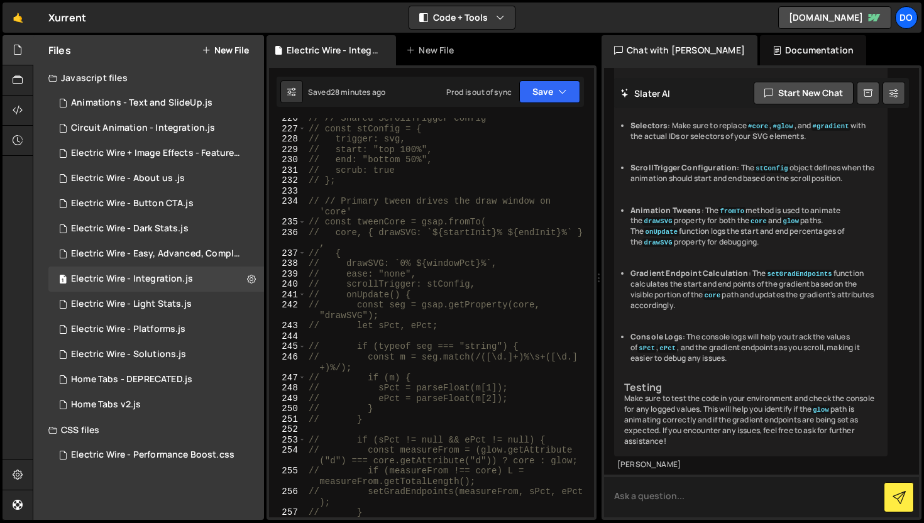
scroll to position [7370, 0]
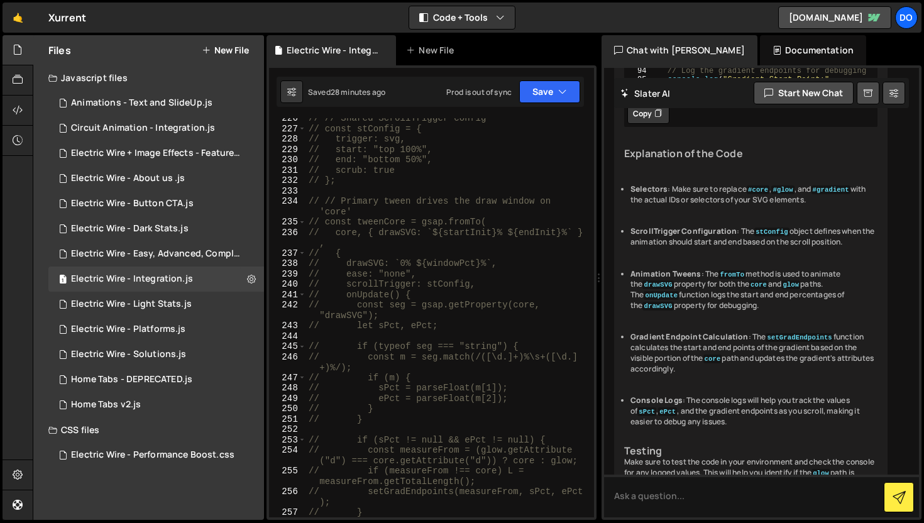
click at [644, 124] on button "Copy" at bounding box center [648, 114] width 42 height 20
click at [648, 500] on textarea at bounding box center [761, 496] width 315 height 43
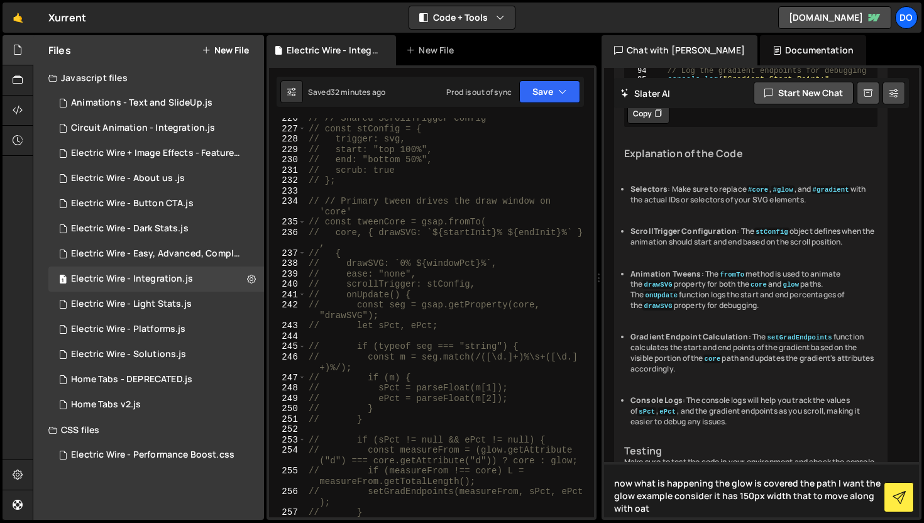
type textarea "now what is happening the glow is covered the path I want the glow example cons…"
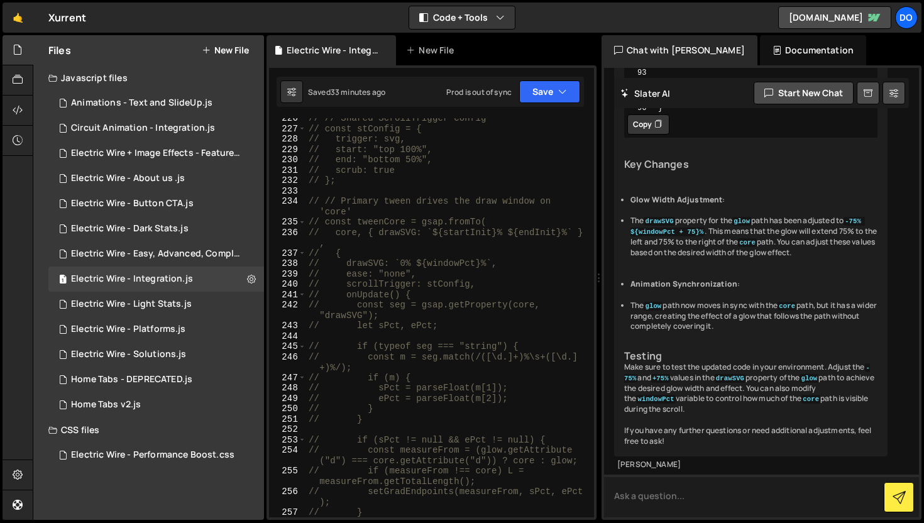
scroll to position [9151, 0]
click at [654, 131] on icon at bounding box center [658, 124] width 8 height 13
click at [181, 233] on div "Electric Wire - Dark Stats.js" at bounding box center [130, 228] width 118 height 11
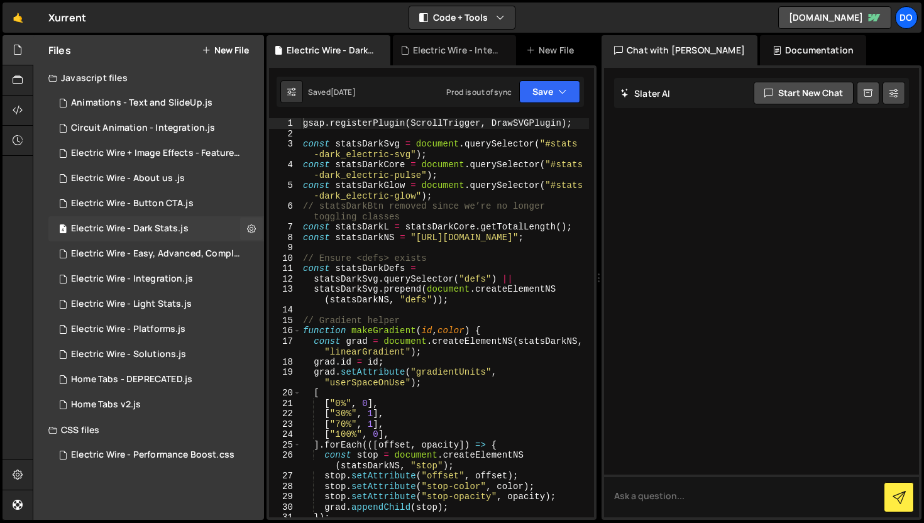
scroll to position [0, 0]
click at [253, 230] on icon at bounding box center [251, 229] width 9 height 12
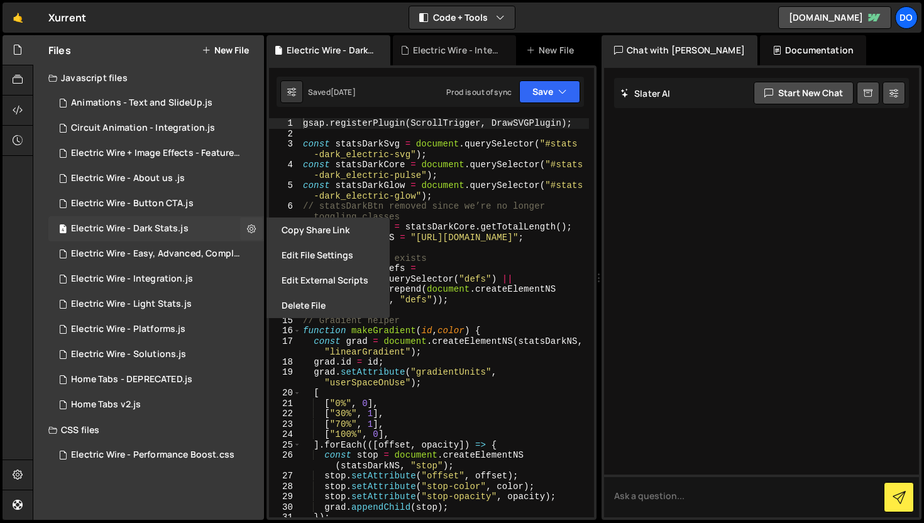
click at [211, 235] on div "4 Electric Wire - Dark Stats.js 0" at bounding box center [156, 228] width 216 height 25
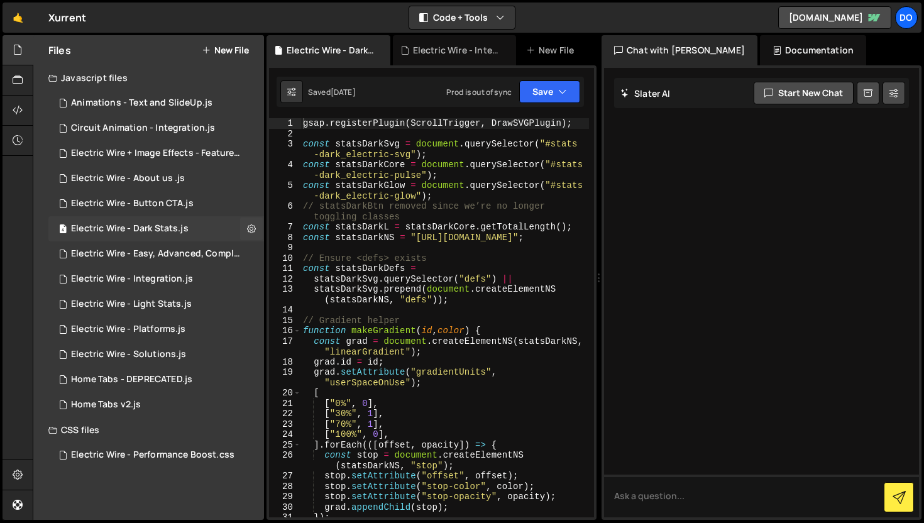
click at [215, 230] on div "4 Electric Wire - Dark Stats.js 0" at bounding box center [156, 228] width 216 height 25
click at [162, 230] on div "Electric Wire - Dark Stats.js" at bounding box center [130, 228] width 118 height 11
click at [322, 52] on div "Electric Wire - Dark Stats.js" at bounding box center [331, 50] width 88 height 13
click at [253, 231] on icon at bounding box center [251, 229] width 9 height 12
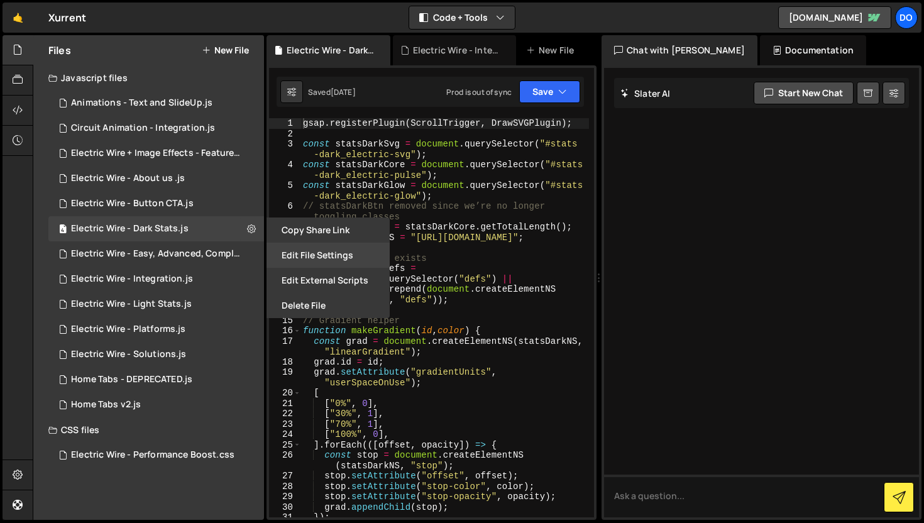
click at [347, 261] on button "Edit File Settings" at bounding box center [328, 255] width 123 height 25
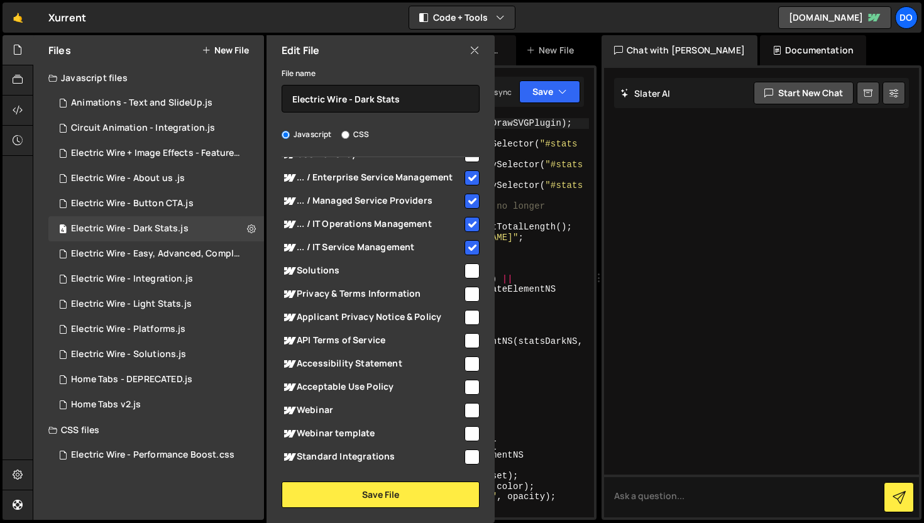
scroll to position [1864, 0]
click at [478, 56] on icon at bounding box center [475, 50] width 10 height 14
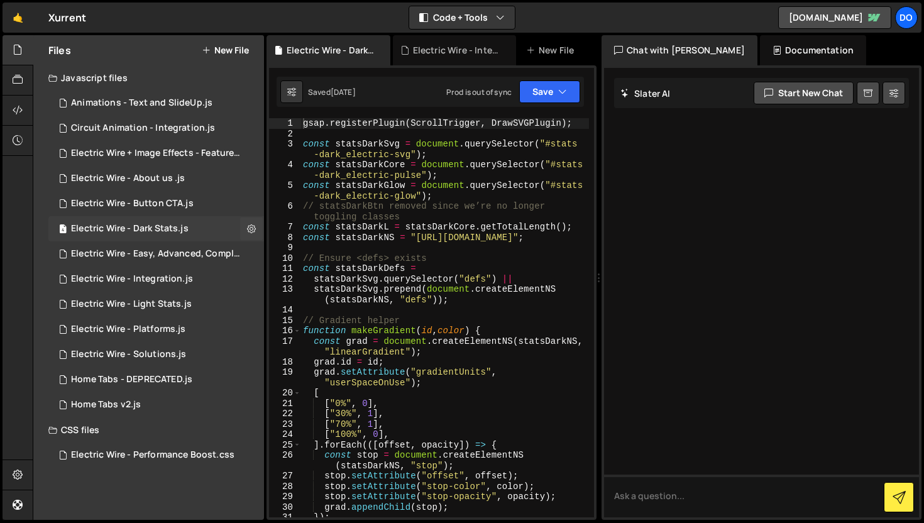
click at [195, 235] on div "4 Electric Wire - Dark Stats.js 0" at bounding box center [156, 228] width 216 height 25
click at [374, 223] on div "gsap . registerPlugin ( ScrollTrigger , DrawSVGPlugin ) ; const statsDarkSvg = …" at bounding box center [444, 333] width 289 height 431
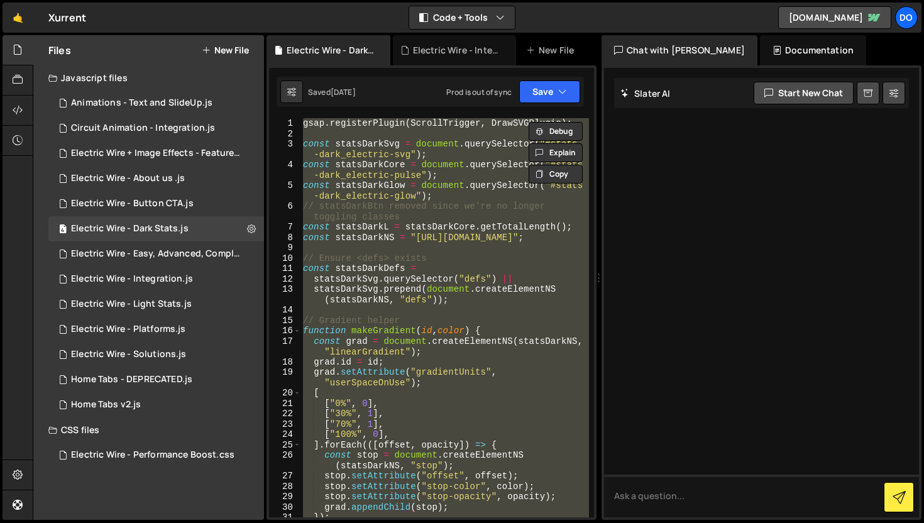
click at [525, 226] on div "gsap . registerPlugin ( ScrollTrigger , DrawSVGPlugin ) ; const statsDarkSvg = …" at bounding box center [444, 317] width 289 height 399
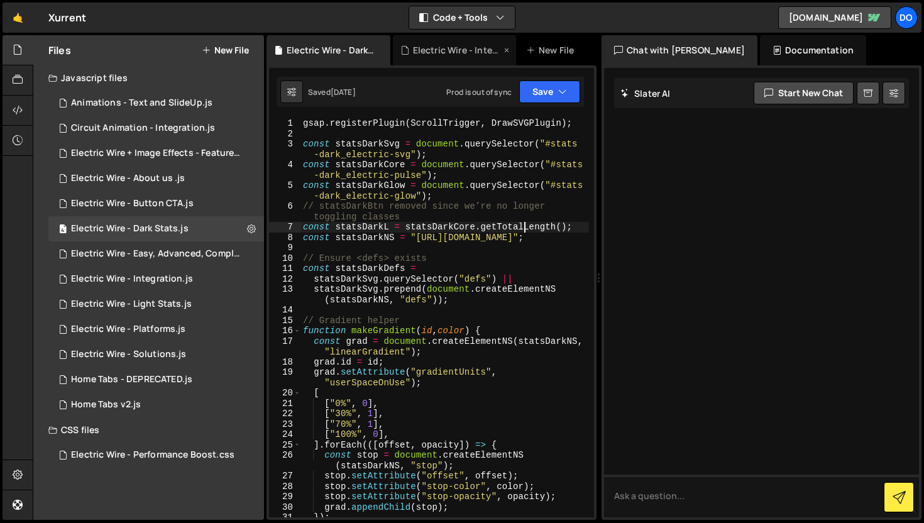
click at [429, 51] on div "Electric Wire - Integration.js" at bounding box center [457, 50] width 88 height 13
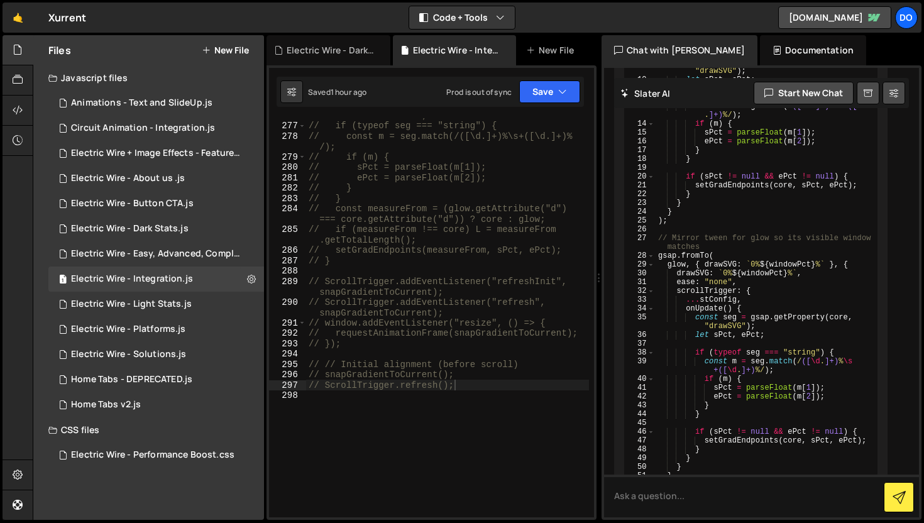
scroll to position [3146, 0]
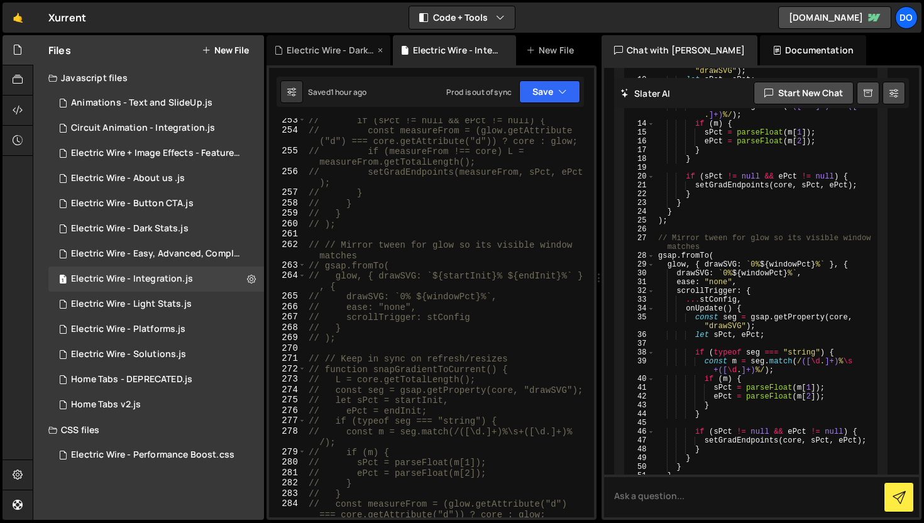
click at [314, 47] on div "Electric Wire - Dark Stats.js" at bounding box center [331, 50] width 88 height 13
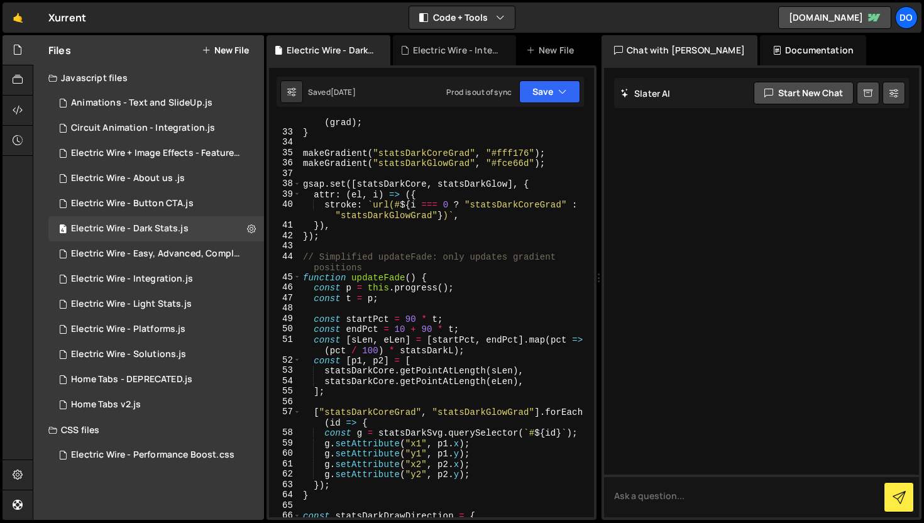
scroll to position [746, 0]
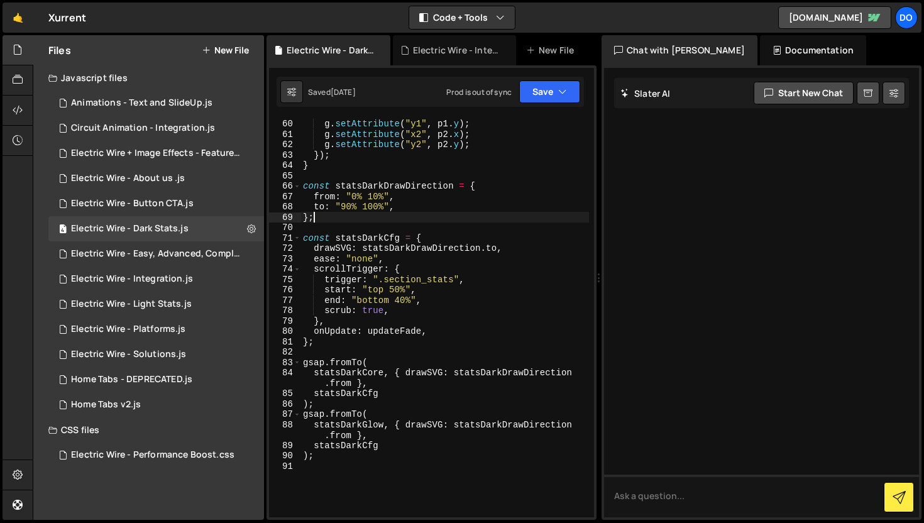
click at [475, 221] on div "g . setAttribute ( "x1" , p1 . x ) ; g . setAttribute ( "y1" , p1 . y ) ; g . s…" at bounding box center [444, 318] width 289 height 420
type textarea ");"
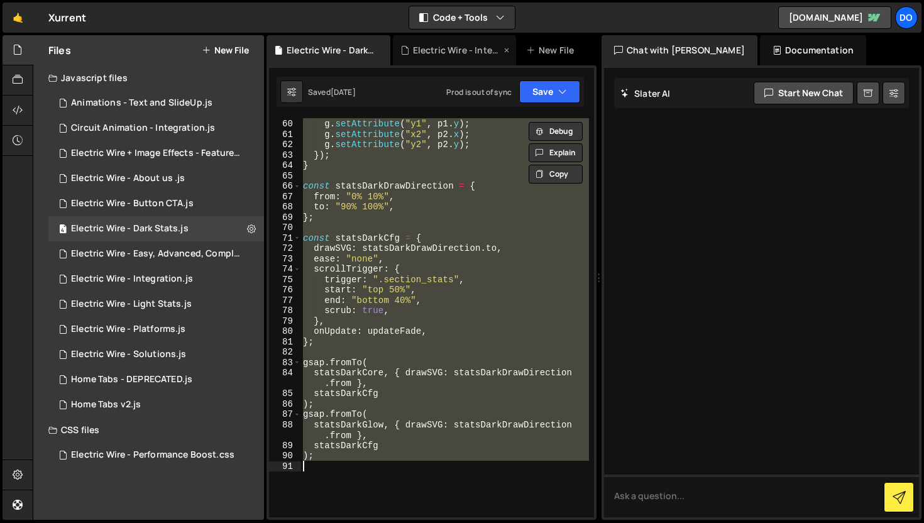
click at [440, 48] on div "Electric Wire - Integration.js" at bounding box center [457, 50] width 88 height 13
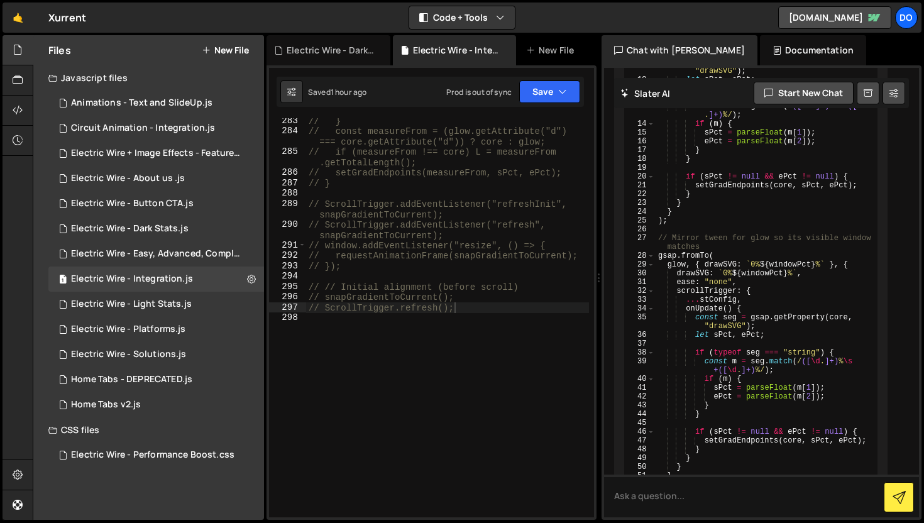
scroll to position [3519, 0]
click at [483, 316] on div "// } // const measureFrom = (glow.getAttribute("d") === core.getAttribute("d"))…" at bounding box center [447, 326] width 283 height 420
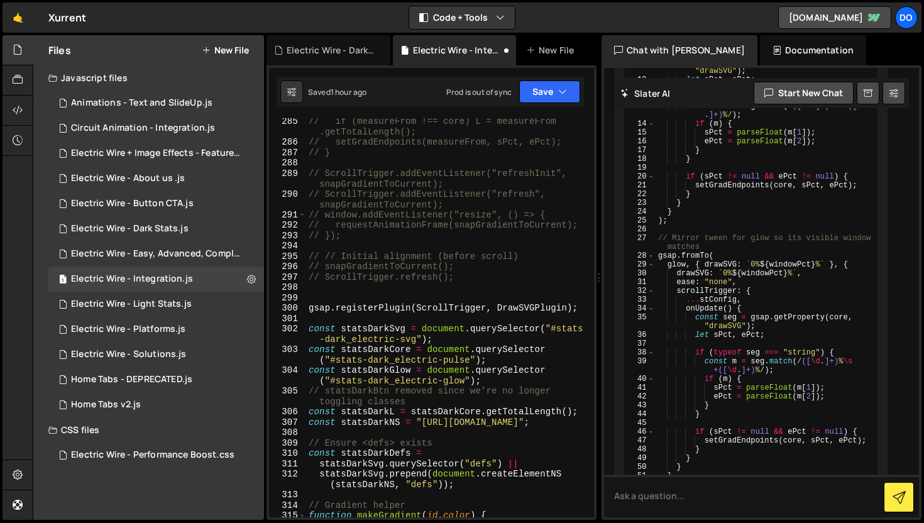
scroll to position [3598, 0]
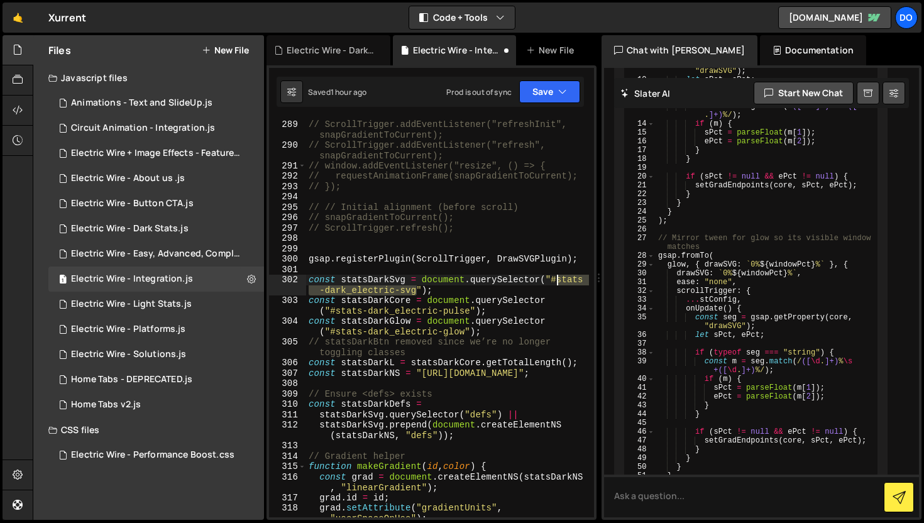
drag, startPoint x: 416, startPoint y: 293, endPoint x: 558, endPoint y: 281, distance: 142.6
click at [558, 281] on div "// ScrollTrigger.addEventListener("refreshInit", snapGradientToCurrent); // Scr…" at bounding box center [447, 324] width 283 height 431
paste textarea "ory"
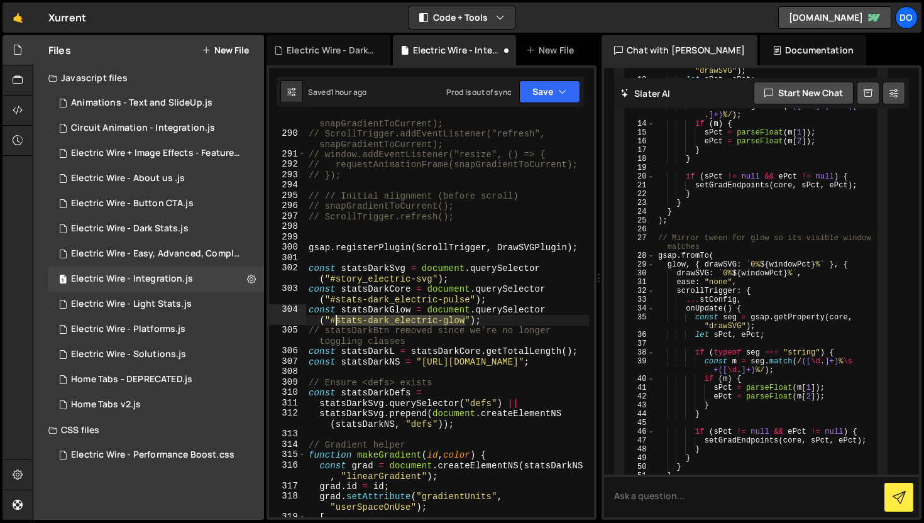
drag, startPoint x: 464, startPoint y: 322, endPoint x: 336, endPoint y: 321, distance: 128.2
click at [336, 321] on div "// ScrollTrigger.addEventListener("refreshInit", snapGradientToCurrent); // Scr…" at bounding box center [447, 322] width 283 height 431
paste textarea "ory"
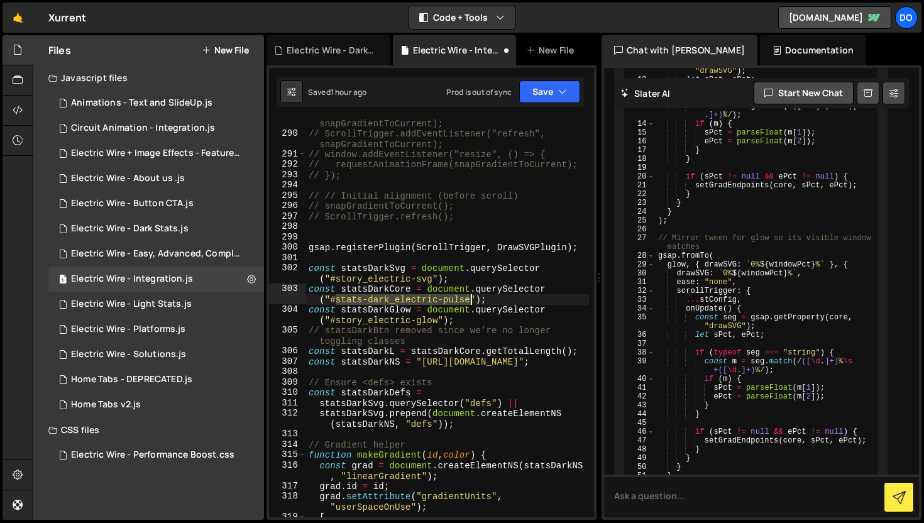
drag, startPoint x: 336, startPoint y: 300, endPoint x: 470, endPoint y: 300, distance: 133.3
click at [470, 300] on div "// ScrollTrigger.addEventListener("refreshInit", snapGradientToCurrent); // Scr…" at bounding box center [447, 322] width 283 height 431
paste textarea "ory"
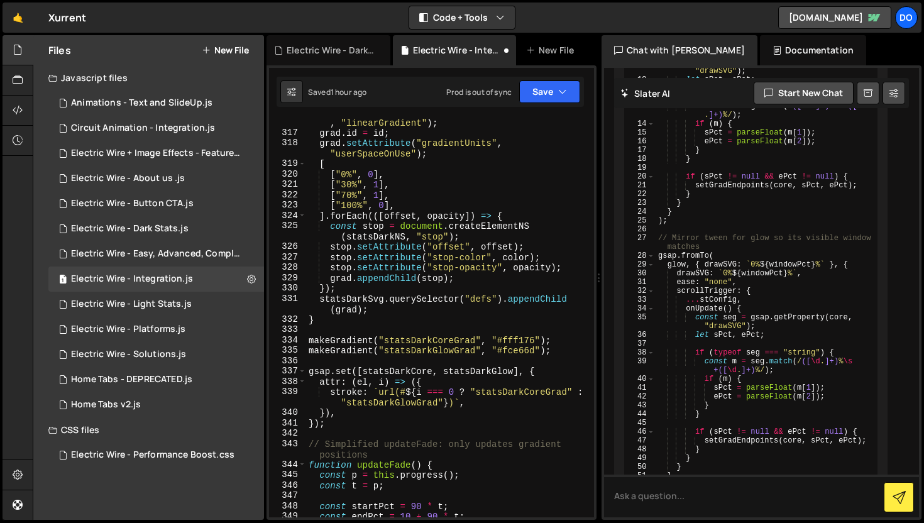
scroll to position [3964, 0]
click at [443, 342] on div "const grad = document . createElementNS ( statsDarkNS , "linearGradient" ) ; gr…" at bounding box center [447, 327] width 283 height 441
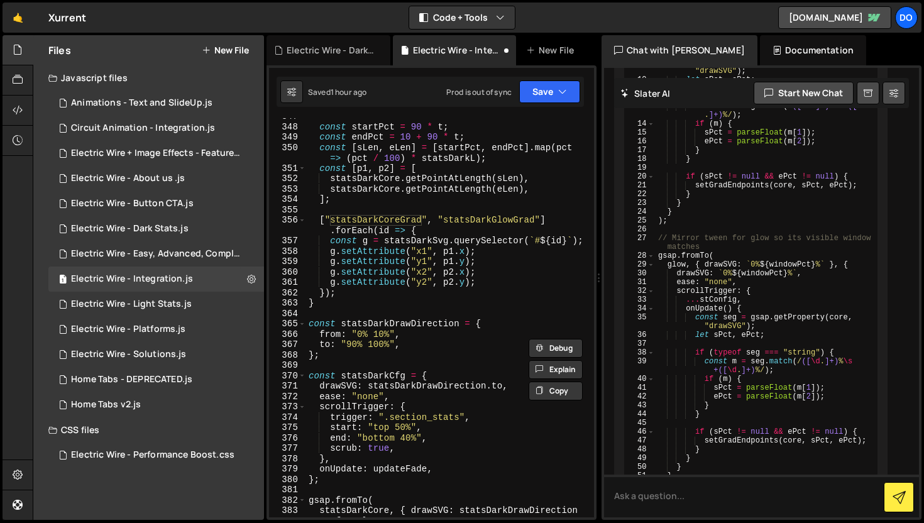
scroll to position [4460, 0]
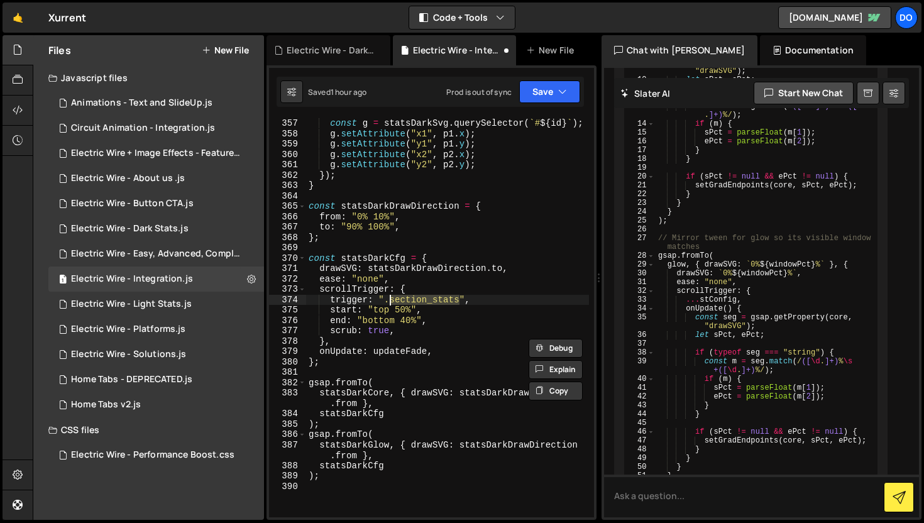
drag, startPoint x: 459, startPoint y: 299, endPoint x: 390, endPoint y: 298, distance: 68.5
click at [390, 298] on div "[ "statsDarkCoreGrad" , "statsDarkGlowGrad" ] . forEach ( id => { const g = sta…" at bounding box center [447, 312] width 283 height 431
paste textarea "integration-filter"
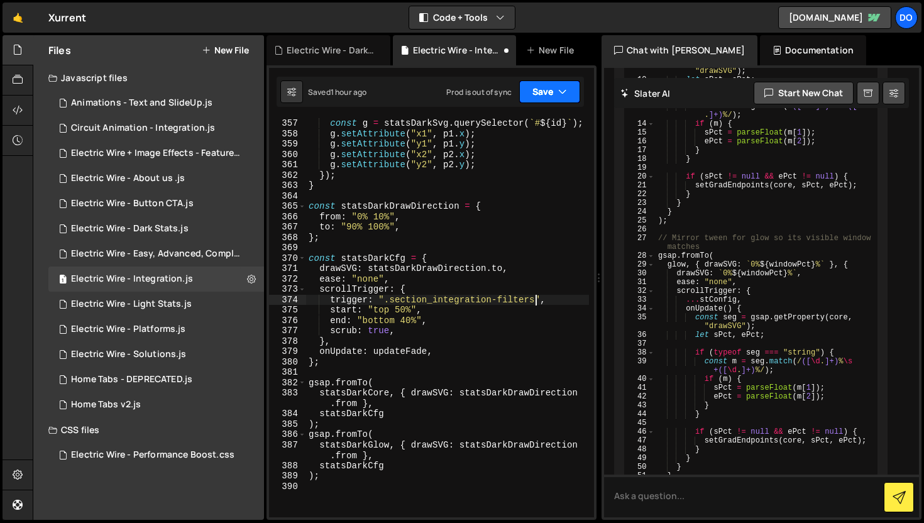
click at [548, 87] on button "Save" at bounding box center [549, 91] width 61 height 23
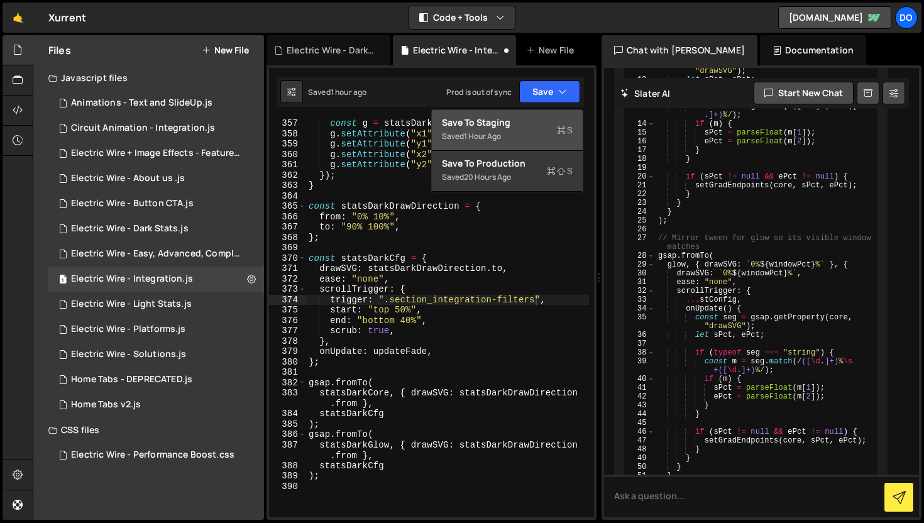
click at [543, 114] on button "Save to Staging S Saved 1 hour ago" at bounding box center [507, 130] width 151 height 41
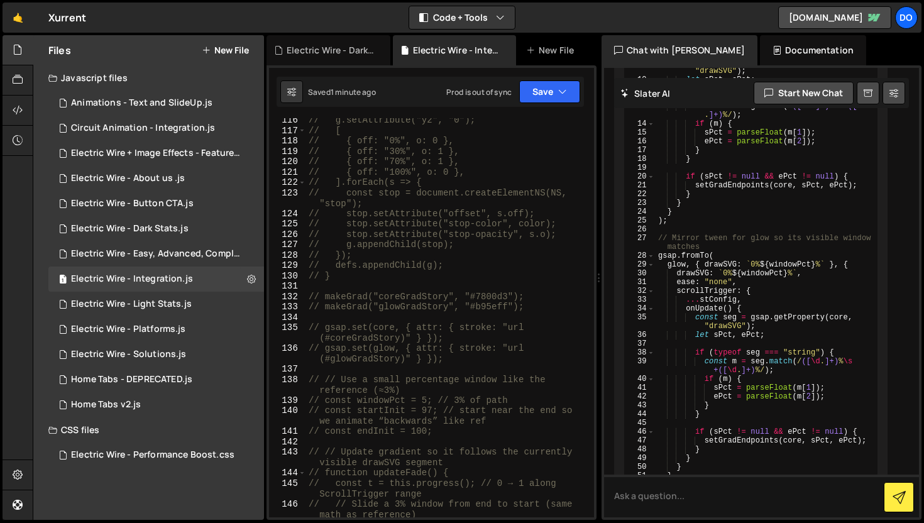
scroll to position [1414, 0]
drag, startPoint x: 507, startPoint y: 295, endPoint x: 469, endPoint y: 295, distance: 38.4
click at [469, 295] on div "// g.setAttribute("y2", "0"); // [ // { off: "0%", o: 0 }, // { off: "30%", o: …" at bounding box center [447, 330] width 283 height 431
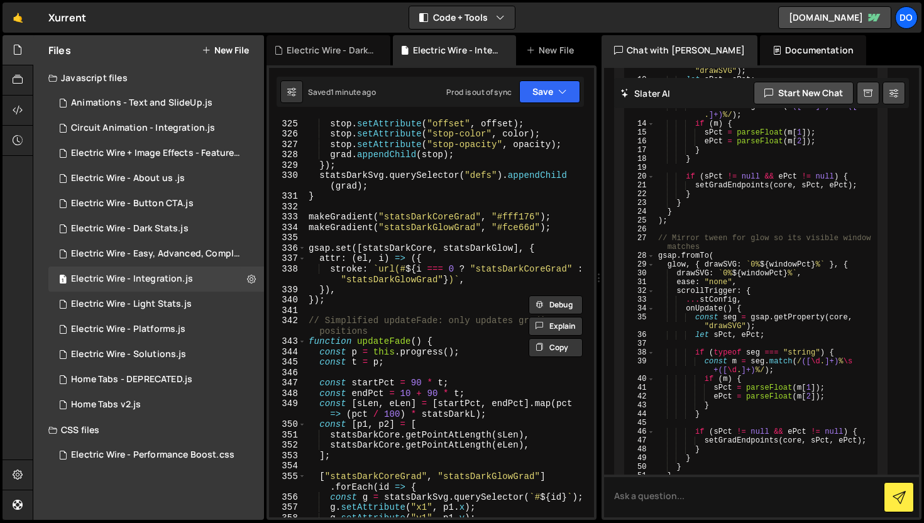
scroll to position [4076, 0]
drag, startPoint x: 535, startPoint y: 218, endPoint x: 497, endPoint y: 217, distance: 37.7
click at [497, 216] on div "const stop = document . createElementNS ( statsDarkNS , "stop" ) ; stop . setAt…" at bounding box center [447, 312] width 283 height 431
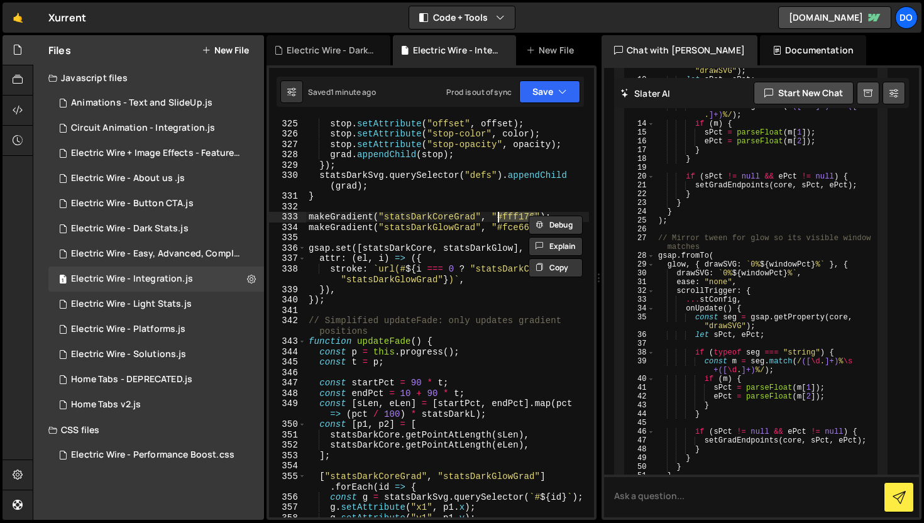
paste textarea "7800d3"
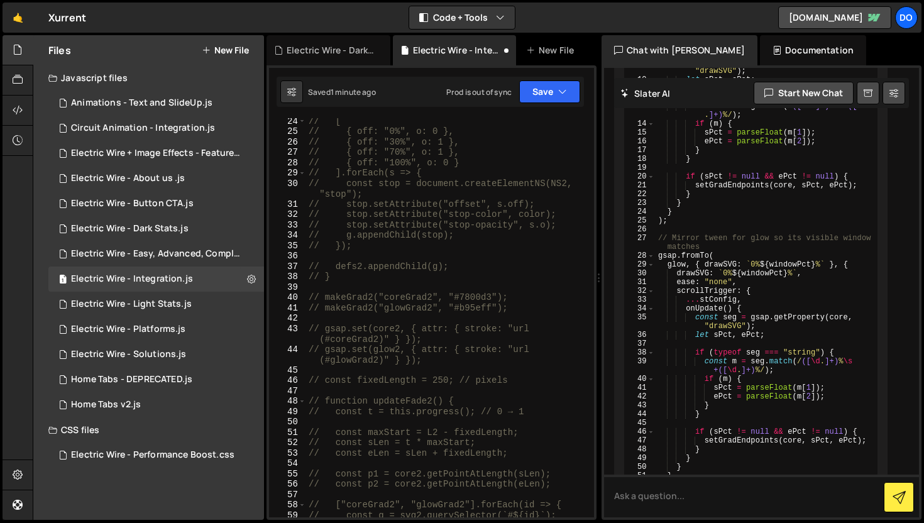
scroll to position [303, 0]
drag, startPoint x: 453, startPoint y: 307, endPoint x: 489, endPoint y: 307, distance: 35.8
click at [489, 307] on div "// [ // { off: "0%", o: 0 }, // { off: "30%", o: 1 }, // { off: "70%", o: 1 }, …" at bounding box center [447, 326] width 283 height 420
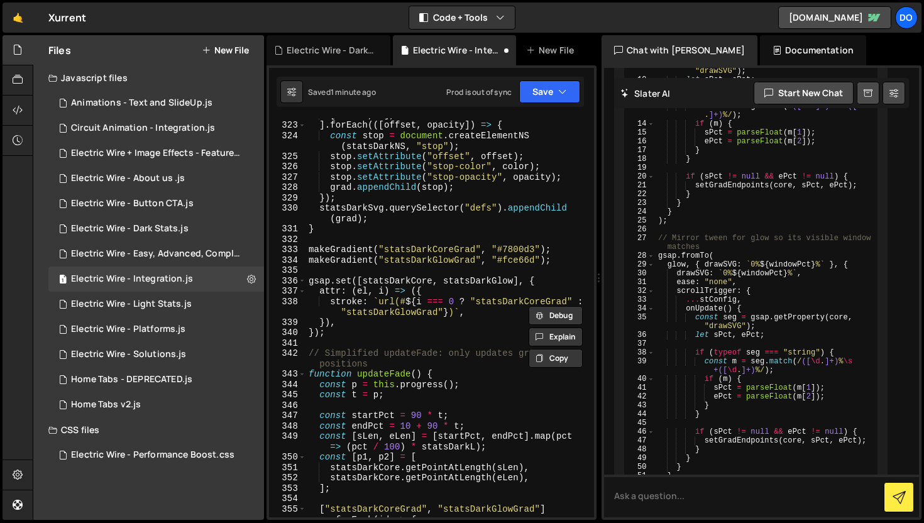
scroll to position [4043, 0]
drag, startPoint x: 498, startPoint y: 260, endPoint x: 534, endPoint y: 259, distance: 36.5
click at [534, 259] on div "[ "100%" , 0 ] , ] . forEach (([ offset , opacity ]) => { const stop = document…" at bounding box center [447, 324] width 283 height 431
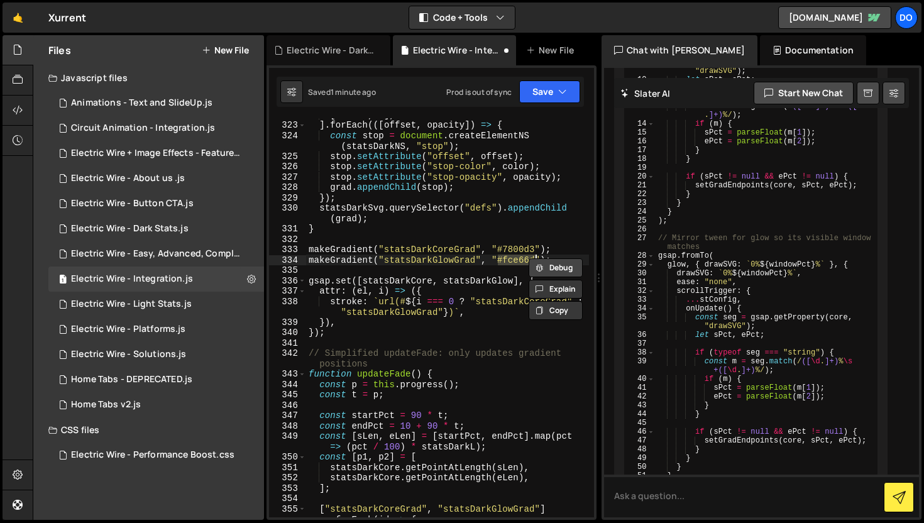
paste textarea "b95eff"
click at [541, 87] on button "Save" at bounding box center [549, 91] width 61 height 23
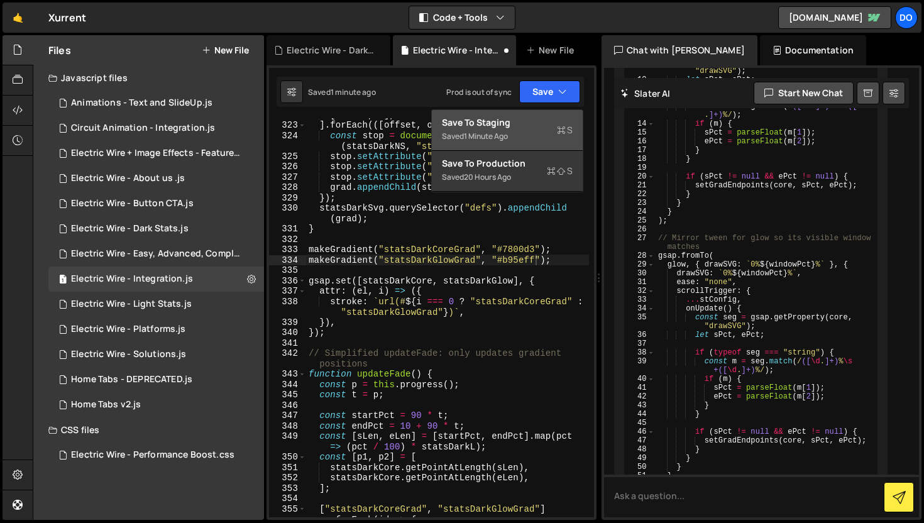
click at [542, 122] on div "Save to Staging S" at bounding box center [507, 122] width 131 height 13
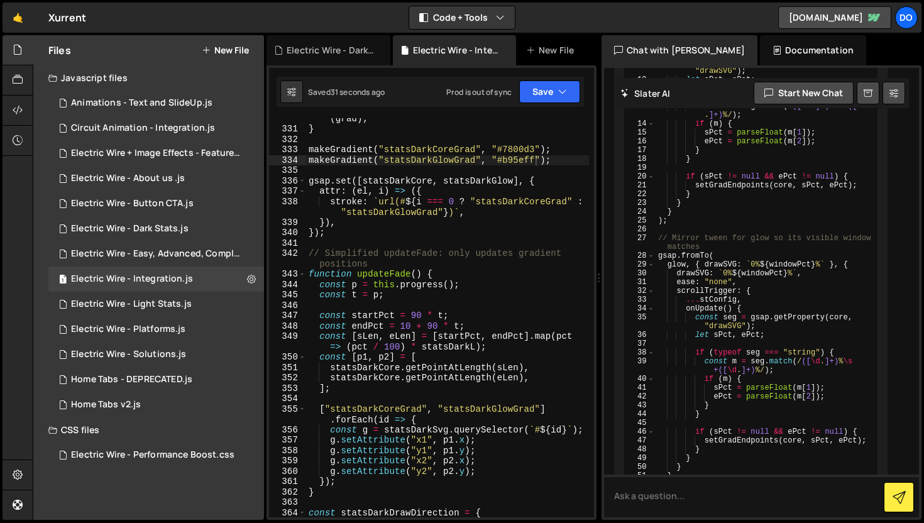
scroll to position [4143, 0]
click at [417, 317] on div "statsDarkSvg . querySelector ( "defs" ) . appendChild ( grad ) ; } makeGradient…" at bounding box center [447, 318] width 283 height 431
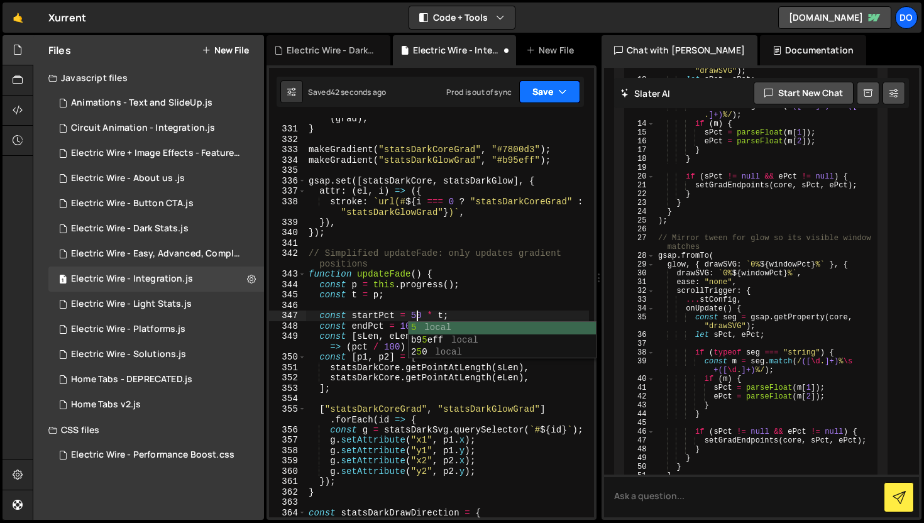
click at [562, 85] on button "Save" at bounding box center [549, 91] width 61 height 23
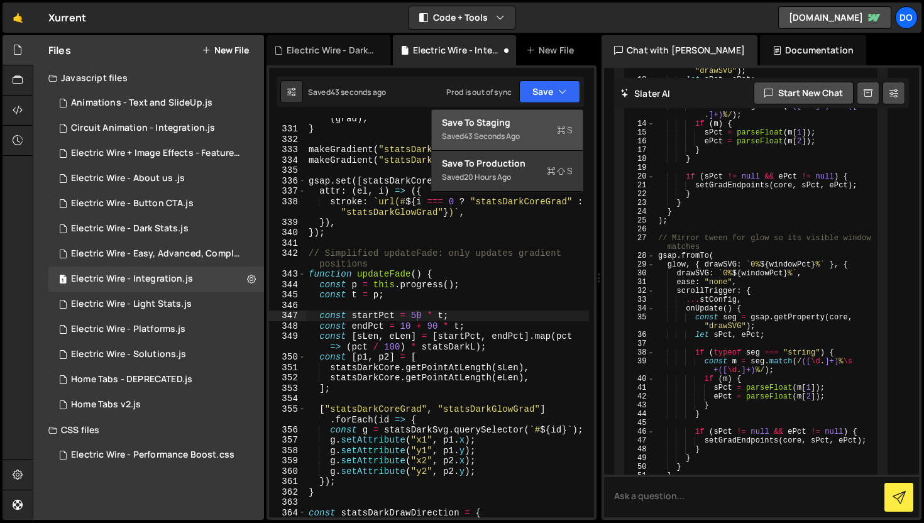
click at [550, 128] on div "Save to Staging S" at bounding box center [507, 122] width 131 height 13
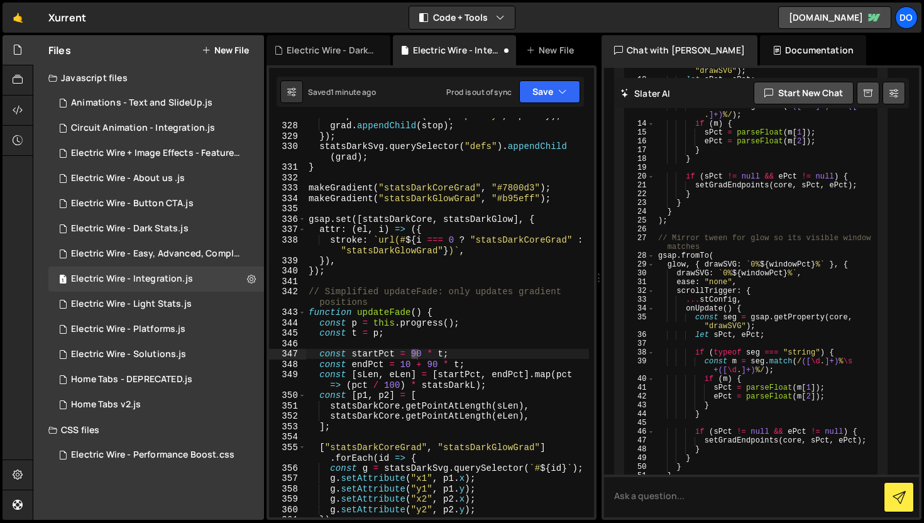
scroll to position [4105, 0]
click at [500, 322] on div "stop . setAttribute ( "stop-opacity" , opacity ) ; grad . appendChild ( stop ) …" at bounding box center [447, 320] width 283 height 420
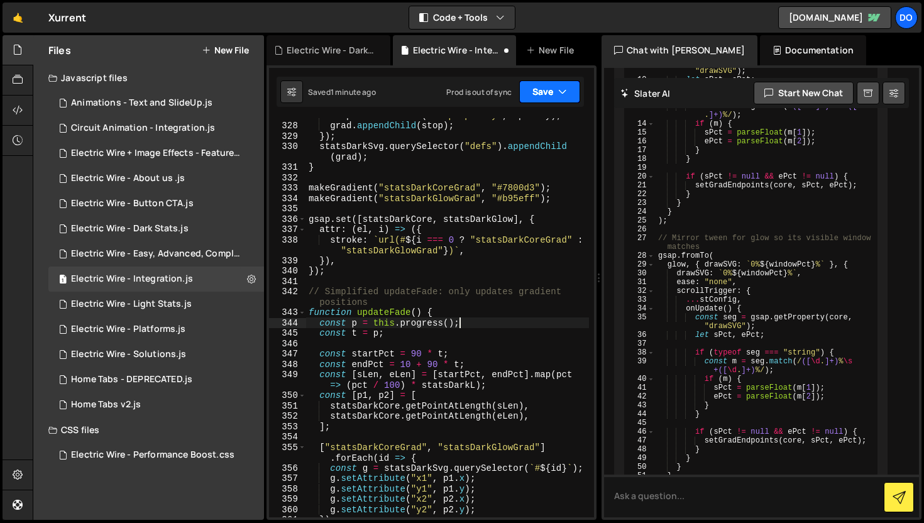
click at [534, 98] on button "Save" at bounding box center [549, 91] width 61 height 23
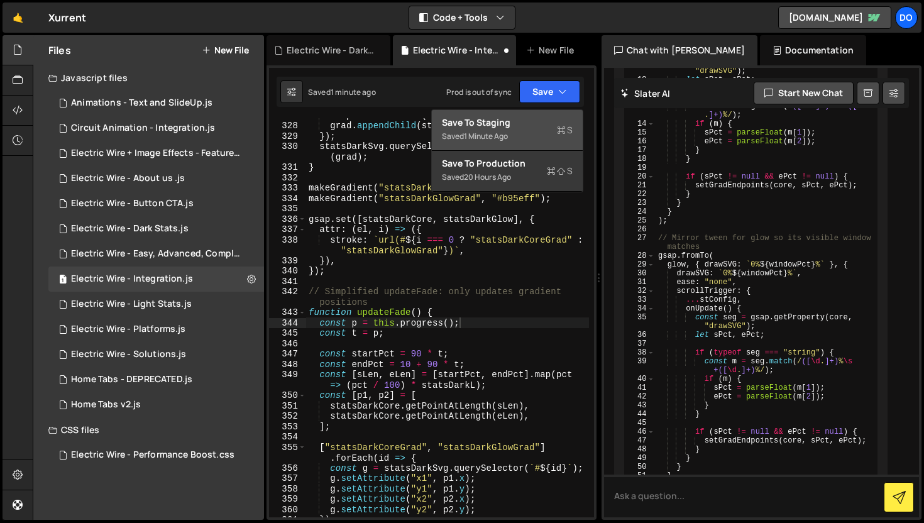
click at [537, 123] on div "Save to Staging S" at bounding box center [507, 122] width 131 height 13
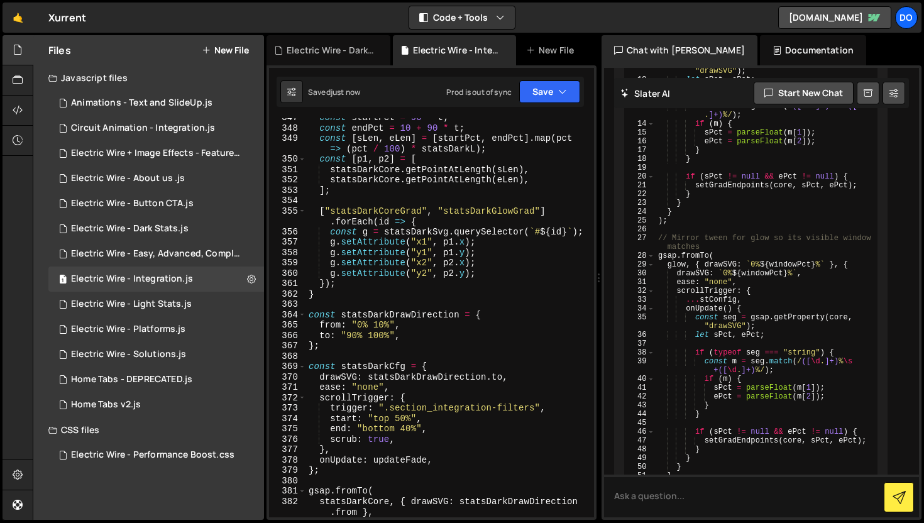
scroll to position [4354, 0]
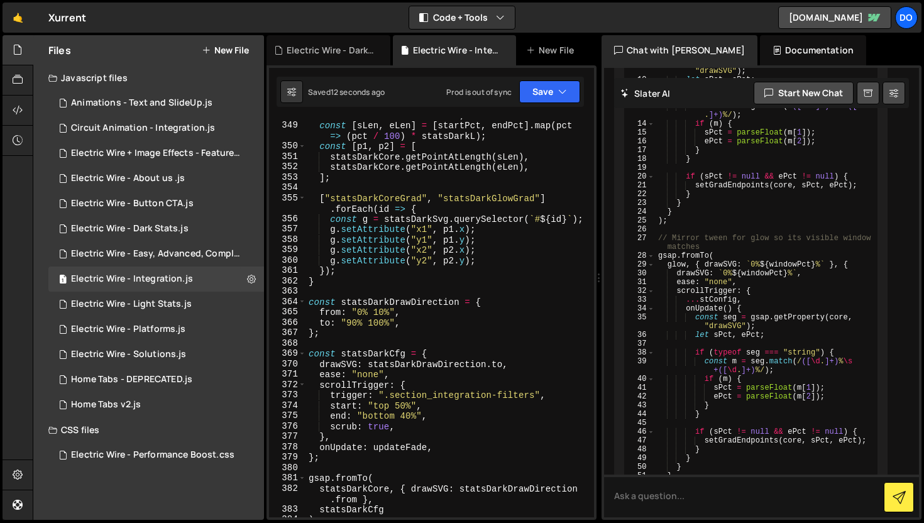
click at [380, 313] on div "const endPct = 10 + 90 * t ; const [ [PERSON_NAME] ] = [ startPct , endPct ] . …" at bounding box center [447, 320] width 283 height 420
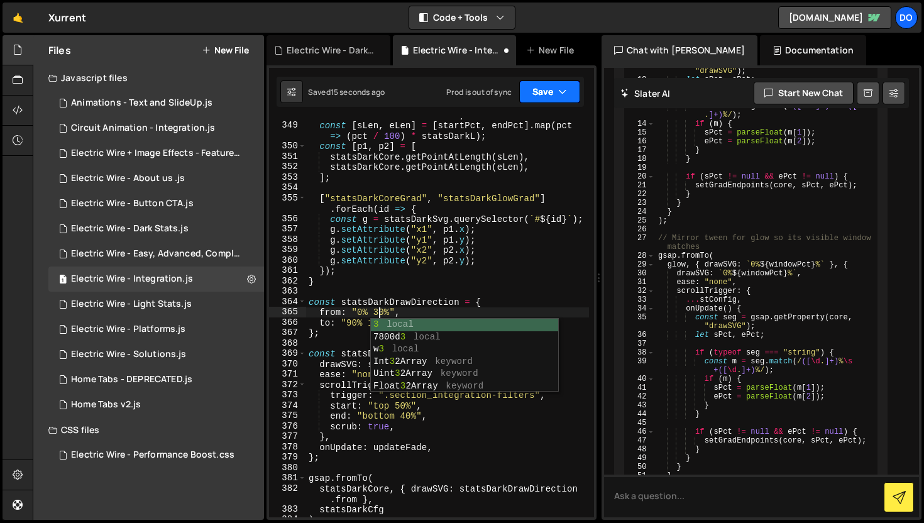
click at [549, 91] on button "Save" at bounding box center [549, 91] width 61 height 23
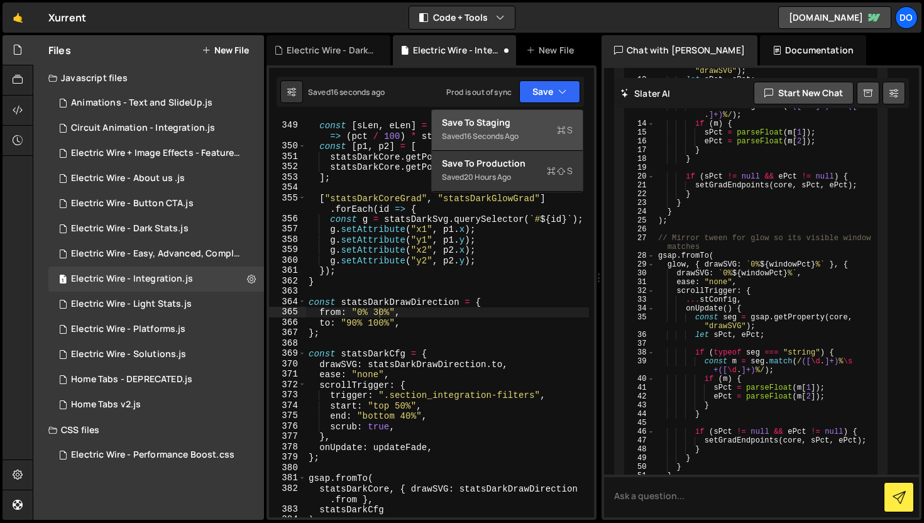
click at [535, 135] on div "Saved 16 seconds ago" at bounding box center [507, 136] width 131 height 15
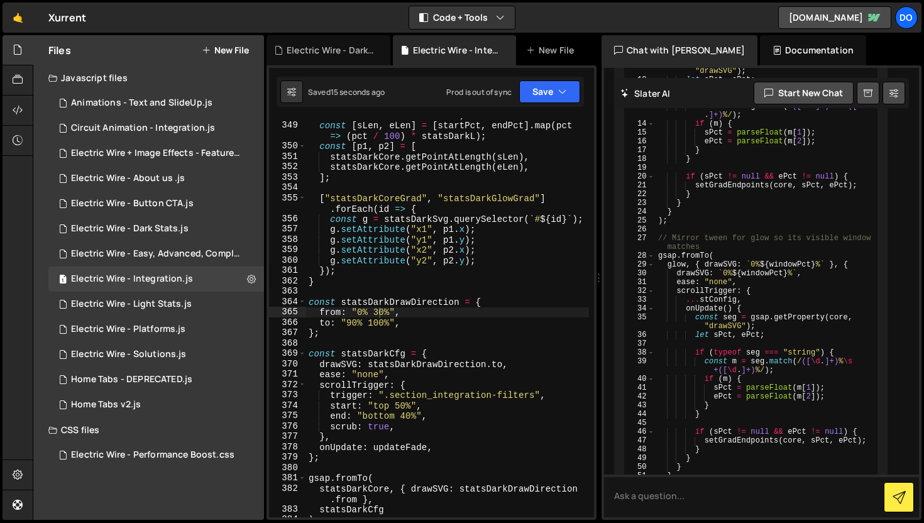
click at [380, 312] on div "const endPct = 10 + 90 * t ; const [ [PERSON_NAME] ] = [ startPct , endPct ] . …" at bounding box center [447, 320] width 283 height 420
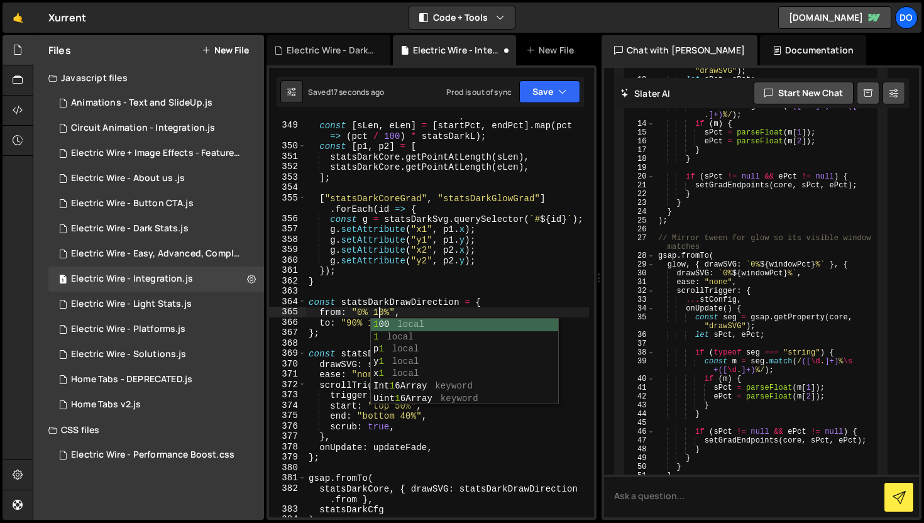
click at [466, 250] on div "const endPct = 10 + 90 * t ; const [ [PERSON_NAME] ] = [ startPct , endPct ] . …" at bounding box center [447, 320] width 283 height 420
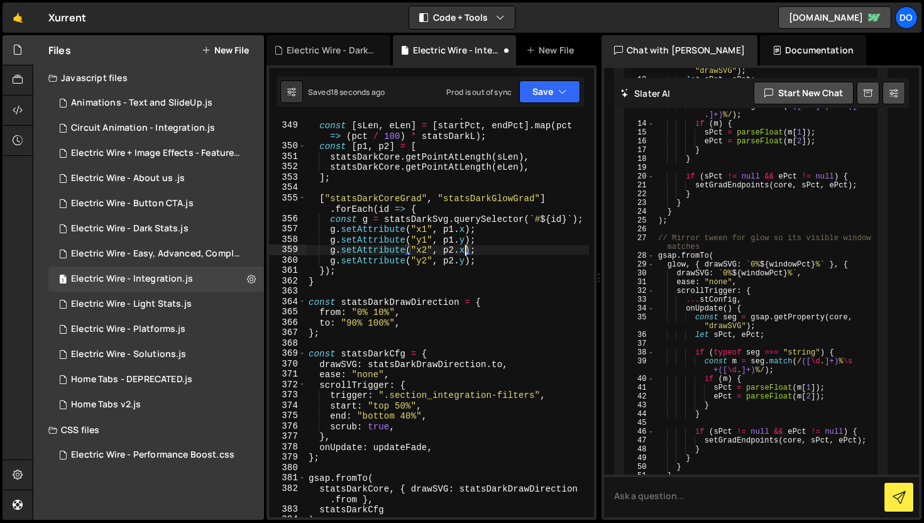
click at [401, 407] on div "const endPct = 10 + 90 * t ; const [ [PERSON_NAME] ] = [ startPct , endPct ] . …" at bounding box center [447, 320] width 283 height 420
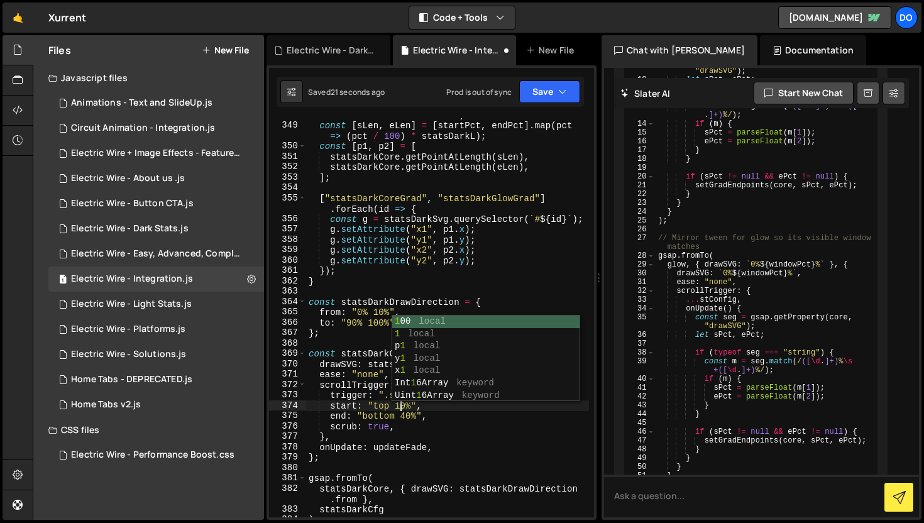
scroll to position [0, 6]
type textarea "start: "top 10%","
click at [550, 97] on button "Save" at bounding box center [549, 91] width 61 height 23
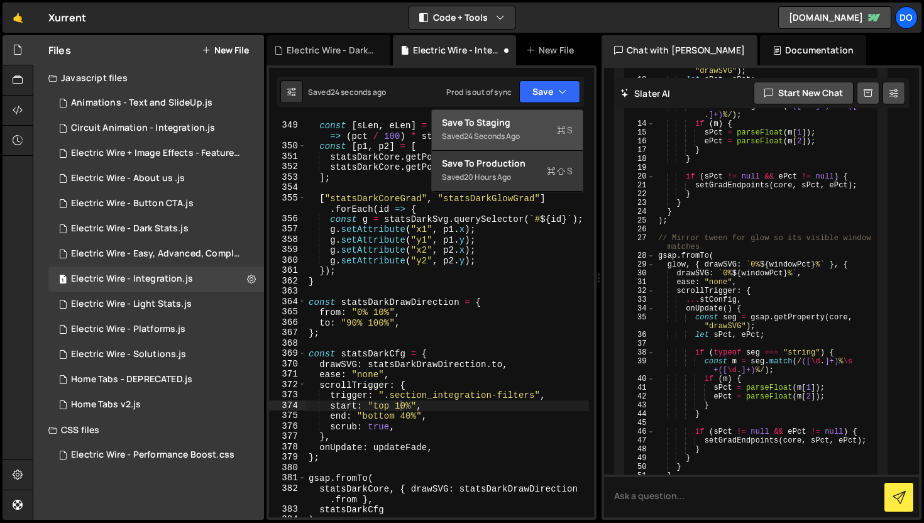
click at [535, 130] on div "Saved 24 seconds ago" at bounding box center [507, 136] width 131 height 15
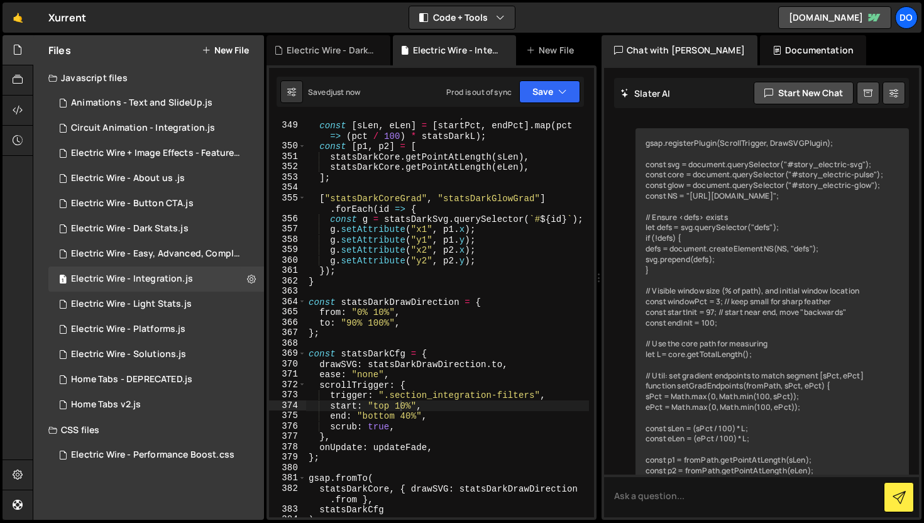
scroll to position [5568, 0]
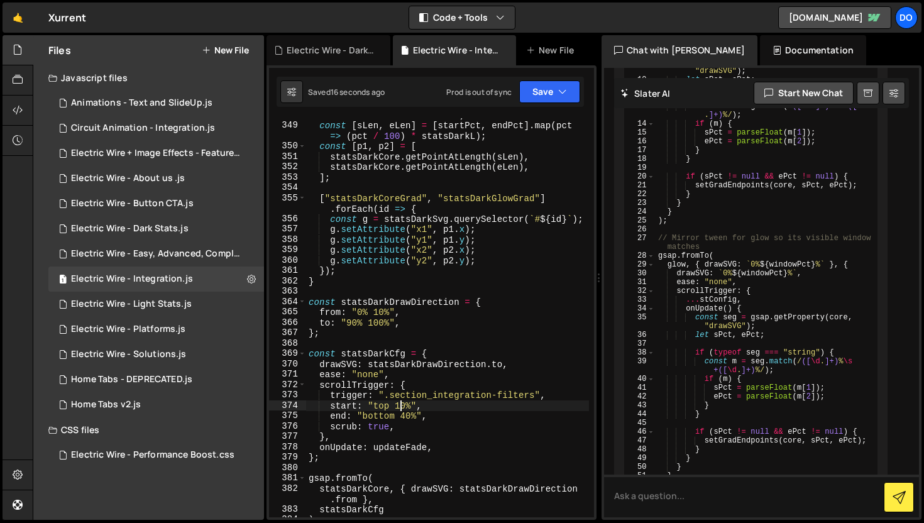
click at [401, 408] on div "const endPct = 10 + 90 * t ; const [ sLen , eLen ] = [ startPct , endPct ] . ma…" at bounding box center [447, 320] width 283 height 420
click at [543, 104] on div "Saved just now Prod is out of sync Upgrade to Edit Save Save to Staging S Saved…" at bounding box center [430, 92] width 307 height 30
click at [540, 99] on button "Save" at bounding box center [549, 91] width 61 height 23
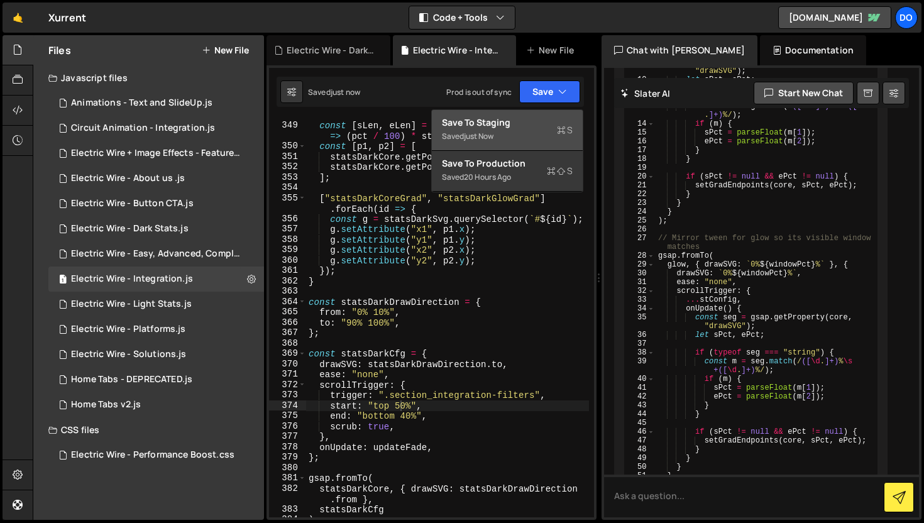
click at [505, 135] on div "Saved just now" at bounding box center [507, 136] width 131 height 15
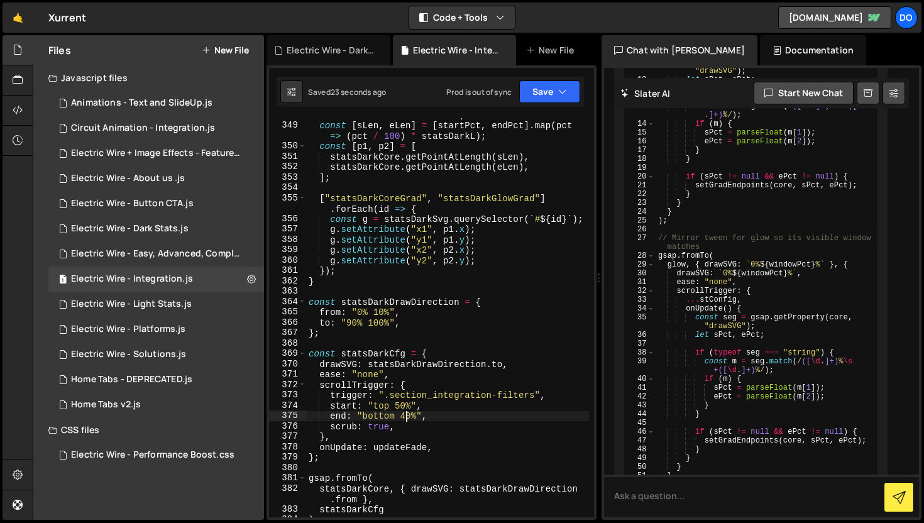
click at [405, 418] on div "const endPct = 10 + 90 * t ; const [ [PERSON_NAME] ] = [ startPct , endPct ] . …" at bounding box center [447, 320] width 283 height 420
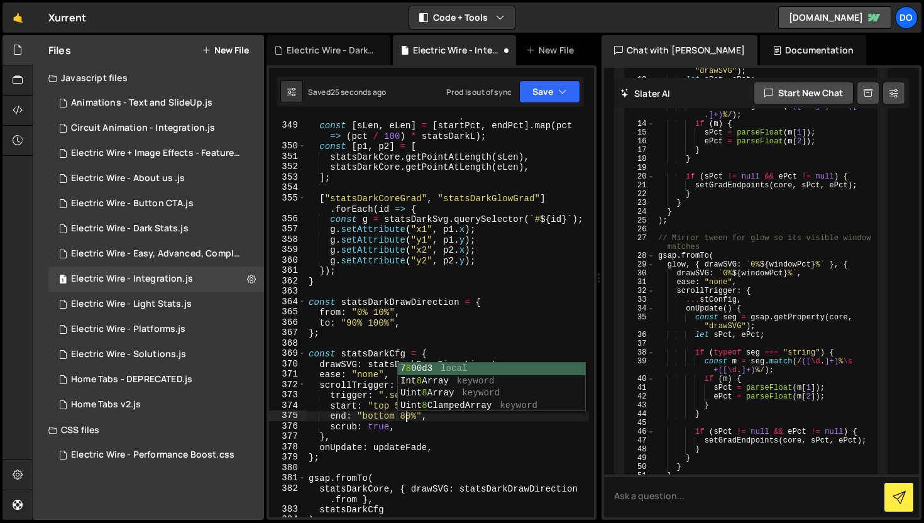
scroll to position [0, 6]
click at [546, 96] on button "Save" at bounding box center [549, 91] width 61 height 23
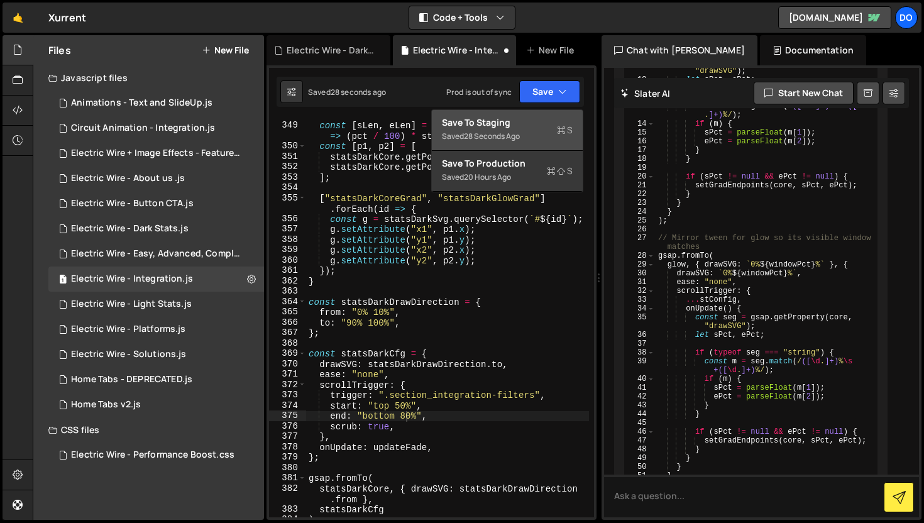
click at [547, 126] on div "Save to Staging S" at bounding box center [507, 122] width 131 height 13
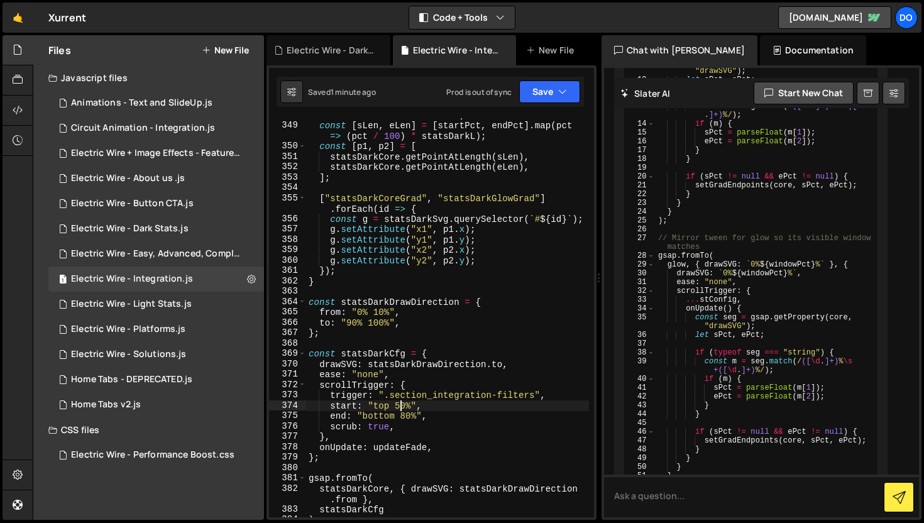
click at [400, 406] on div "const endPct = 10 + 90 * t ; const [ sLen , eLen ] = [ startPct , endPct ] . ma…" at bounding box center [447, 320] width 283 height 420
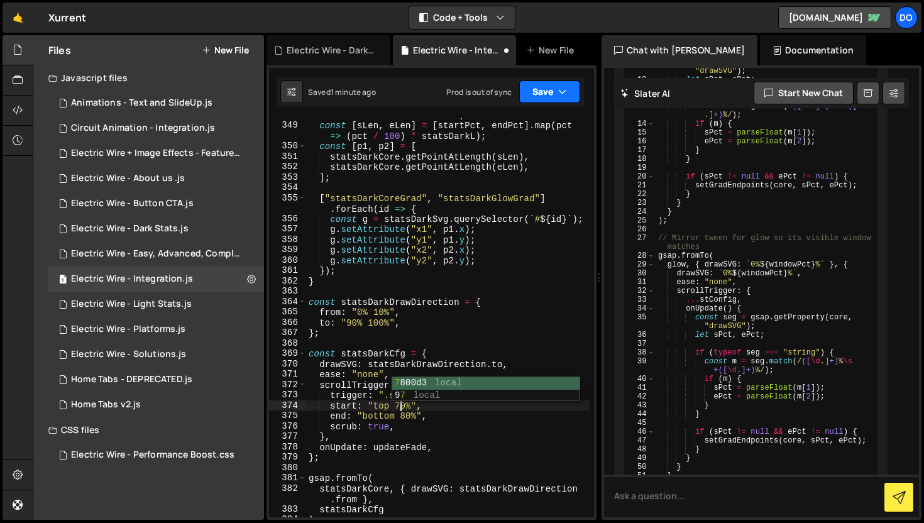
type textarea "start: "top 70%","
click at [537, 92] on button "Save" at bounding box center [549, 91] width 61 height 23
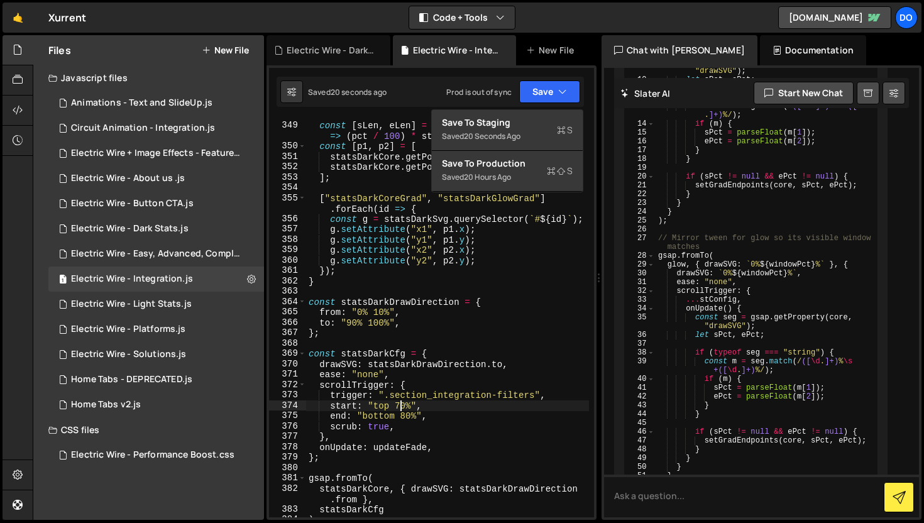
click at [401, 404] on div "const endPct = 10 + 90 * t ; const [ sLen , eLen ] = [ startPct , endPct ] . ma…" at bounding box center [447, 320] width 283 height 420
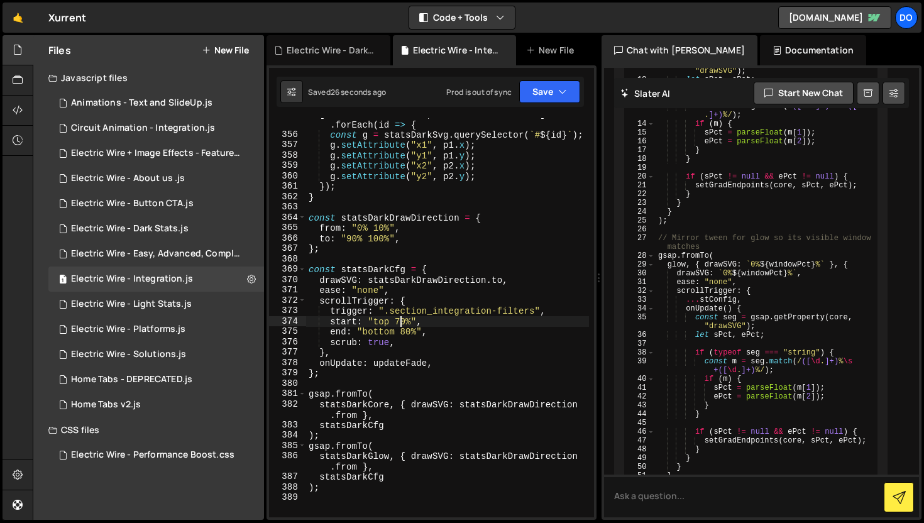
scroll to position [4435, 0]
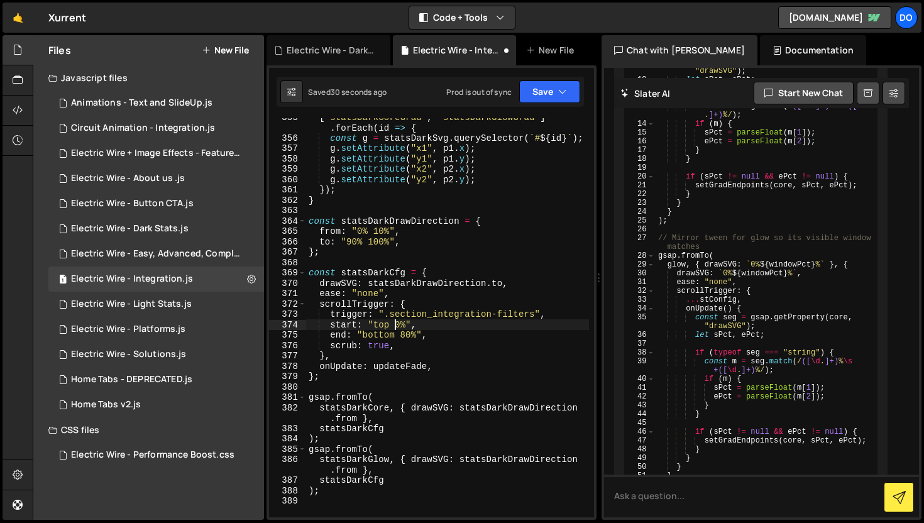
type textarea "start: "top 30%","
click at [429, 267] on div "[ "statsDarkCoreGrad" , "statsDarkGlowGrad" ] . forEach ( id => { const g = sta…" at bounding box center [447, 327] width 283 height 431
click at [404, 334] on div "[ "statsDarkCoreGrad" , "statsDarkGlowGrad" ] . forEach ( id => { const g = sta…" at bounding box center [447, 327] width 283 height 431
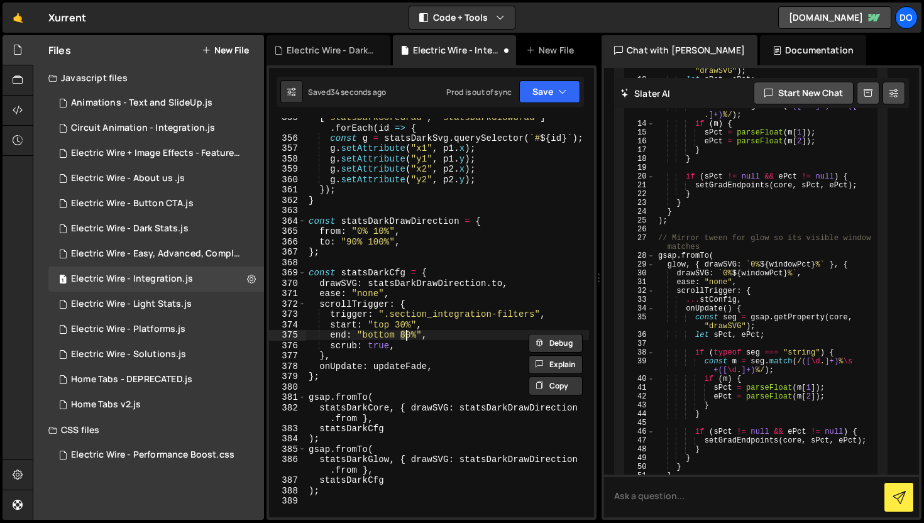
click at [405, 336] on div "[ "statsDarkCoreGrad" , "statsDarkGlowGrad" ] . forEach ( id => { const g = sta…" at bounding box center [447, 317] width 283 height 399
click at [401, 326] on div "[ "statsDarkCoreGrad" , "statsDarkGlowGrad" ] . forEach ( id => { const g = sta…" at bounding box center [447, 327] width 283 height 431
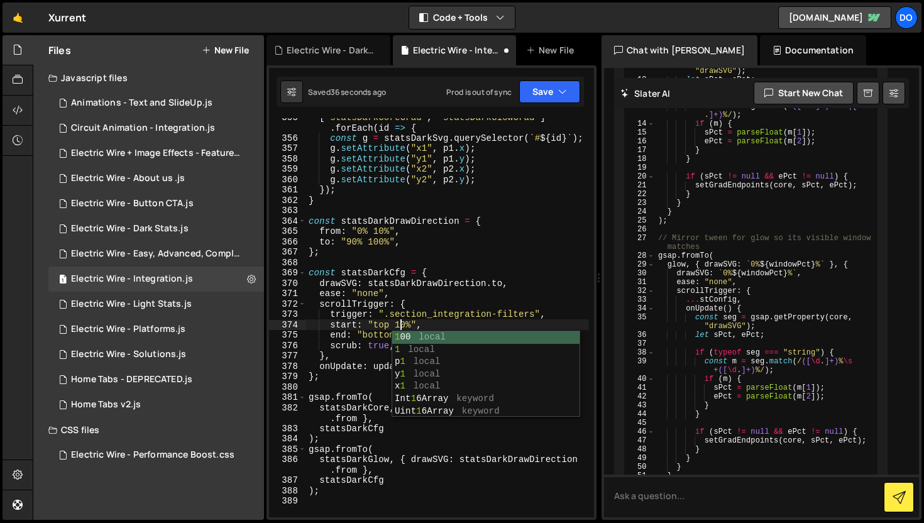
scroll to position [0, 6]
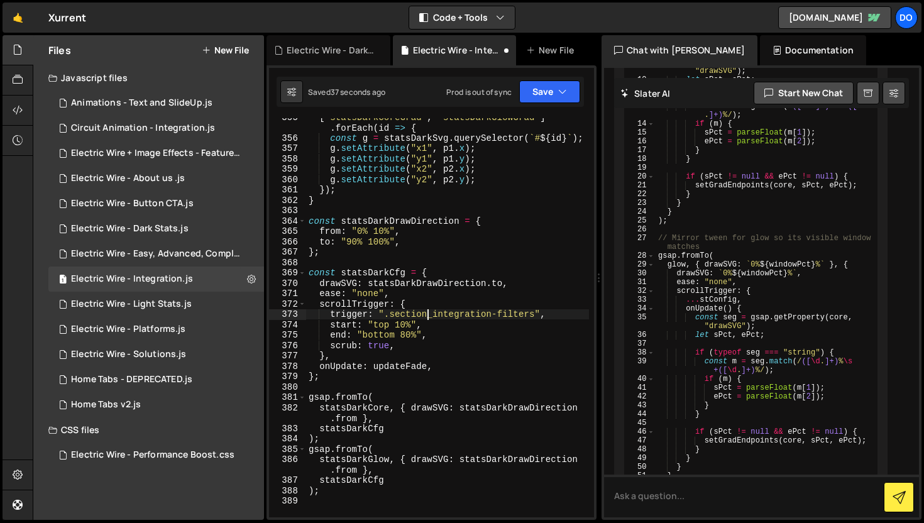
click at [429, 314] on div "[ "statsDarkCoreGrad" , "statsDarkGlowGrad" ] . forEach ( id => { const g = sta…" at bounding box center [447, 327] width 283 height 431
click at [405, 337] on div "[ "statsDarkCoreGrad" , "statsDarkGlowGrad" ] . forEach ( id => { const g = sta…" at bounding box center [447, 327] width 283 height 431
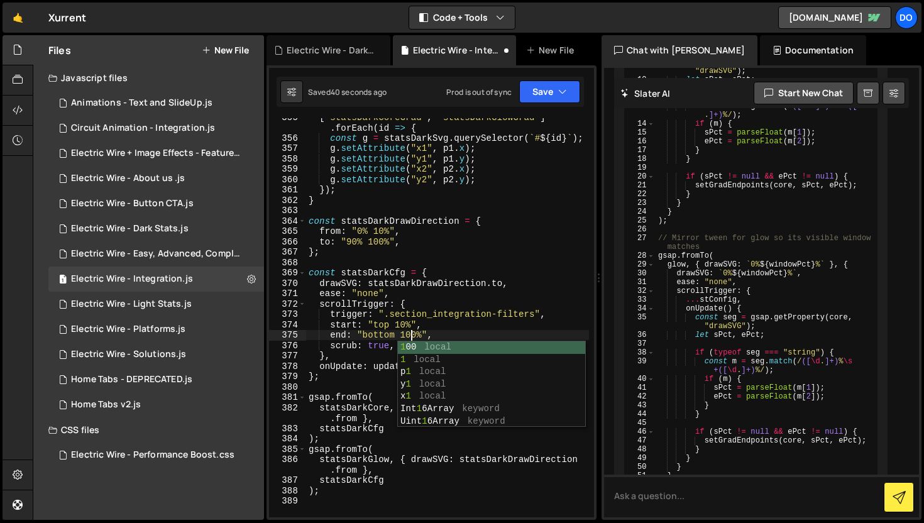
scroll to position [0, 7]
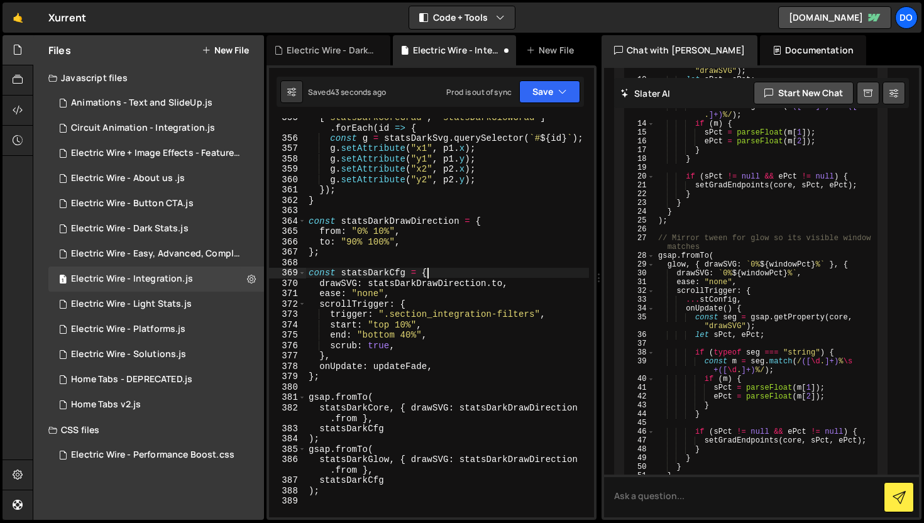
click at [465, 270] on div "[ "statsDarkCoreGrad" , "statsDarkGlowGrad" ] . forEach ( id => { const g = sta…" at bounding box center [447, 327] width 283 height 431
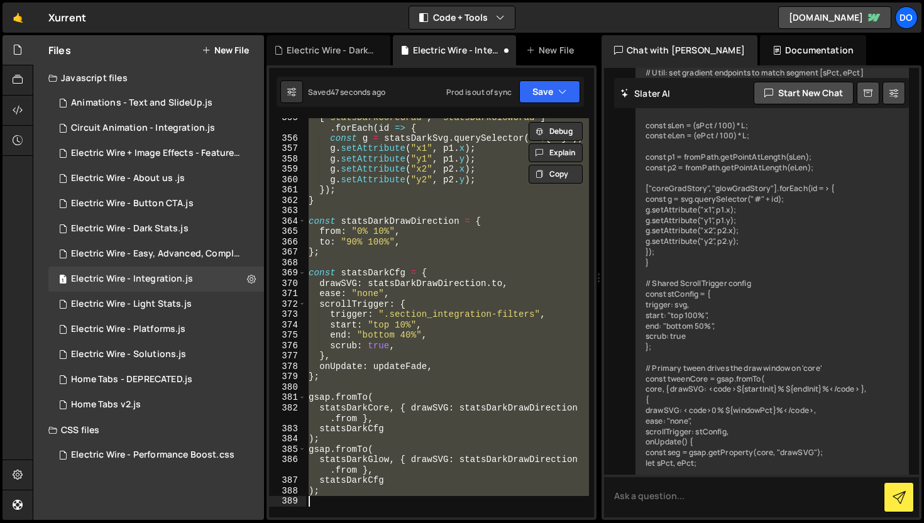
scroll to position [0, 0]
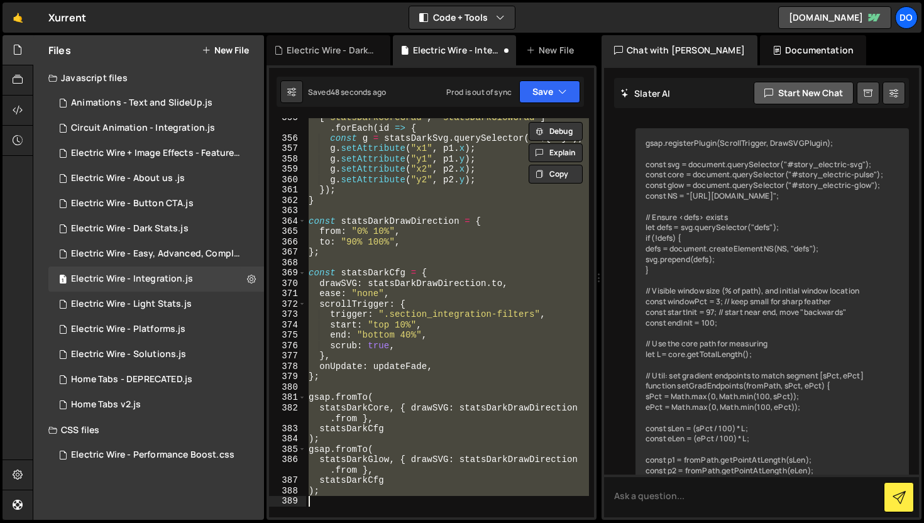
type textarea ");"
click at [795, 89] on button "Start new chat" at bounding box center [804, 93] width 100 height 23
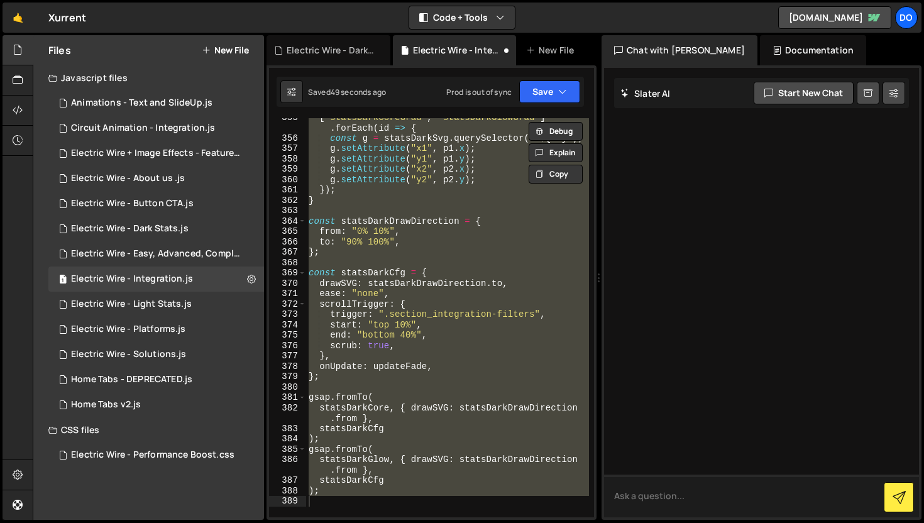
click at [696, 484] on textarea at bounding box center [761, 496] width 315 height 43
paste textarea "// gsap.registerPlugin(ScrollTrigger, DrawSVGPlugin); // const svg2 = document.…"
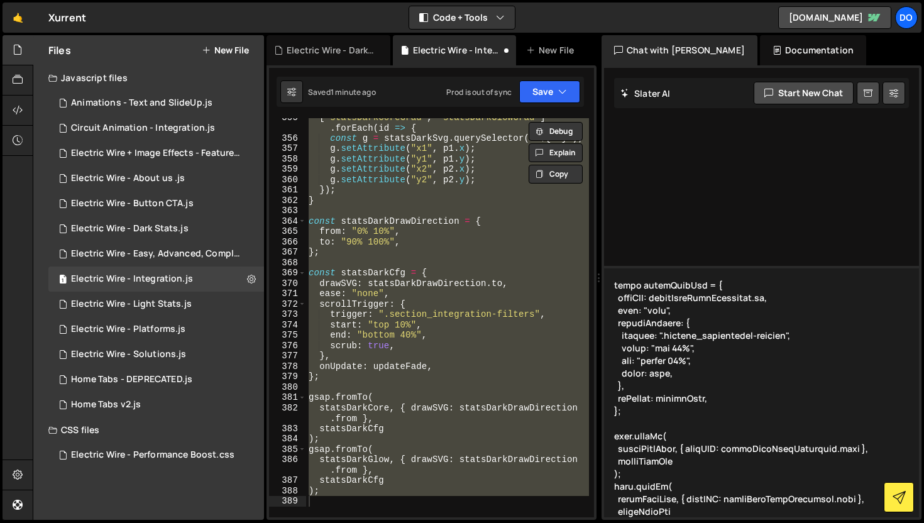
scroll to position [5119, 0]
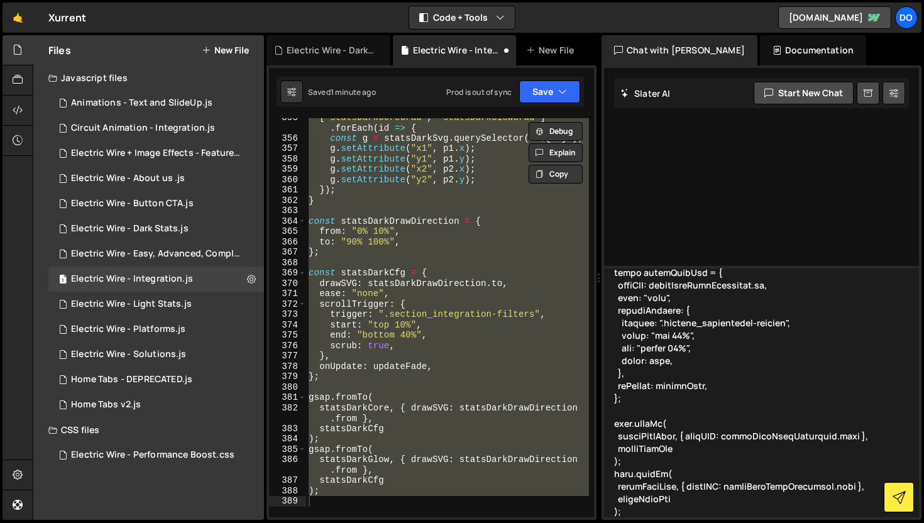
type textarea "// gsap.registerPlugin(ScrollTrigger, DrawSVGPlugin); // const svg2 = document.…"
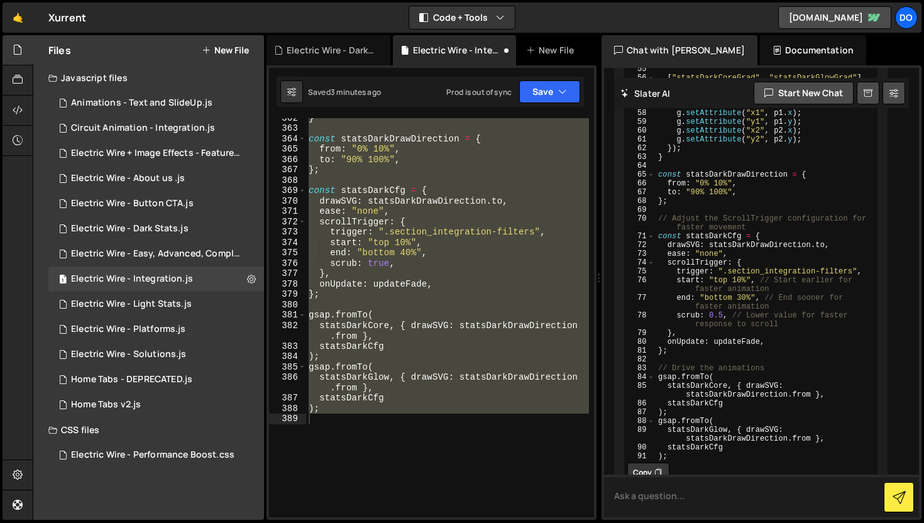
scroll to position [4519, 0]
click at [433, 424] on div "} const statsDarkDrawDirection = { from : "0% 10%" , to : "90% 100%" , } ; cons…" at bounding box center [447, 317] width 283 height 399
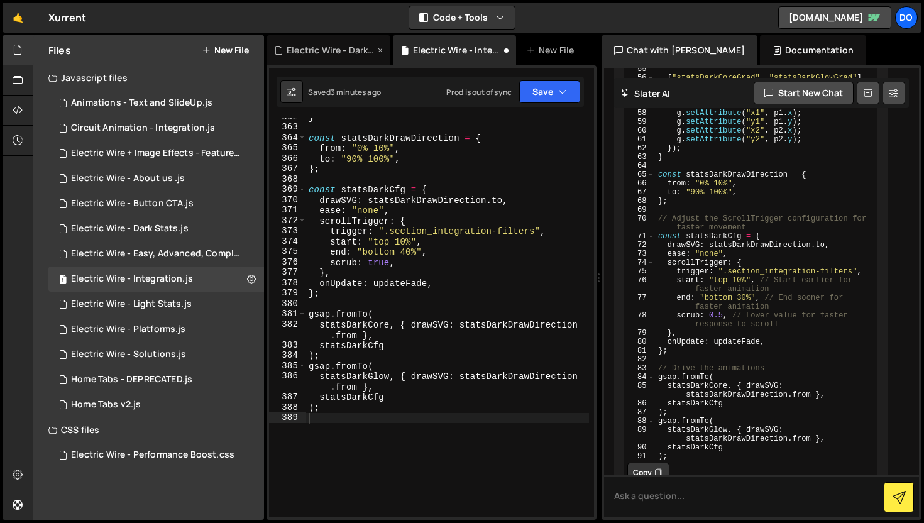
click at [346, 50] on div "Electric Wire - Dark Stats.js" at bounding box center [331, 50] width 88 height 13
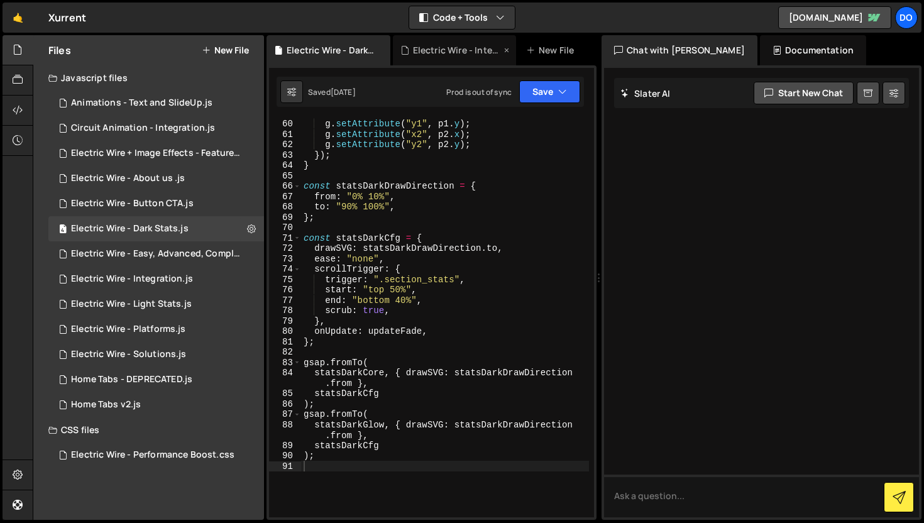
click at [422, 57] on div "Electric Wire - Integration.js" at bounding box center [455, 50] width 124 height 30
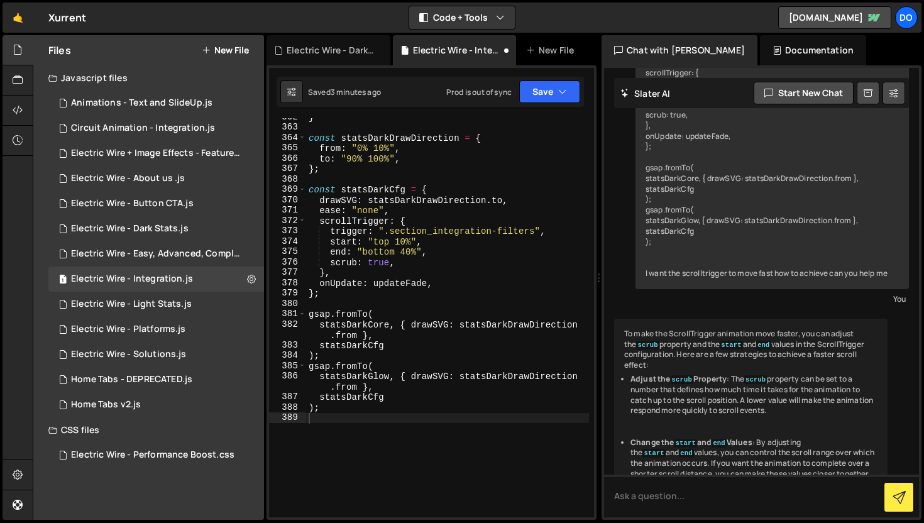
scroll to position [5178, 0]
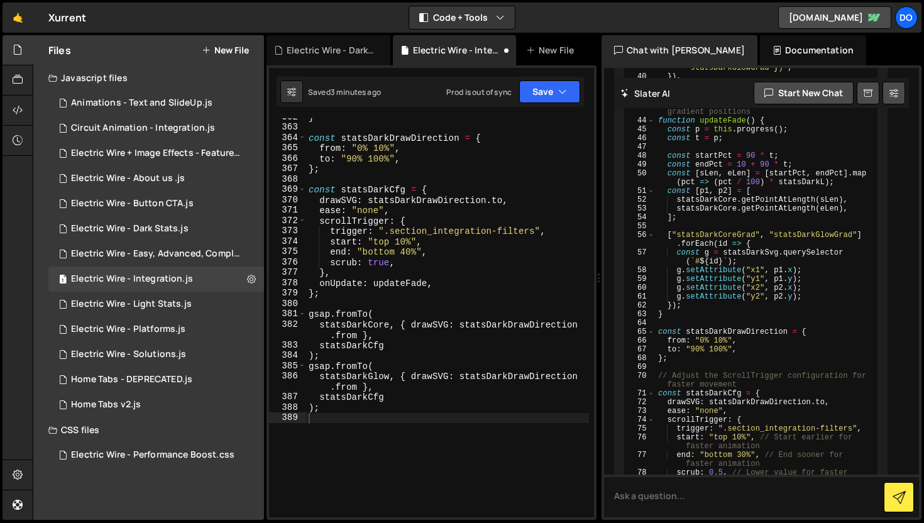
click at [399, 245] on div "} const statsDarkDrawDirection = { from : "0% 10%" , to : "90% 100%" , } ; cons…" at bounding box center [447, 322] width 283 height 420
click at [370, 313] on div "} const statsDarkDrawDirection = { from : "0% 10%" , to : "90% 100%" , } ; cons…" at bounding box center [447, 322] width 283 height 420
click at [389, 266] on div "} const statsDarkDrawDirection = { from : "0% 10%" , to : "90% 100%" , } ; cons…" at bounding box center [447, 322] width 283 height 420
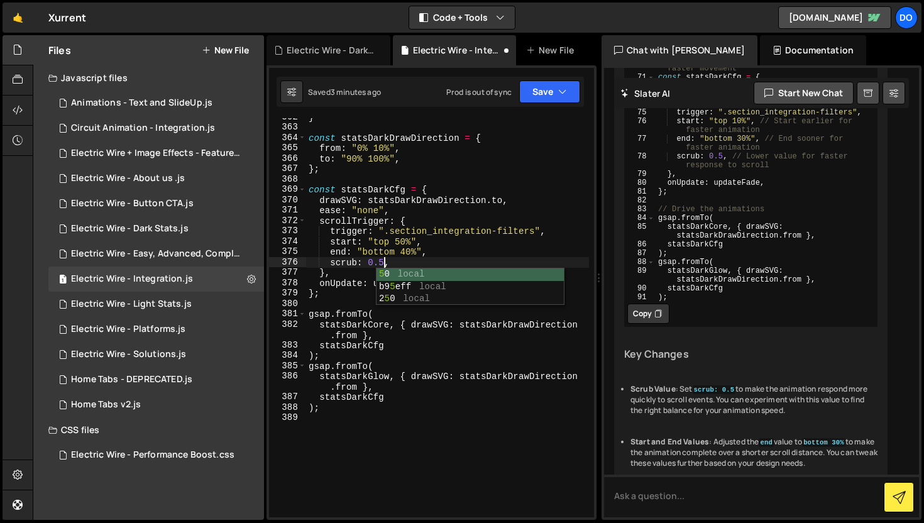
scroll to position [0, 5]
click at [548, 88] on button "Save" at bounding box center [549, 91] width 61 height 23
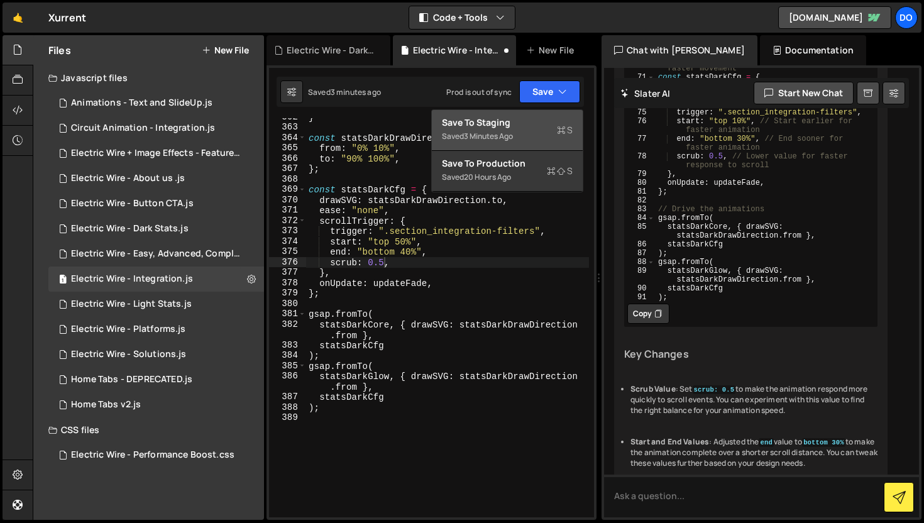
click at [541, 135] on div "Saved 3 minutes ago" at bounding box center [507, 136] width 131 height 15
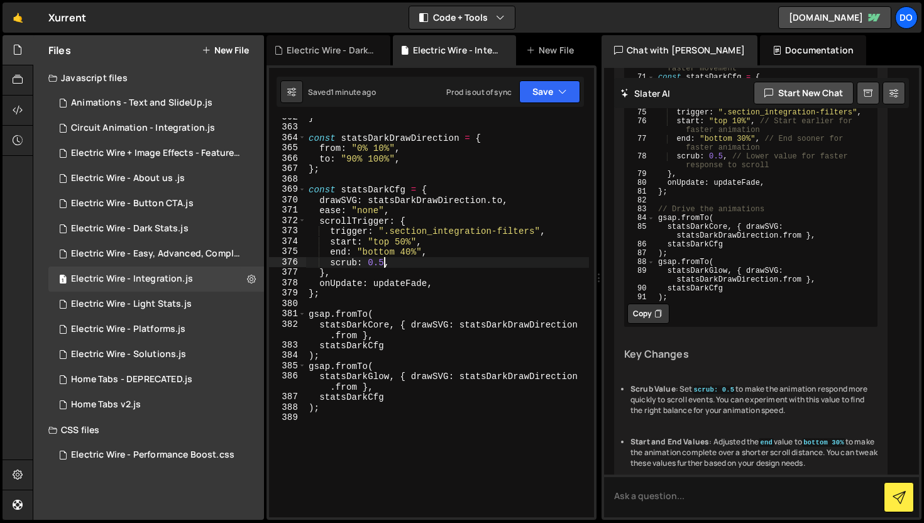
click at [383, 262] on div "} const statsDarkDrawDirection = { from : "0% 10%" , to : "90% 100%" , } ; cons…" at bounding box center [447, 322] width 283 height 420
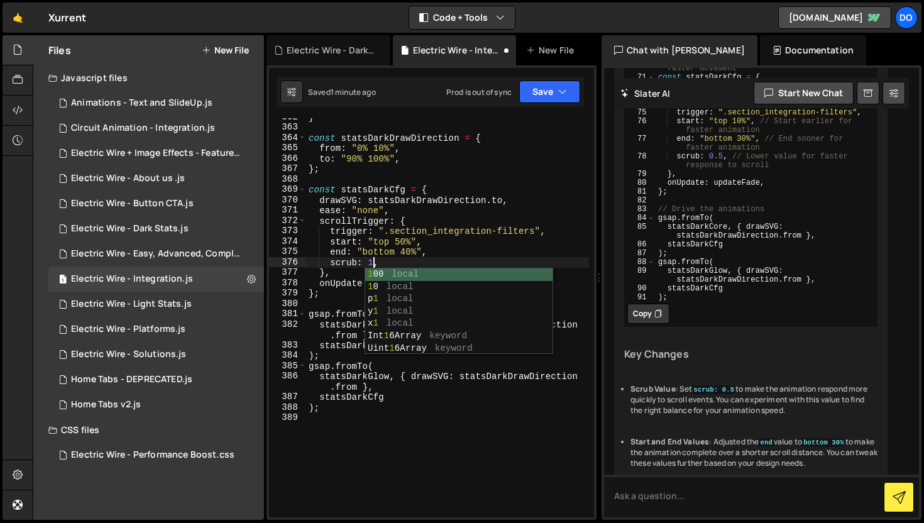
scroll to position [0, 4]
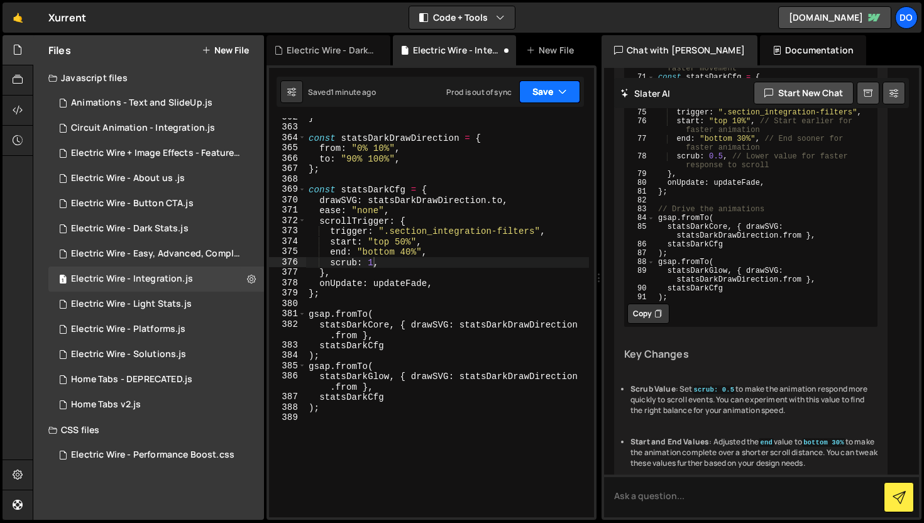
click at [543, 85] on button "Save" at bounding box center [549, 91] width 61 height 23
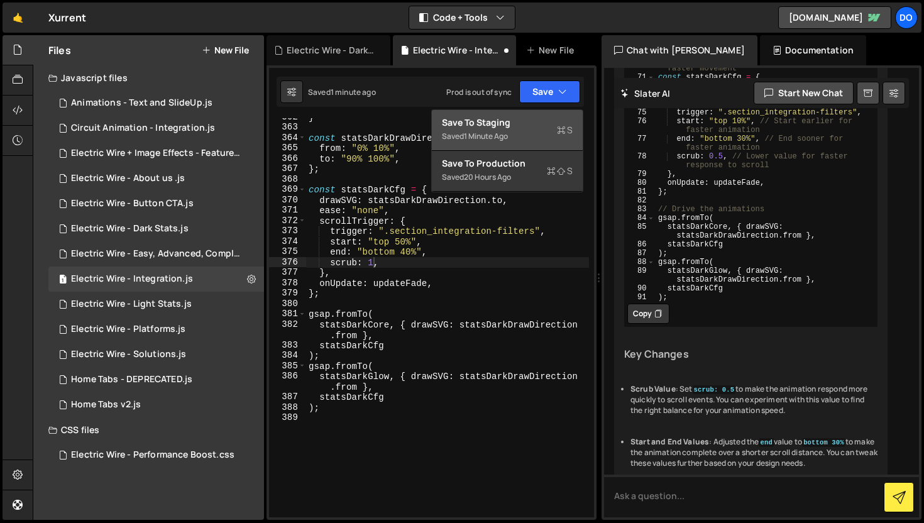
click at [498, 135] on div "1 minute ago" at bounding box center [486, 136] width 44 height 11
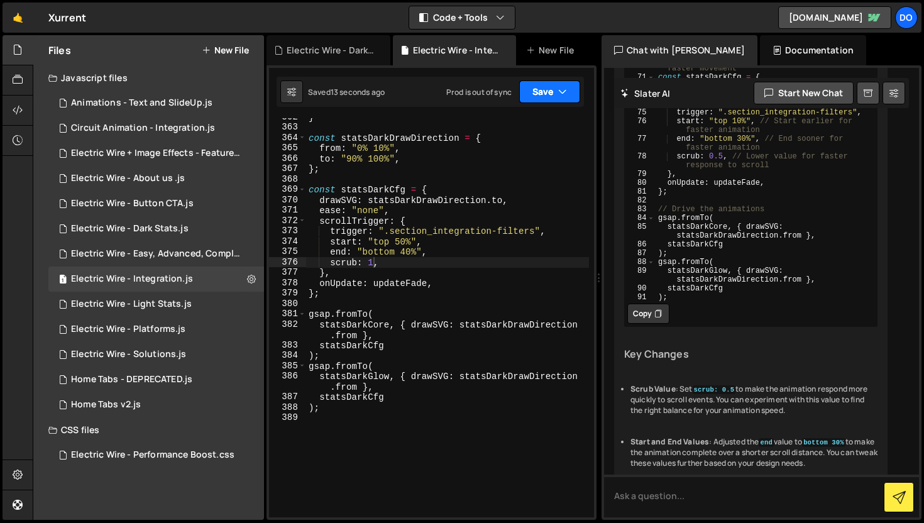
click at [545, 101] on button "Save" at bounding box center [549, 91] width 61 height 23
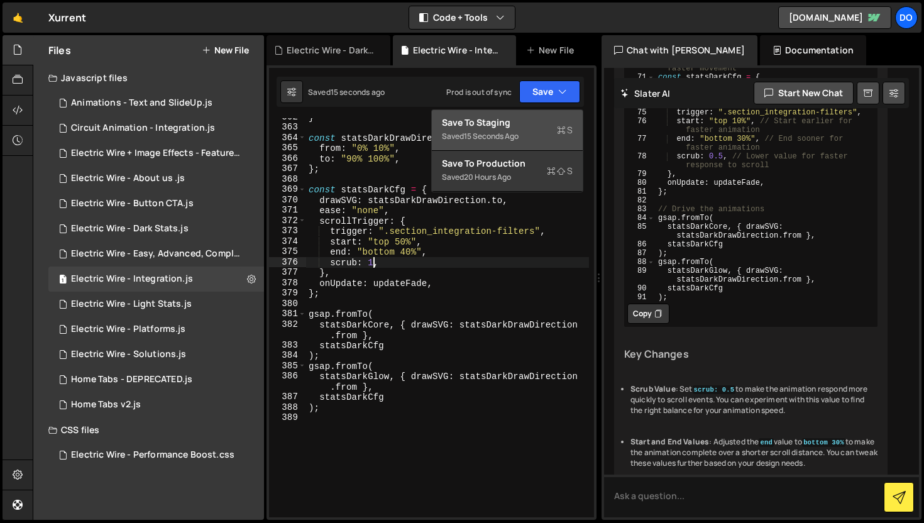
click at [373, 265] on div "} const statsDarkDrawDirection = { from : "0% 10%" , to : "90% 100%" , } ; cons…" at bounding box center [447, 322] width 283 height 420
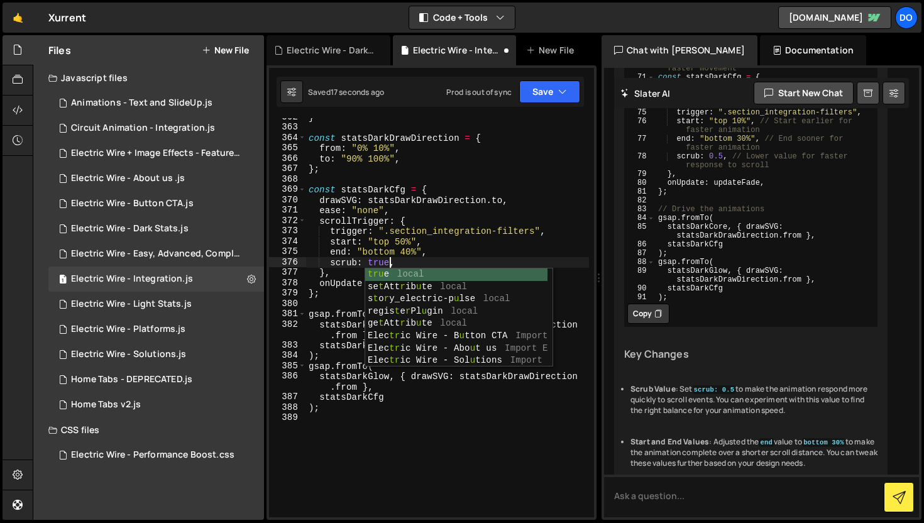
scroll to position [0, 5]
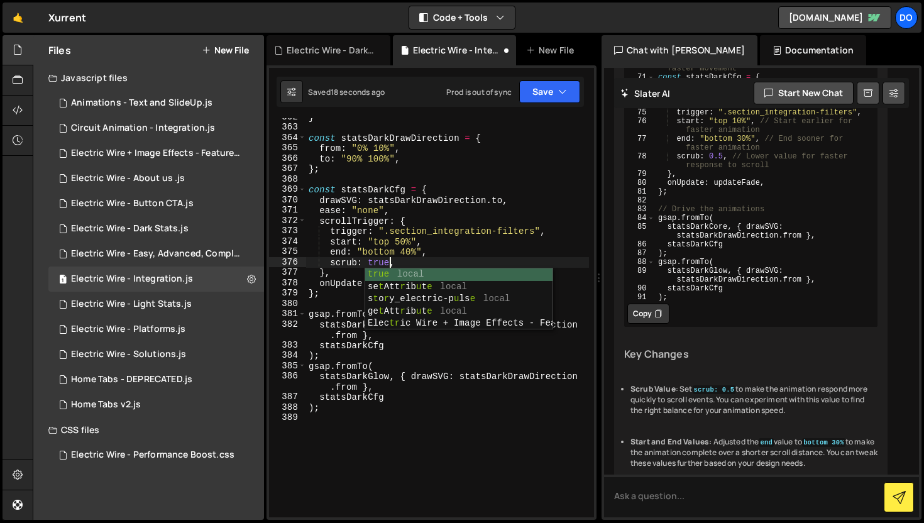
click at [495, 256] on div "} const statsDarkDrawDirection = { from : "0% 10%" , to : "90% 100%" , } ; cons…" at bounding box center [447, 322] width 283 height 420
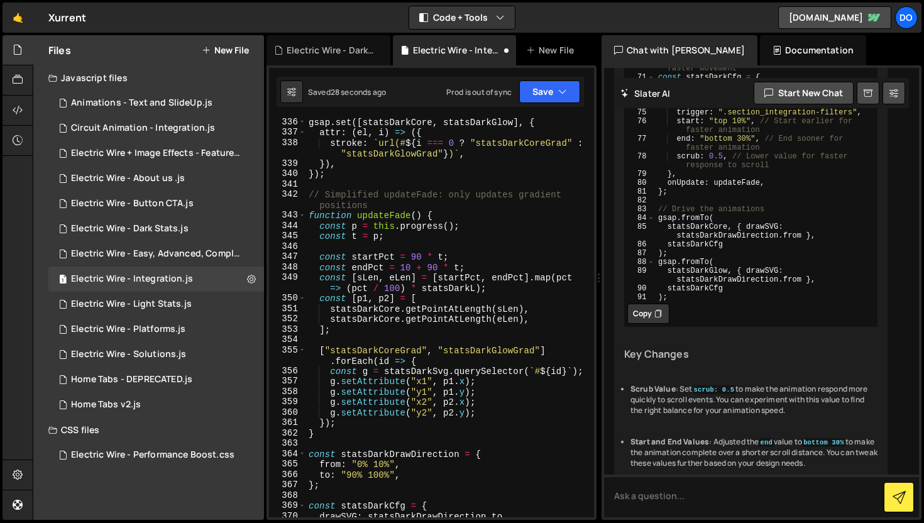
scroll to position [4194, 0]
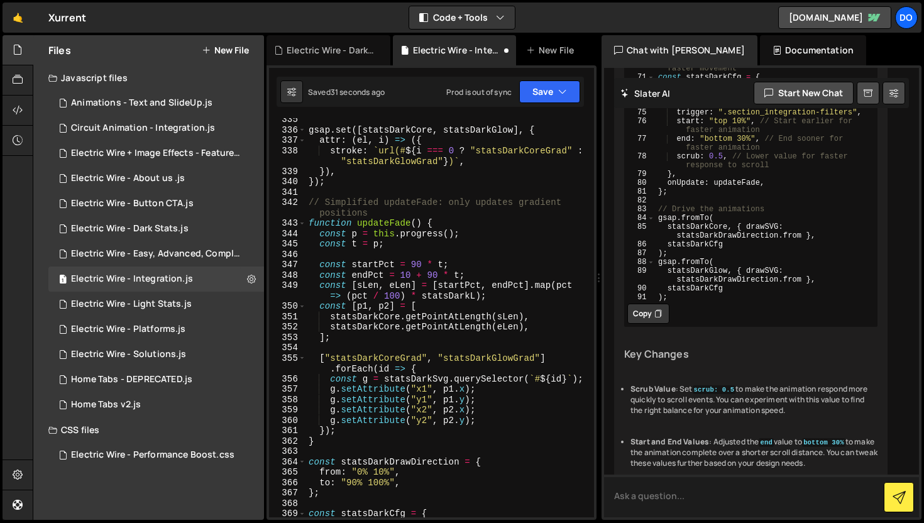
type textarea "end: "bottom 40%","
click at [663, 499] on textarea at bounding box center [761, 496] width 315 height 43
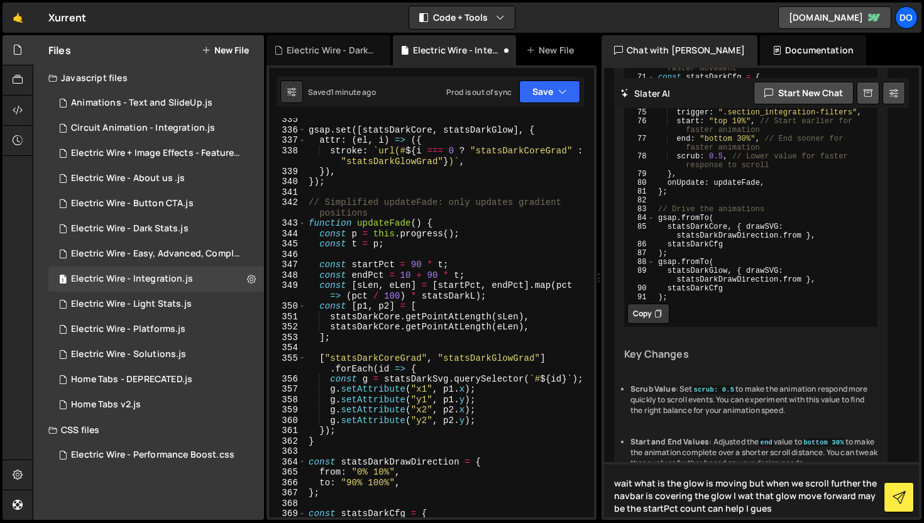
type textarea "wait what is the glow is moving but when we scroll further the navbar is coveri…"
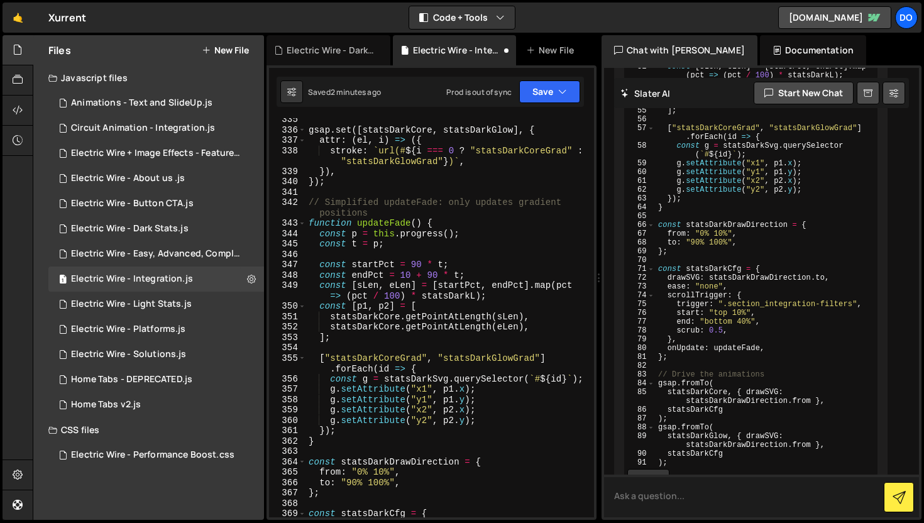
scroll to position [6982, 0]
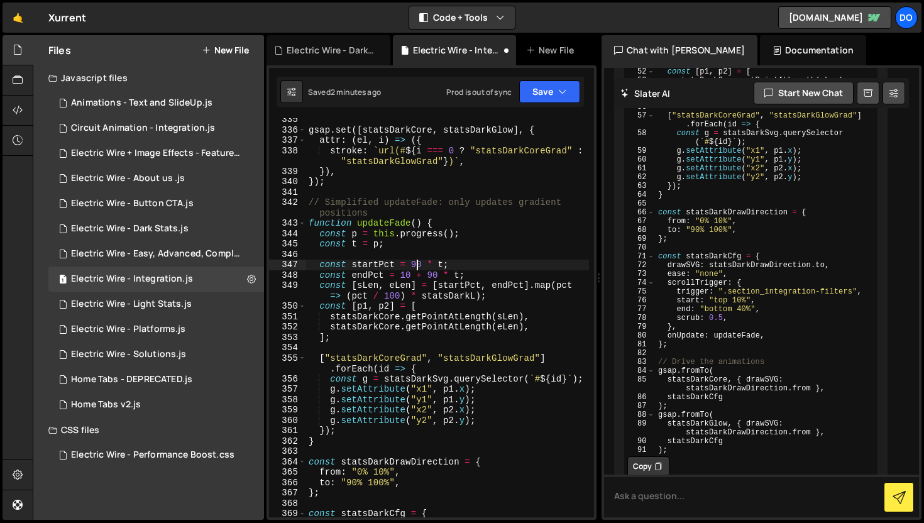
click at [416, 263] on div "gsap . set ([ statsDarkCore , statsDarkGlow ] , { attr : ( el , i ) => ({ strok…" at bounding box center [447, 324] width 283 height 420
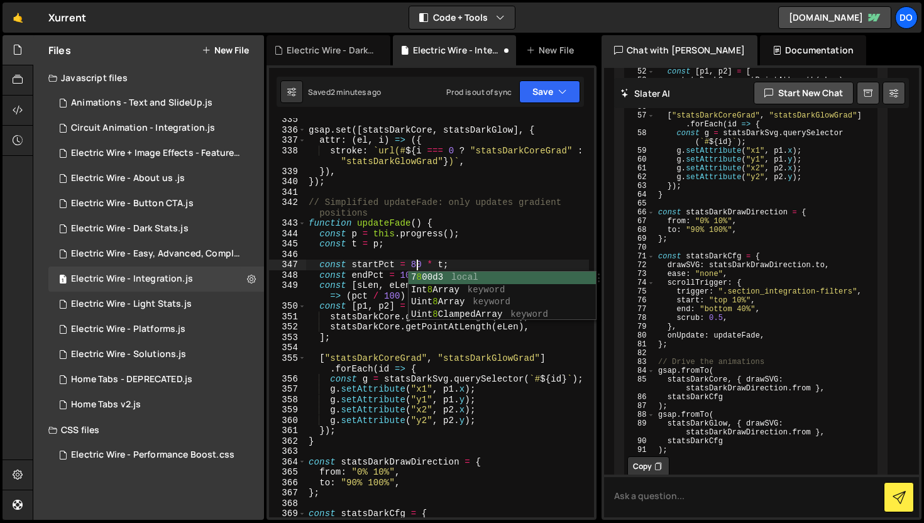
click at [459, 248] on div "gsap . set ([ statsDarkCore , statsDarkGlow ] , { attr : ( el , i ) => ({ strok…" at bounding box center [447, 324] width 283 height 420
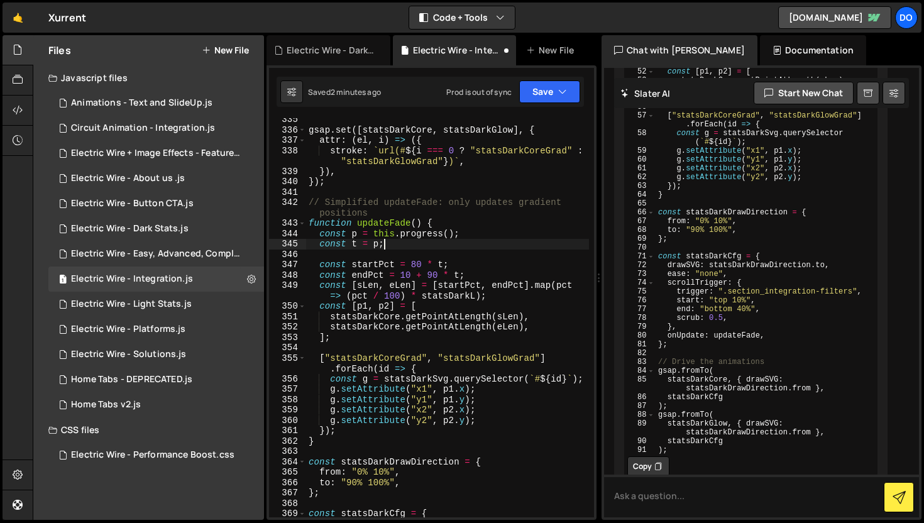
click at [433, 273] on div "gsap . set ([ statsDarkCore , statsDarkGlow ] , { attr : ( el , i ) => ({ strok…" at bounding box center [447, 324] width 283 height 420
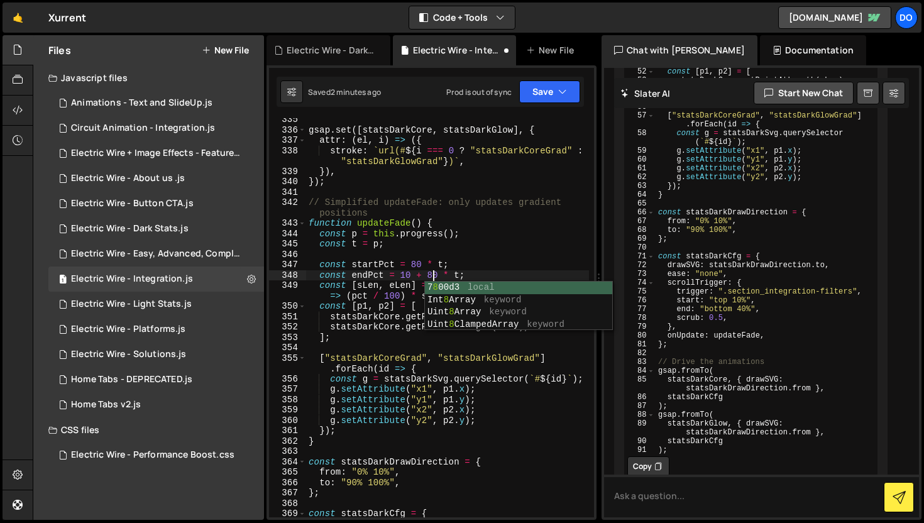
scroll to position [0, 8]
click at [541, 99] on button "Save" at bounding box center [549, 91] width 61 height 23
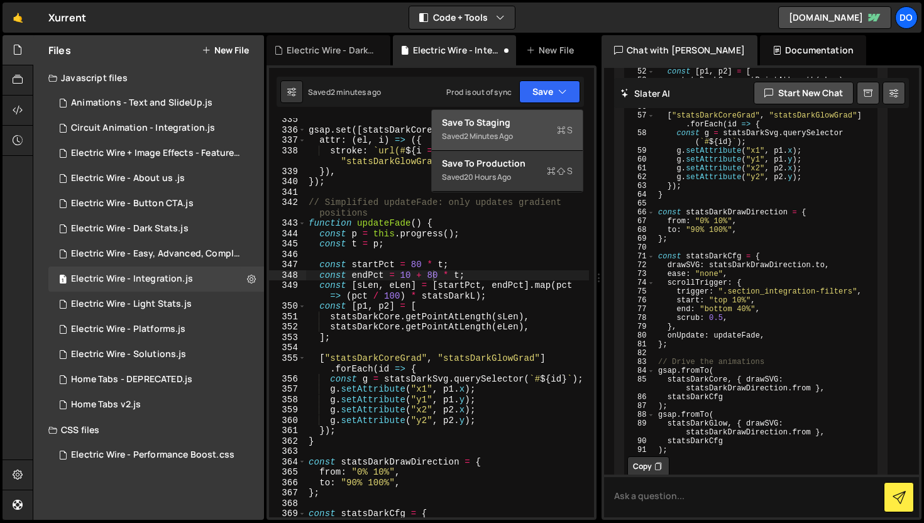
click at [541, 131] on div "Saved 2 minutes ago" at bounding box center [507, 136] width 131 height 15
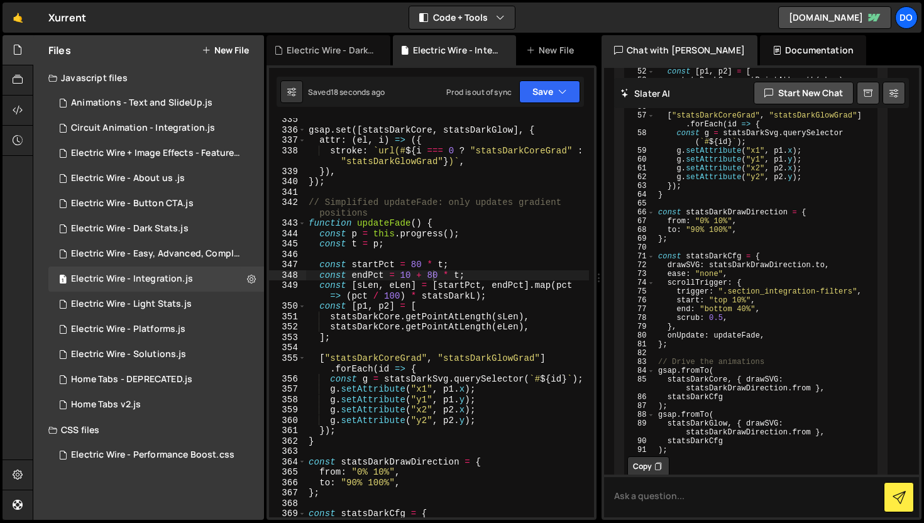
click at [416, 265] on div "gsap . set ([ statsDarkCore , statsDarkGlow ] , { attr : ( el , i ) => ({ strok…" at bounding box center [447, 324] width 283 height 420
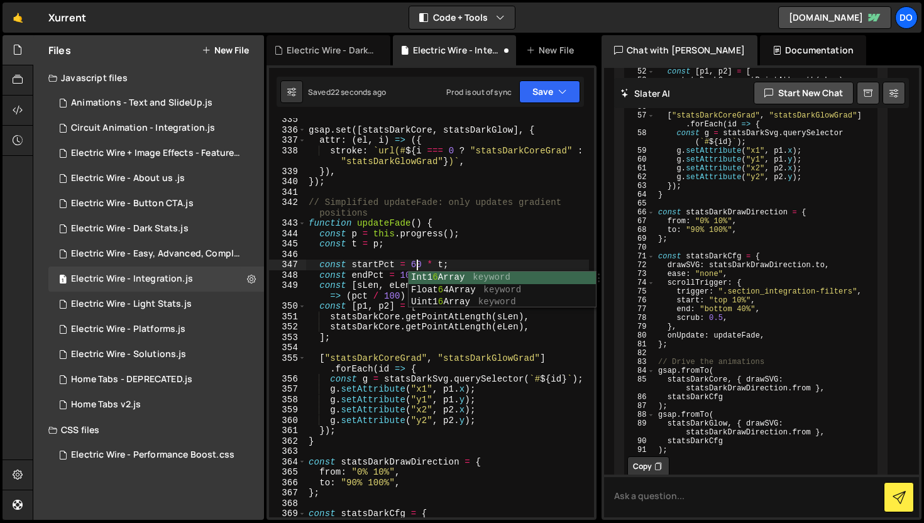
scroll to position [0, 8]
click at [445, 245] on div "gsap . set ([ statsDarkCore , statsDarkGlow ] , { attr : ( el , i ) => ({ strok…" at bounding box center [447, 324] width 283 height 420
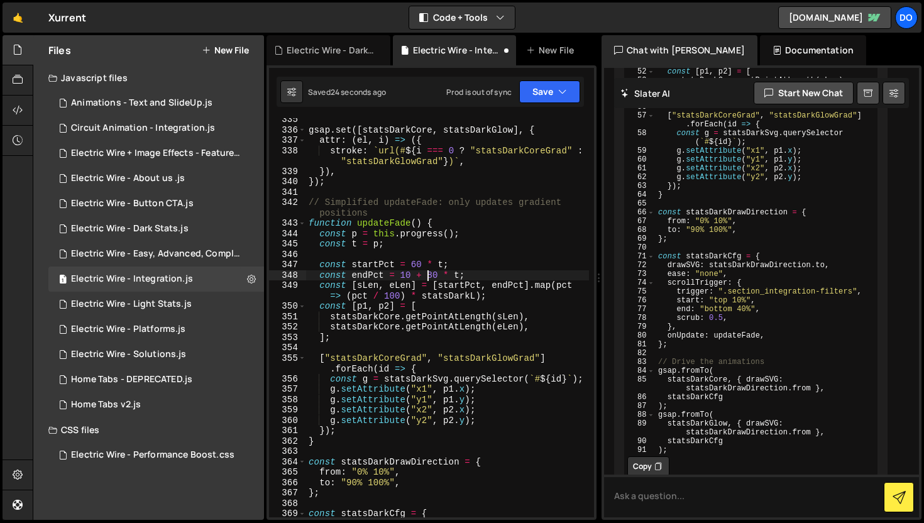
click at [430, 275] on div "gsap . set ([ statsDarkCore , statsDarkGlow ] , { attr : ( el , i ) => ({ strok…" at bounding box center [447, 324] width 283 height 420
click at [431, 275] on div "gsap . set ([ statsDarkCore , statsDarkGlow ] , { attr : ( el , i ) => ({ strok…" at bounding box center [447, 324] width 283 height 420
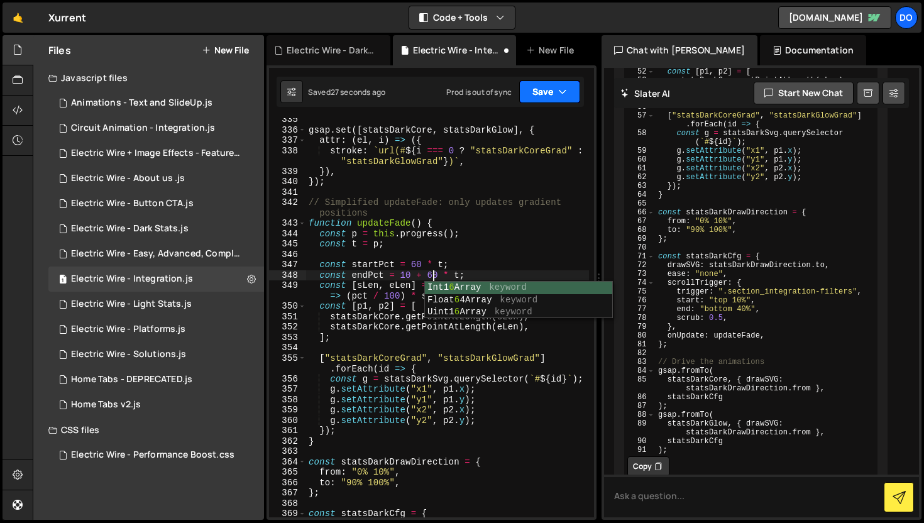
click at [544, 100] on button "Save" at bounding box center [549, 91] width 61 height 23
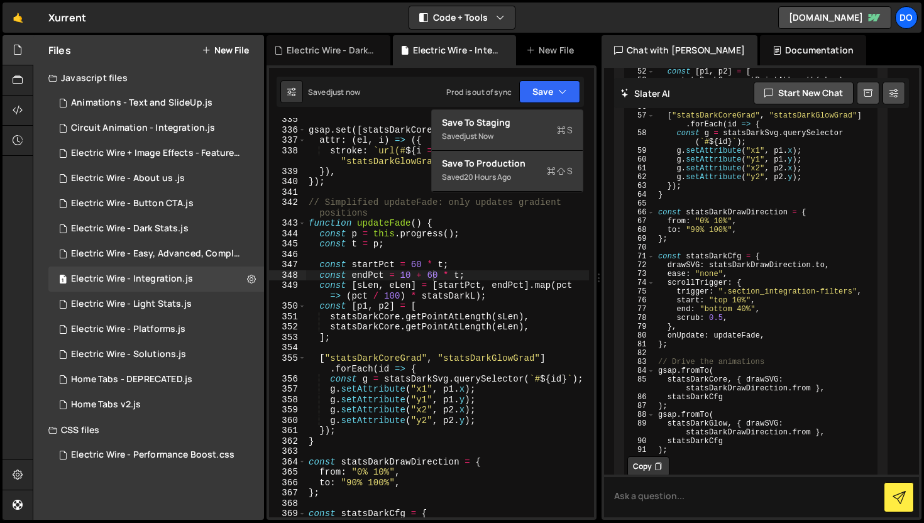
click at [416, 261] on div "gsap . set ([ statsDarkCore , statsDarkGlow ] , { attr : ( el , i ) => ({ strok…" at bounding box center [447, 324] width 283 height 420
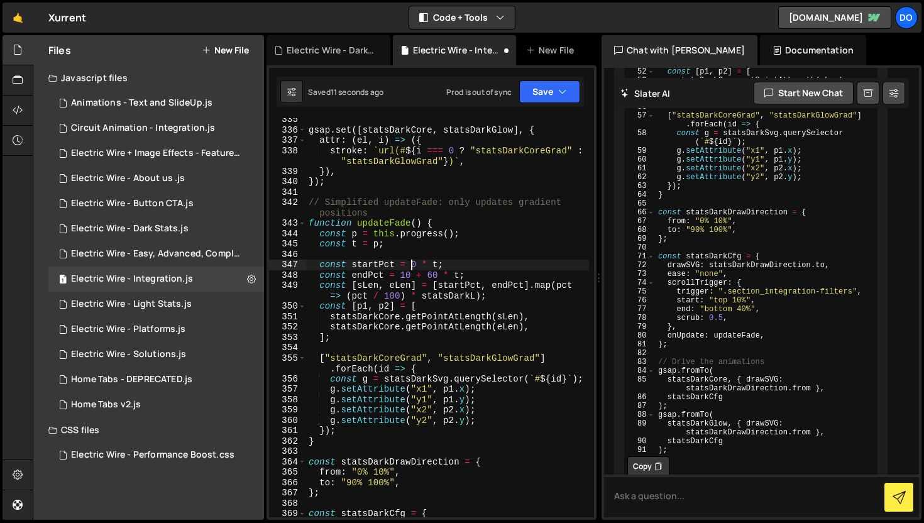
type textarea "const startPct = 90 * t;"
click at [426, 253] on div "gsap . set ([ statsDarkCore , statsDarkGlow ] , { attr : ( el , i ) => ({ strok…" at bounding box center [447, 324] width 283 height 420
click at [433, 277] on div "gsap . set ([ statsDarkCore , statsDarkGlow ] , { attr : ( el , i ) => ({ strok…" at bounding box center [447, 324] width 283 height 420
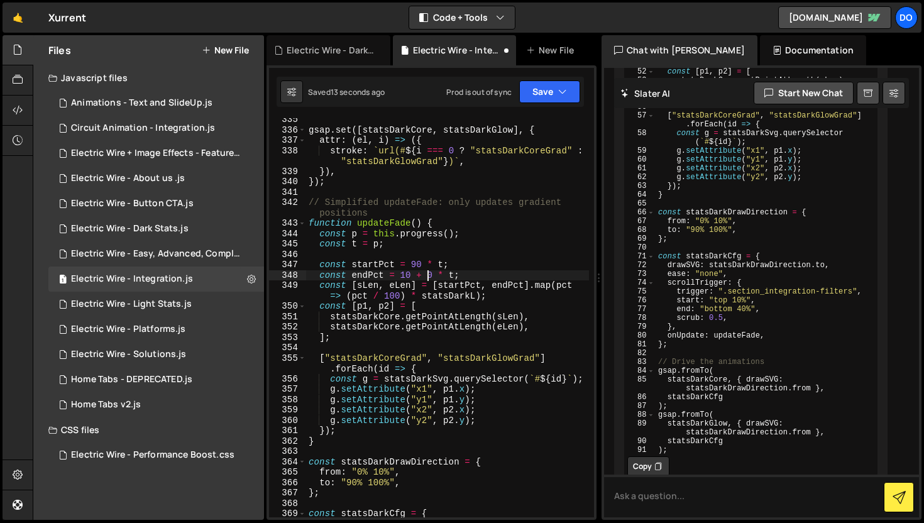
scroll to position [0, 8]
click at [466, 242] on div "gsap . set ([ statsDarkCore , statsDarkGlow ] , { attr : ( el , i ) => ({ strok…" at bounding box center [447, 324] width 283 height 420
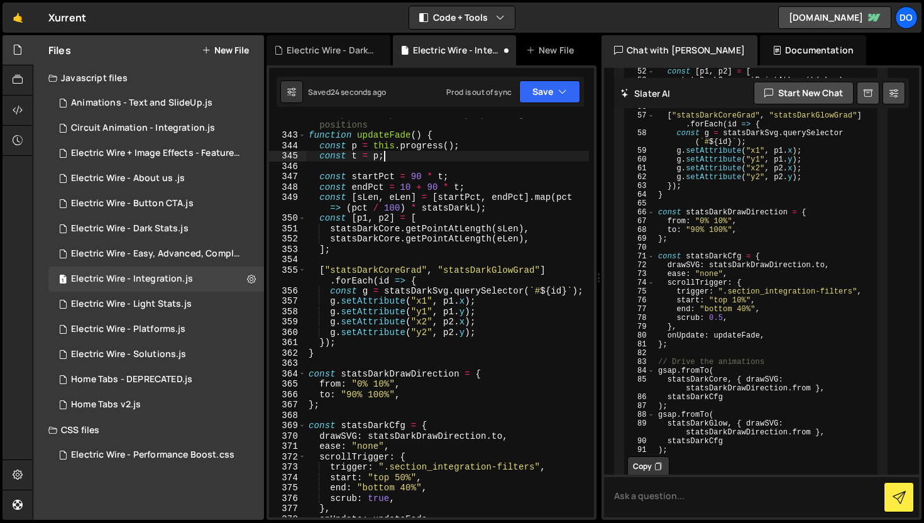
scroll to position [4353, 0]
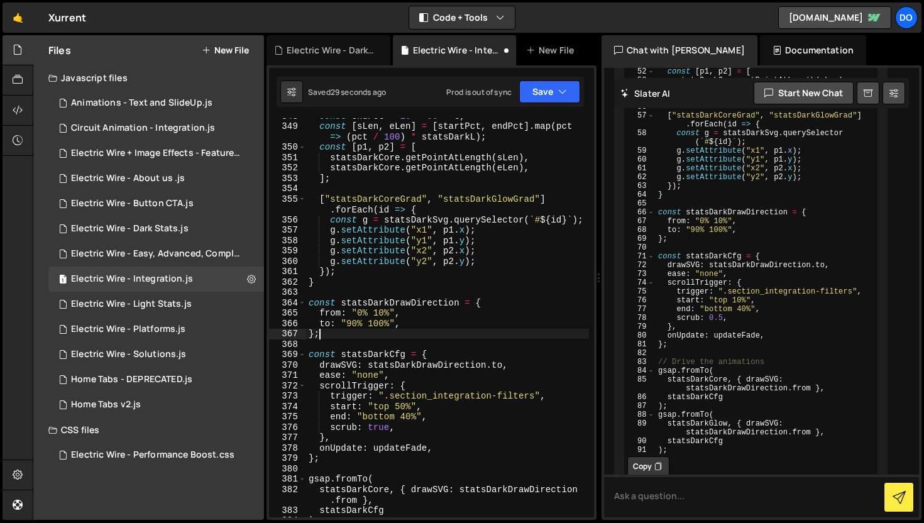
click at [333, 334] on div "const endPct = 10 + 90 * t ; const [ [PERSON_NAME] ] = [ startPct , endPct ] . …" at bounding box center [447, 321] width 283 height 420
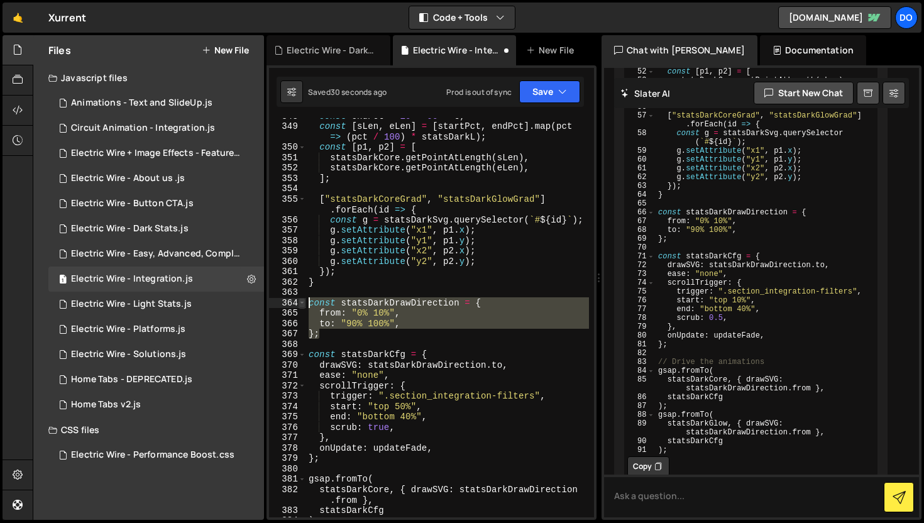
drag, startPoint x: 331, startPoint y: 337, endPoint x: 302, endPoint y: 300, distance: 47.4
click at [302, 300] on div "}; 348 349 350 351 352 353 354 355 356 357 358 359 360 361 362 363 364 365 366 …" at bounding box center [431, 317] width 325 height 399
click at [551, 329] on button "Explain" at bounding box center [556, 331] width 54 height 19
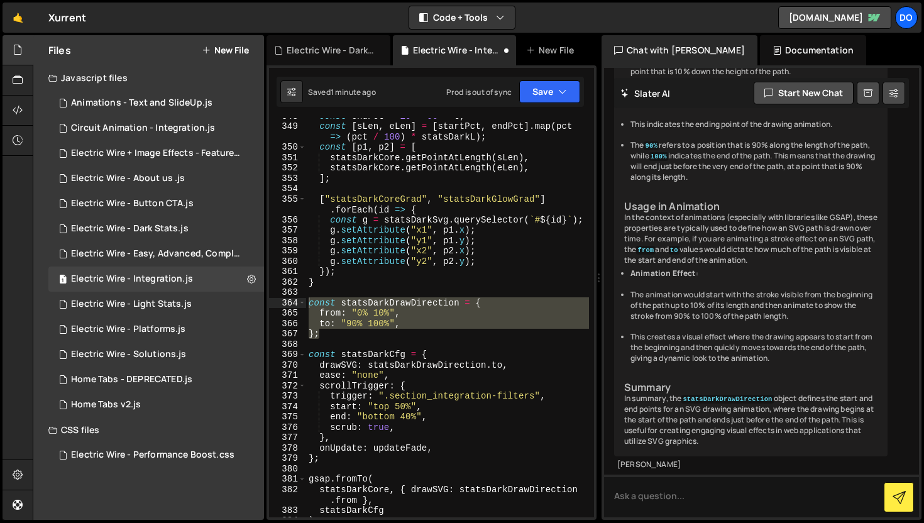
scroll to position [8297, 0]
click at [351, 327] on div "const endPct = 10 + 90 * t ; const [ [PERSON_NAME] ] = [ startPct , endPct ] . …" at bounding box center [447, 317] width 283 height 399
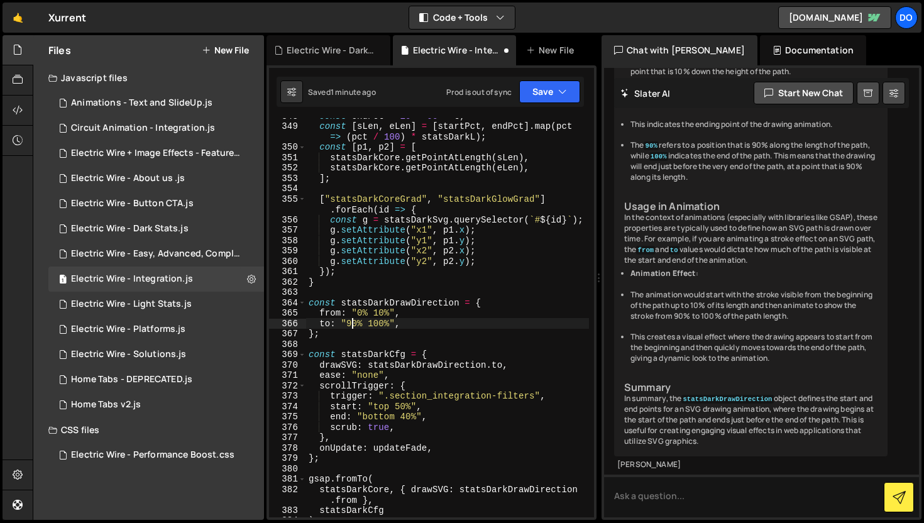
click at [351, 327] on div "const endPct = 10 + 90 * t ; const [ [PERSON_NAME] ] = [ startPct , endPct ] . …" at bounding box center [447, 321] width 283 height 420
click at [351, 327] on div "const endPct = 10 + 90 * t ; const [ [PERSON_NAME] ] = [ startPct , endPct ] . …" at bounding box center [447, 317] width 283 height 399
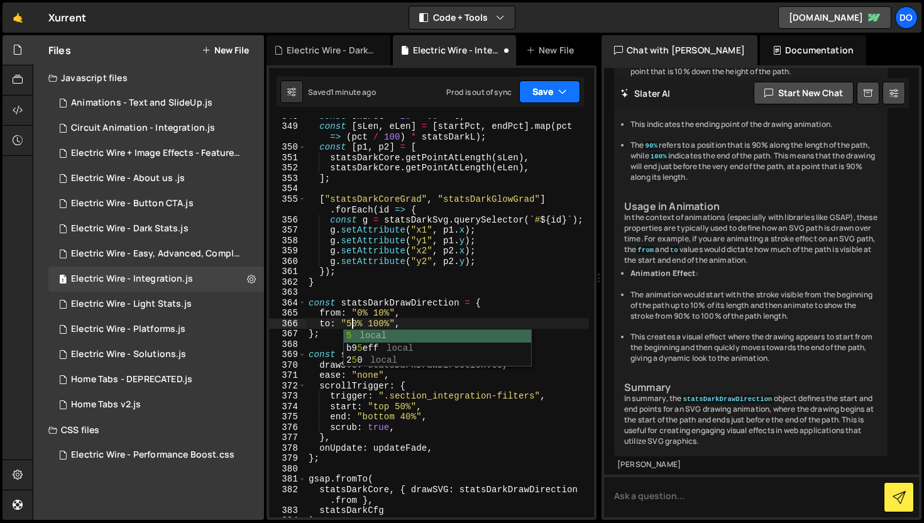
type textarea "to: "50% 100%","
click at [539, 88] on button "Save" at bounding box center [549, 91] width 61 height 23
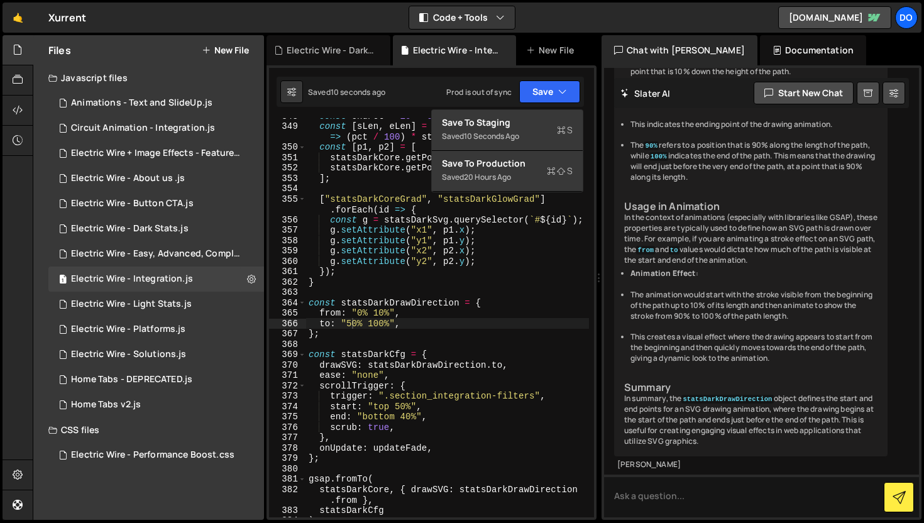
click at [446, 296] on div "const endPct = 10 + 90 * t ; const [ sLen , eLen ] = [ startPct , endPct ] . ma…" at bounding box center [447, 321] width 283 height 420
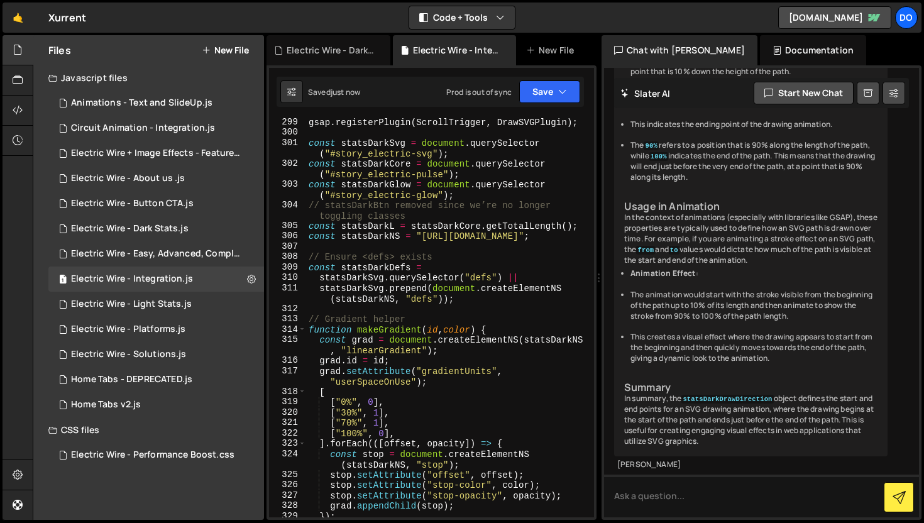
scroll to position [3585, 0]
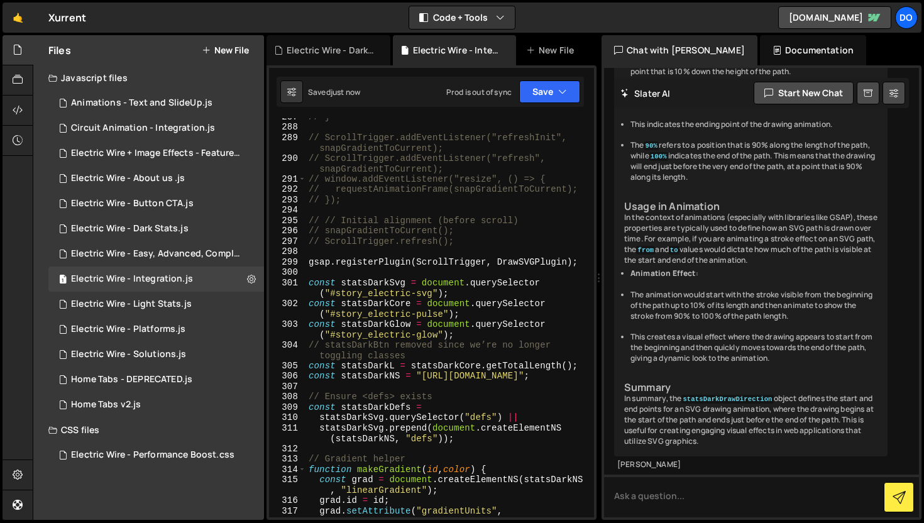
drag, startPoint x: 304, startPoint y: 261, endPoint x: 365, endPoint y: 326, distance: 89.4
click at [365, 326] on div "to: "80% 100%", 287 288 289 290 291 292 293 294 295 296 297 298 299 300 301 302…" at bounding box center [431, 317] width 325 height 399
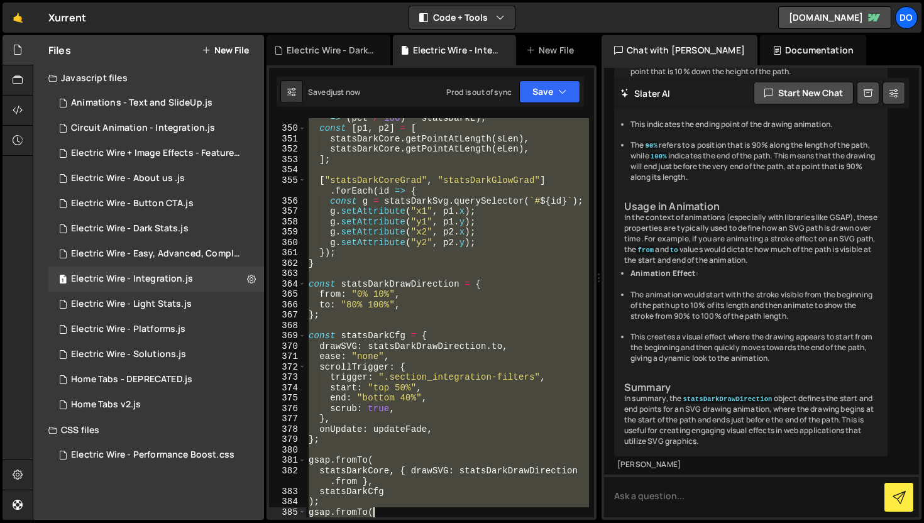
scroll to position [4424, 0]
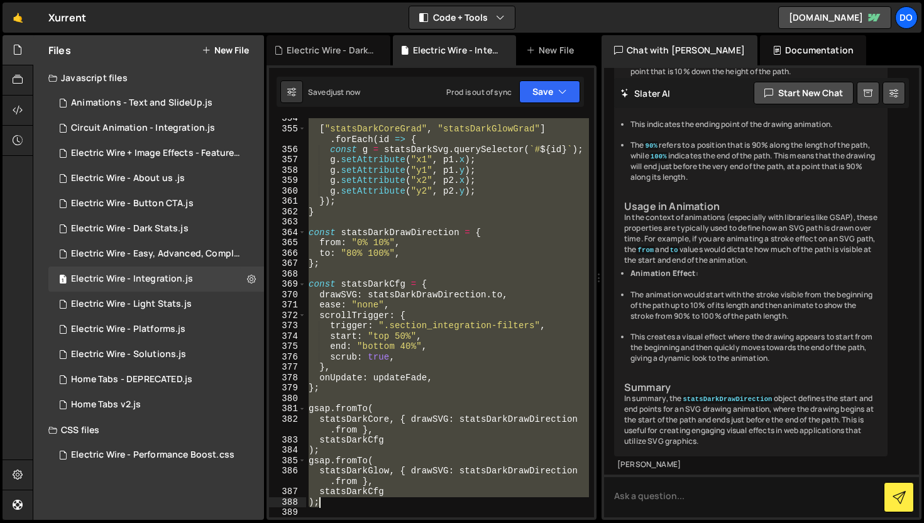
drag, startPoint x: 311, startPoint y: 263, endPoint x: 377, endPoint y: 504, distance: 249.7
click at [377, 504] on div "[ "statsDarkCoreGrad" , "statsDarkGlowGrad" ] . forEach ( id => { const g = sta…" at bounding box center [447, 323] width 283 height 420
click at [445, 264] on div "[ "statsDarkCoreGrad" , "statsDarkGlowGrad" ] . forEach ( id => { const g = sta…" at bounding box center [447, 323] width 283 height 420
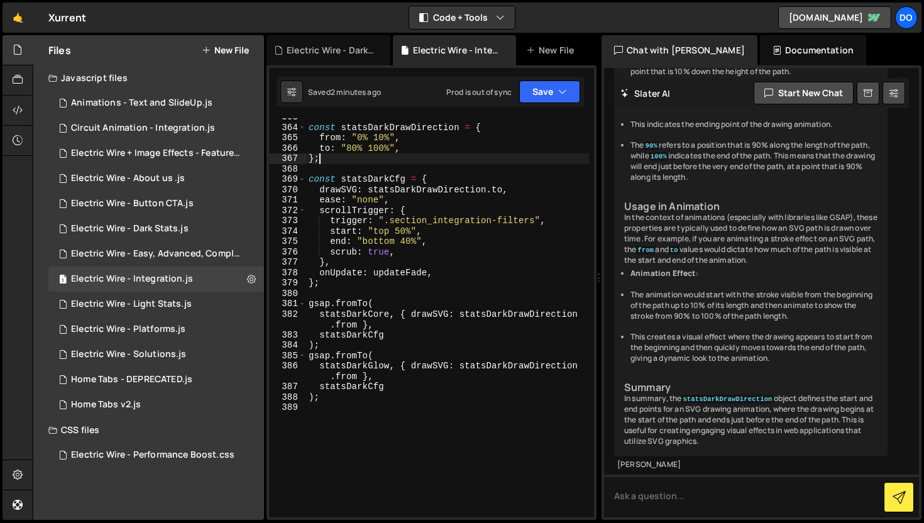
scroll to position [4521, 0]
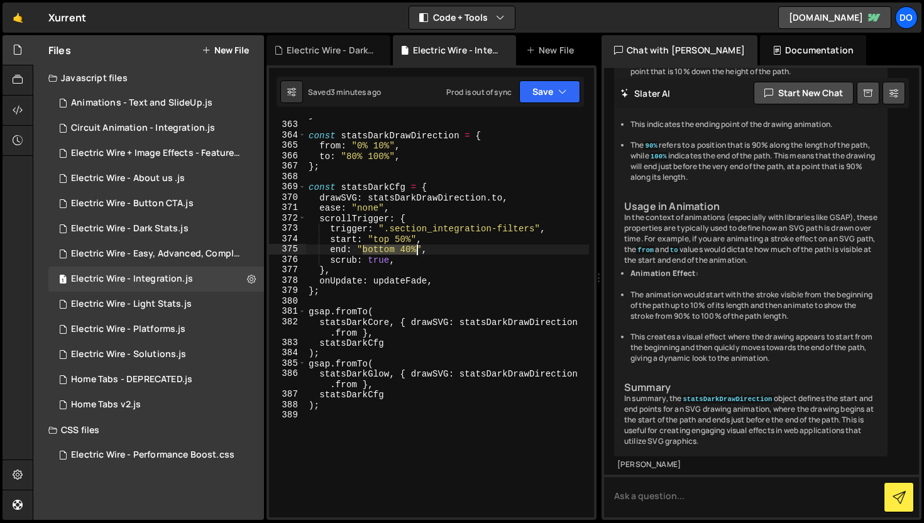
drag, startPoint x: 362, startPoint y: 250, endPoint x: 414, endPoint y: 251, distance: 52.2
click at [414, 251] on div "} const statsDarkDrawDirection = { from : "0% 10%" , to : "80% 100%" , } ; cons…" at bounding box center [447, 319] width 283 height 420
paste textarea "+=1200"
drag, startPoint x: 390, startPoint y: 262, endPoint x: 366, endPoint y: 262, distance: 23.9
click at [366, 262] on div "} const statsDarkDrawDirection = { from : "0% 10%" , to : "80% 100%" , } ; cons…" at bounding box center [447, 319] width 283 height 420
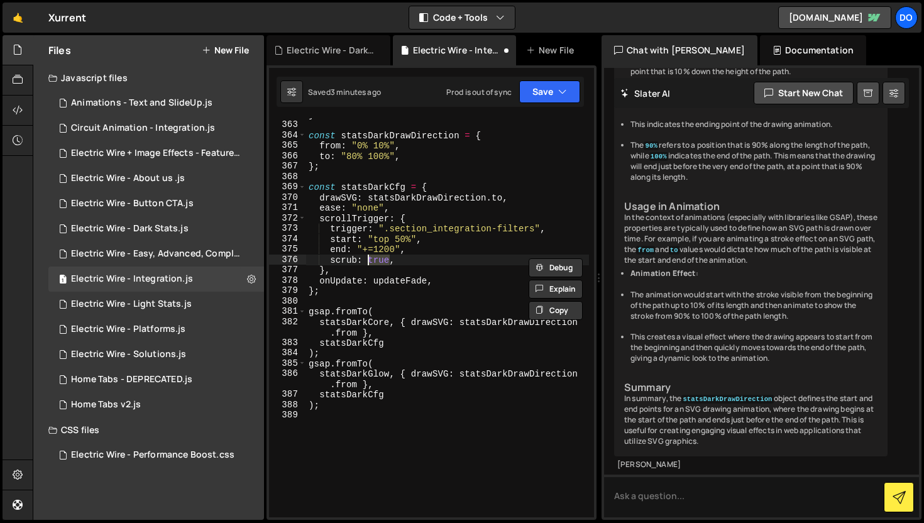
scroll to position [0, 4]
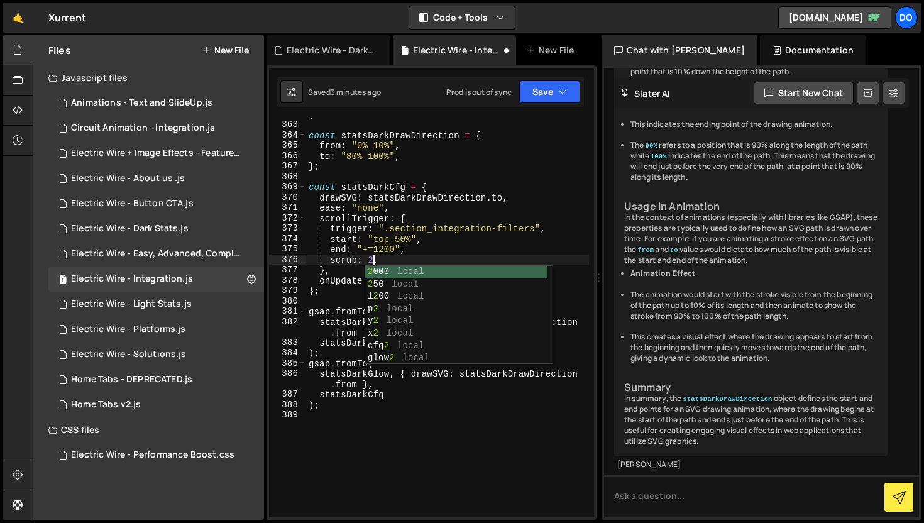
click at [514, 211] on div "} const statsDarkDrawDirection = { from : "0% 10%" , to : "80% 100%" , } ; cons…" at bounding box center [447, 319] width 283 height 420
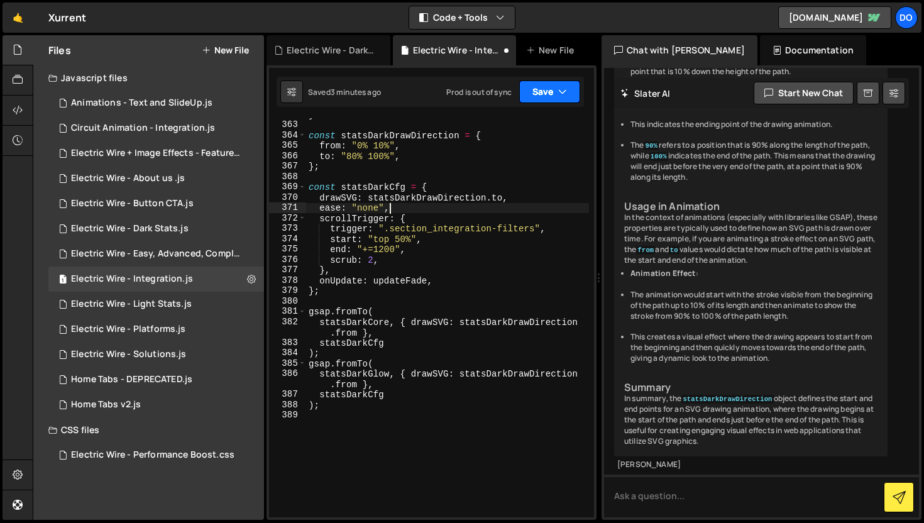
click at [536, 94] on button "Save" at bounding box center [549, 91] width 61 height 23
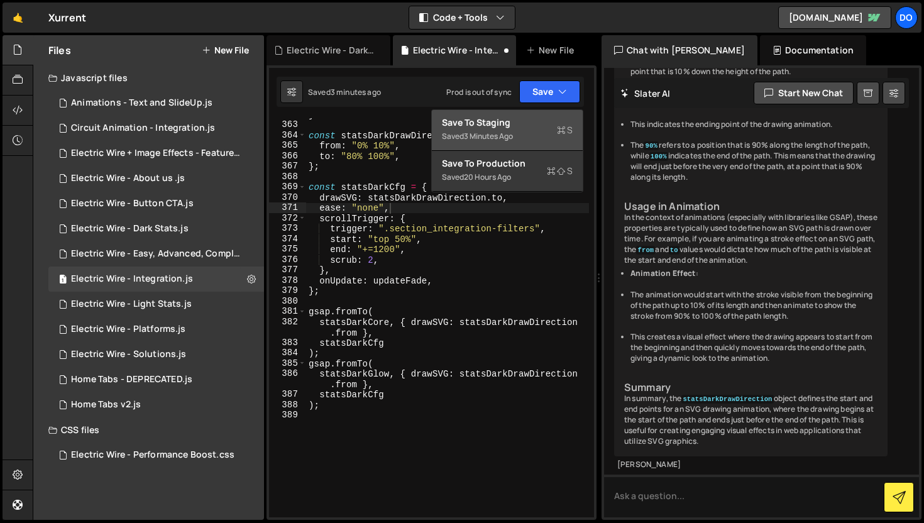
click at [532, 122] on div "Save to Staging S" at bounding box center [507, 122] width 131 height 13
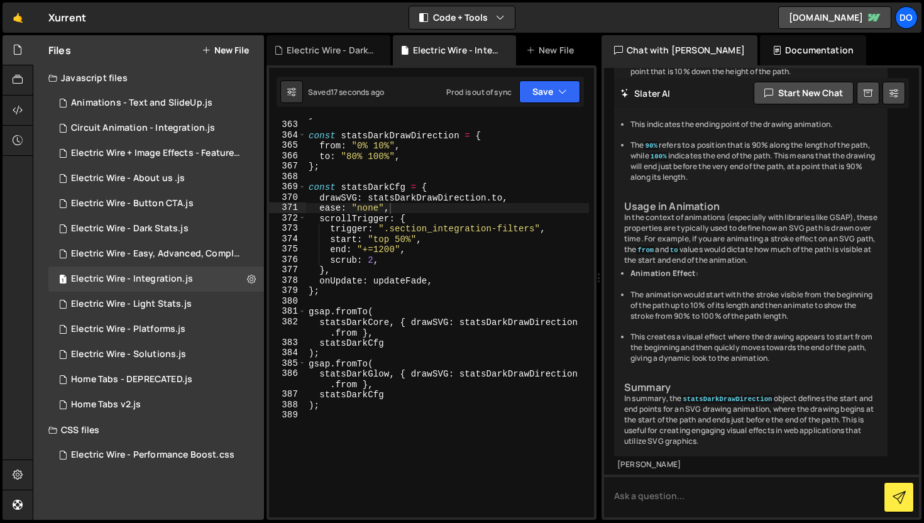
click at [375, 263] on div "} const statsDarkDrawDirection = { from : "0% 10%" , to : "80% 100%" , } ; cons…" at bounding box center [447, 319] width 283 height 420
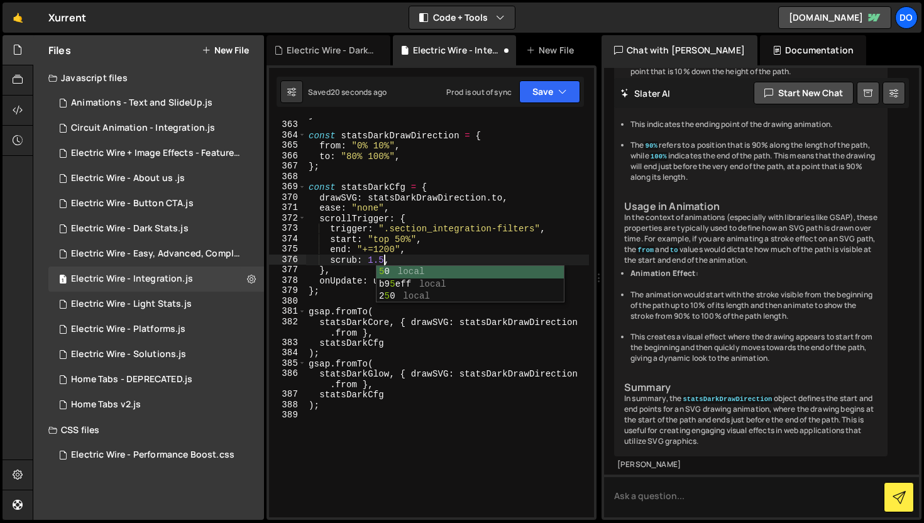
scroll to position [0, 5]
type textarea "scrub: 1.5,"
click at [540, 97] on button "Save" at bounding box center [549, 91] width 61 height 23
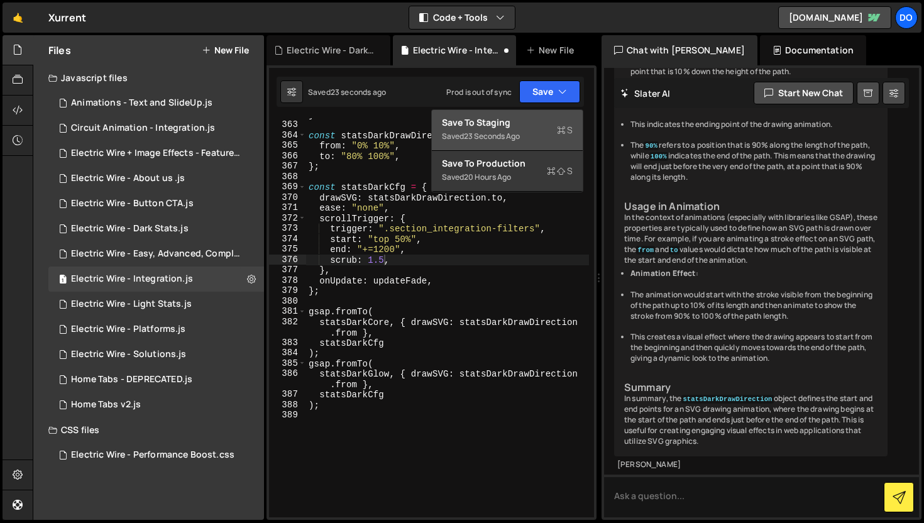
click at [532, 123] on div "Save to Staging S" at bounding box center [507, 122] width 131 height 13
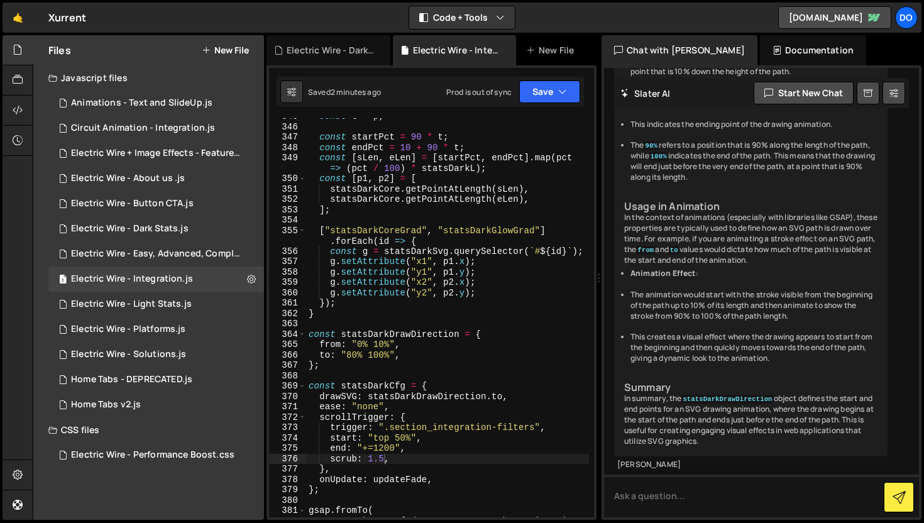
scroll to position [4321, 0]
click at [474, 221] on div "const t = p ; const startPct = 90 * t ; const endPct = 10 + 90 * t ; const [ sL…" at bounding box center [447, 328] width 283 height 431
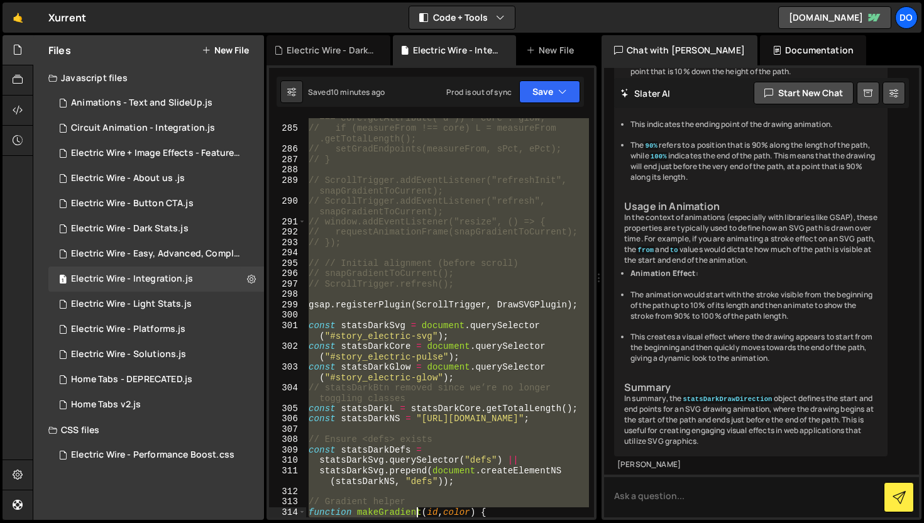
scroll to position [3635, 0]
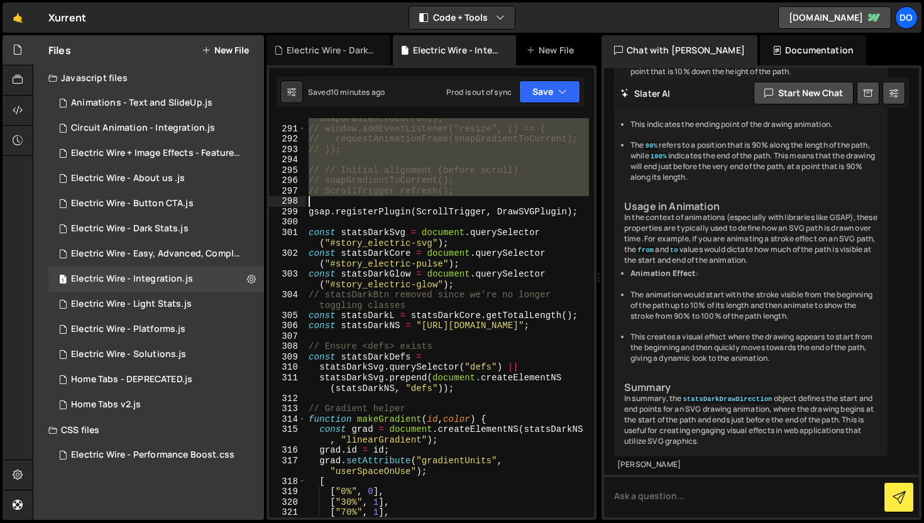
drag, startPoint x: 311, startPoint y: 124, endPoint x: 452, endPoint y: 197, distance: 158.8
click at [452, 197] on div "// ScrollTrigger.addEventListener("refresh", snapGradientToCurrent); // window.…" at bounding box center [447, 317] width 283 height 431
type textarea "// ScrollTrigger.refresh();"
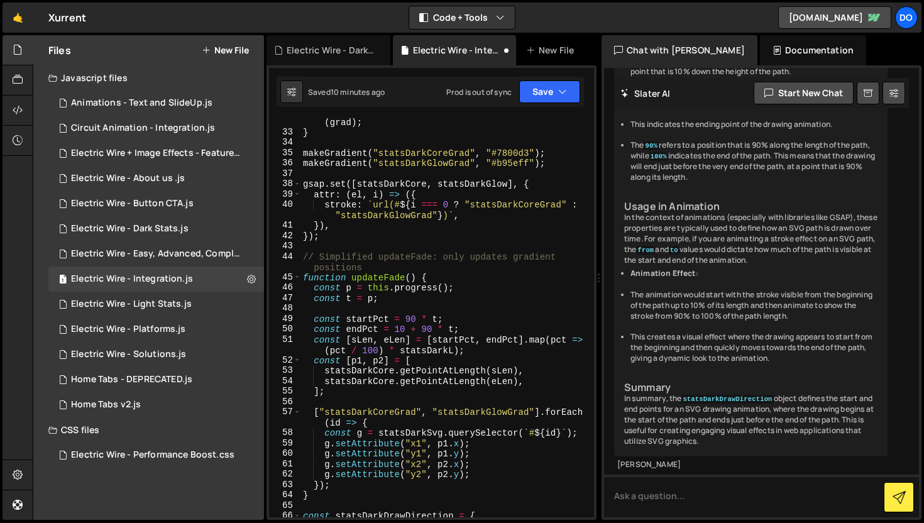
scroll to position [478, 0]
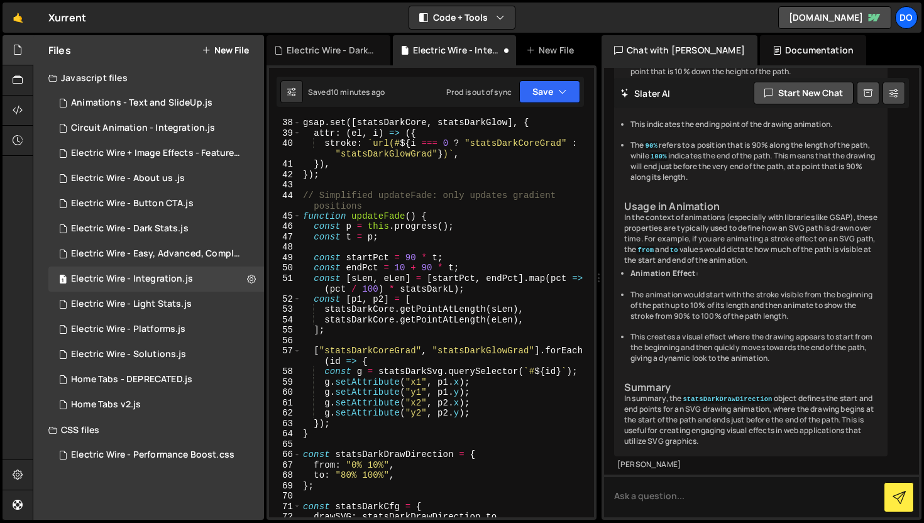
click at [482, 423] on div "gsap . set ([ statsDarkCore , statsDarkGlow ] , { attr : ( el , i ) => ({ strok…" at bounding box center [444, 328] width 289 height 420
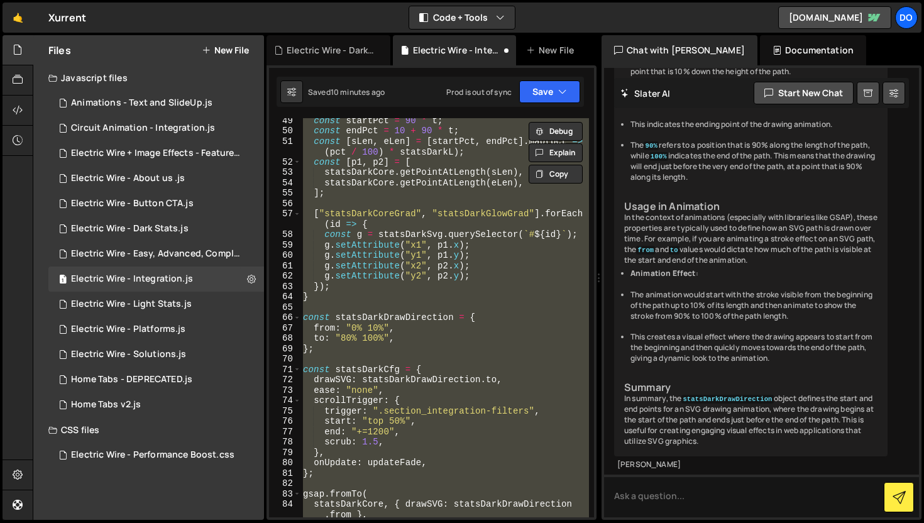
scroll to position [722, 0]
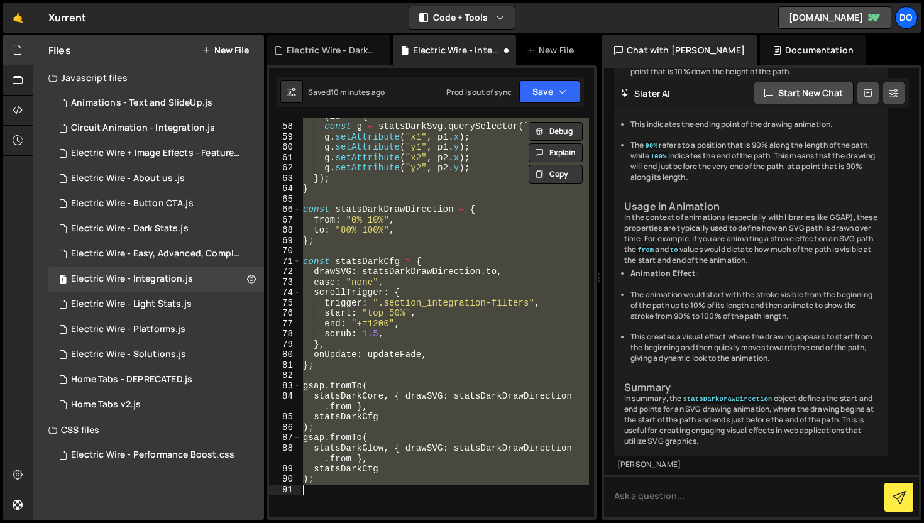
click at [470, 358] on div "[ "statsDarkCoreGrad" , "statsDarkGlowGrad" ] . forEach ( id => { const g = sta…" at bounding box center [444, 317] width 289 height 399
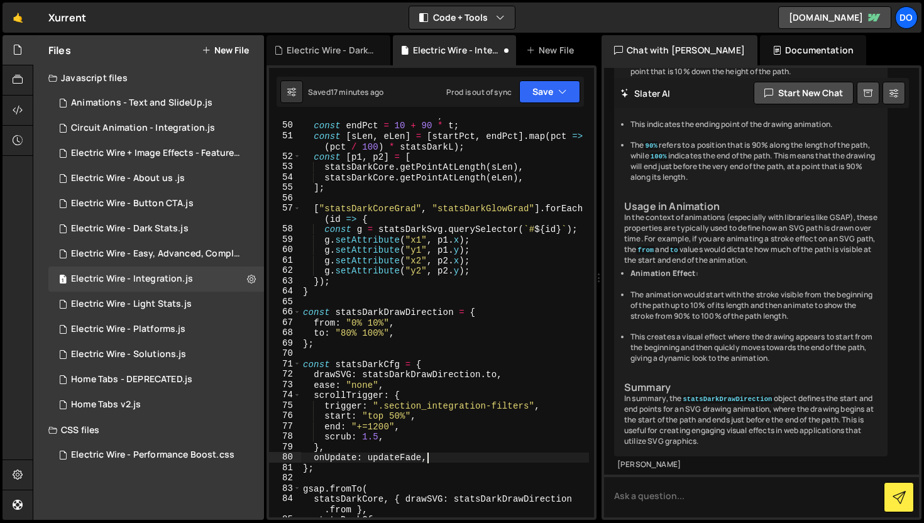
scroll to position [766, 0]
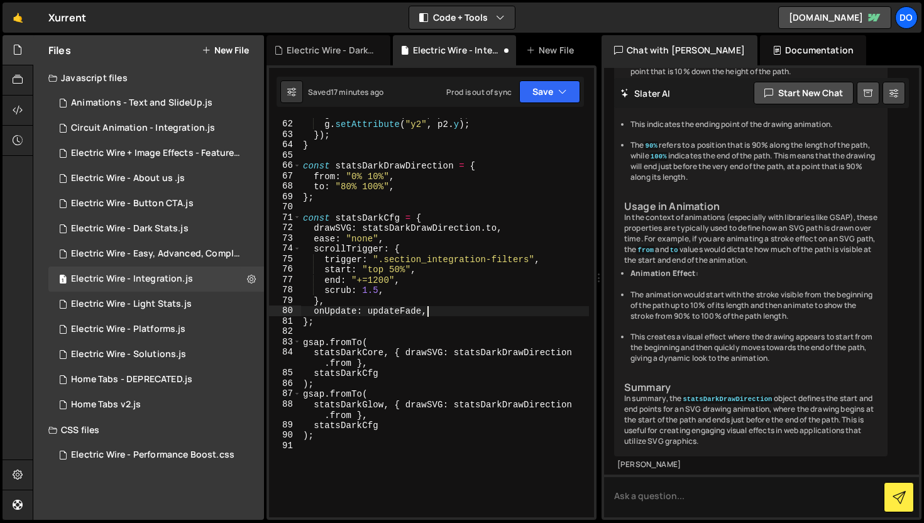
click at [376, 292] on div "g . setAttribute ( "x2" , p2 . x ) ; g . setAttribute ( "y2" , p2 . y ) ; }) ; …" at bounding box center [444, 319] width 289 height 420
click at [378, 294] on div "g . setAttribute ( "x2" , p2 . x ) ; g . setAttribute ( "y2" , p2 . y ) ; }) ; …" at bounding box center [444, 319] width 289 height 420
type textarea "scrub: 1,"
click at [546, 95] on button "Save" at bounding box center [549, 91] width 61 height 23
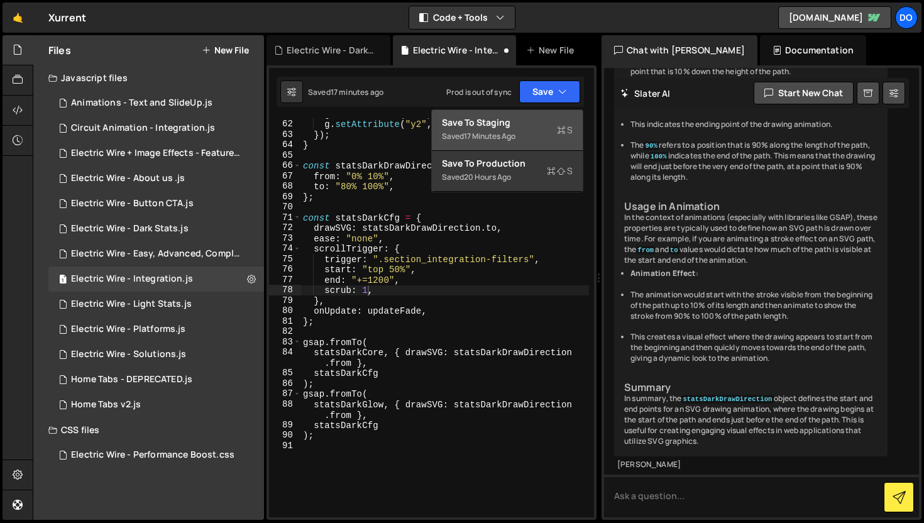
click at [458, 125] on div "Save to Staging S" at bounding box center [507, 122] width 131 height 13
